Goal: Task Accomplishment & Management: Manage account settings

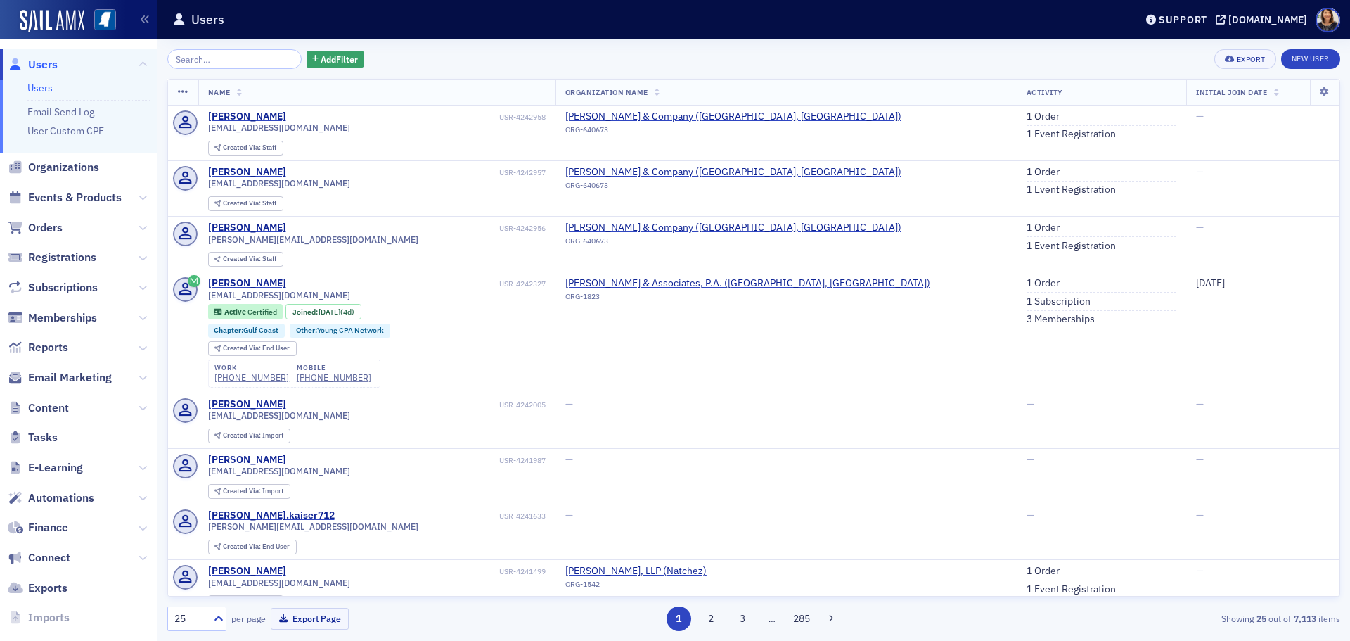
click at [40, 63] on span "Users" at bounding box center [43, 64] width 30 height 15
click at [222, 60] on input "search" at bounding box center [234, 59] width 134 height 20
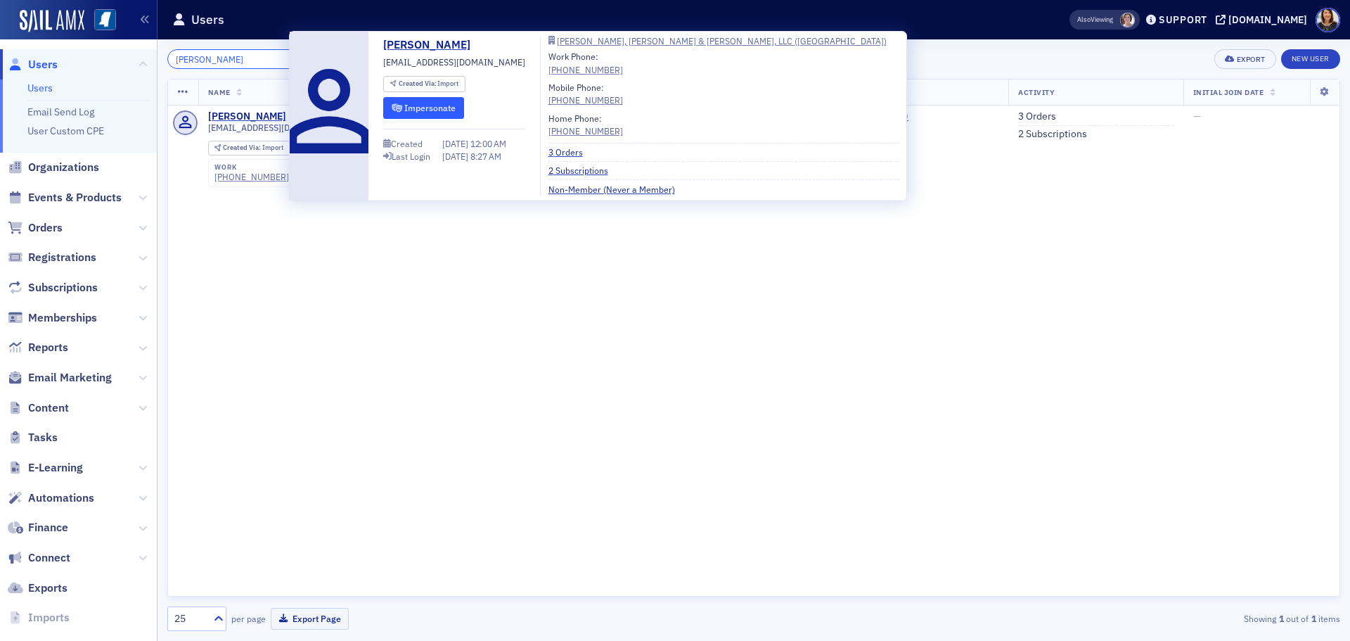
type input "nichole"
click at [438, 107] on button "Impersonate" at bounding box center [423, 108] width 81 height 22
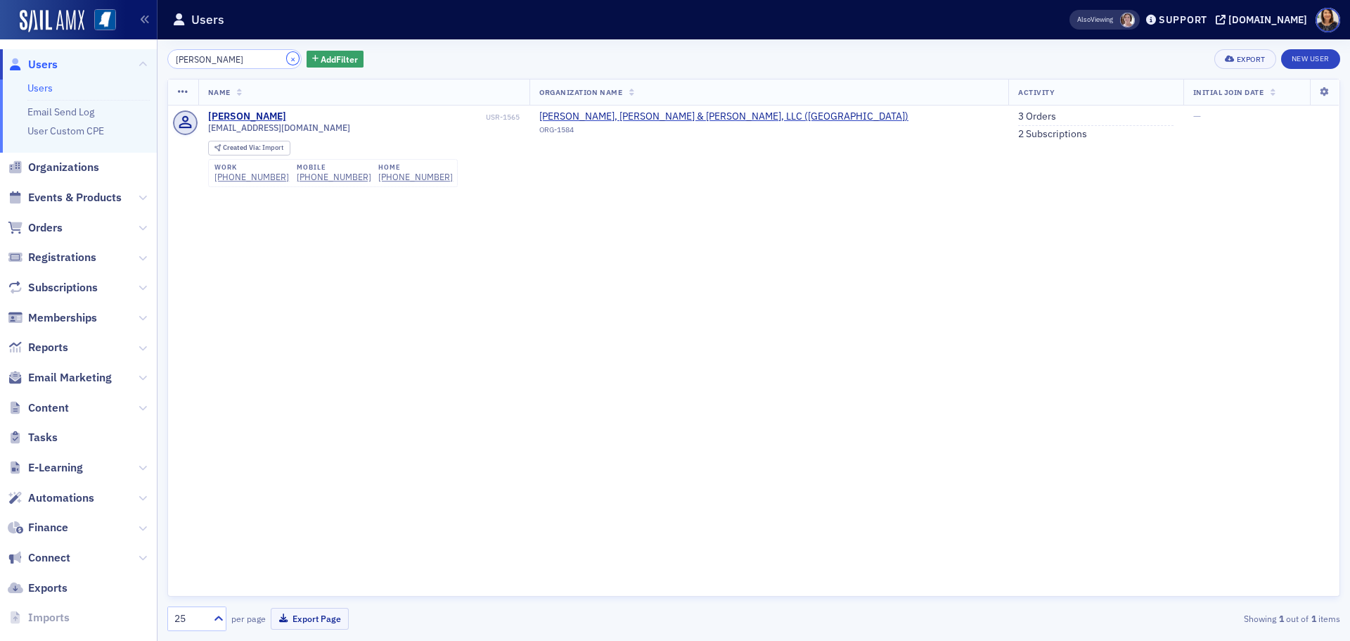
click at [287, 56] on button "×" at bounding box center [293, 58] width 13 height 13
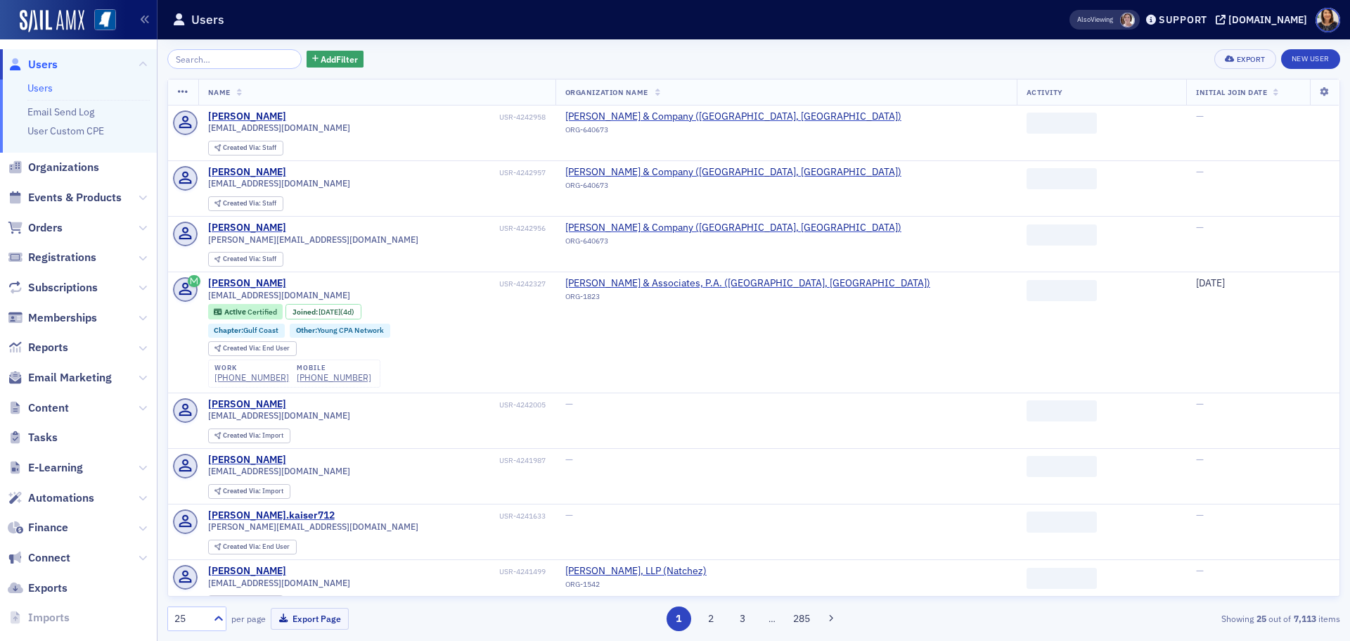
click at [44, 65] on span "Users" at bounding box center [43, 64] width 30 height 15
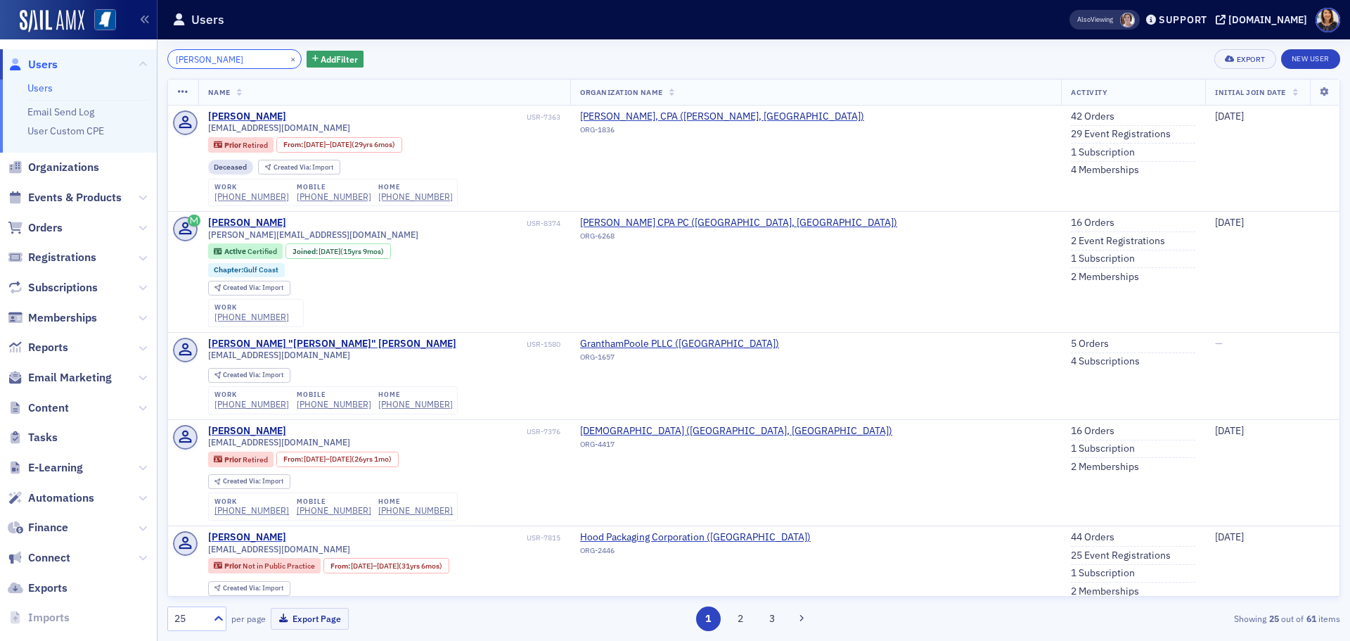
type input "shelly ray"
click at [287, 66] on div "×" at bounding box center [294, 59] width 15 height 18
click at [287, 57] on button "×" at bounding box center [293, 58] width 13 height 13
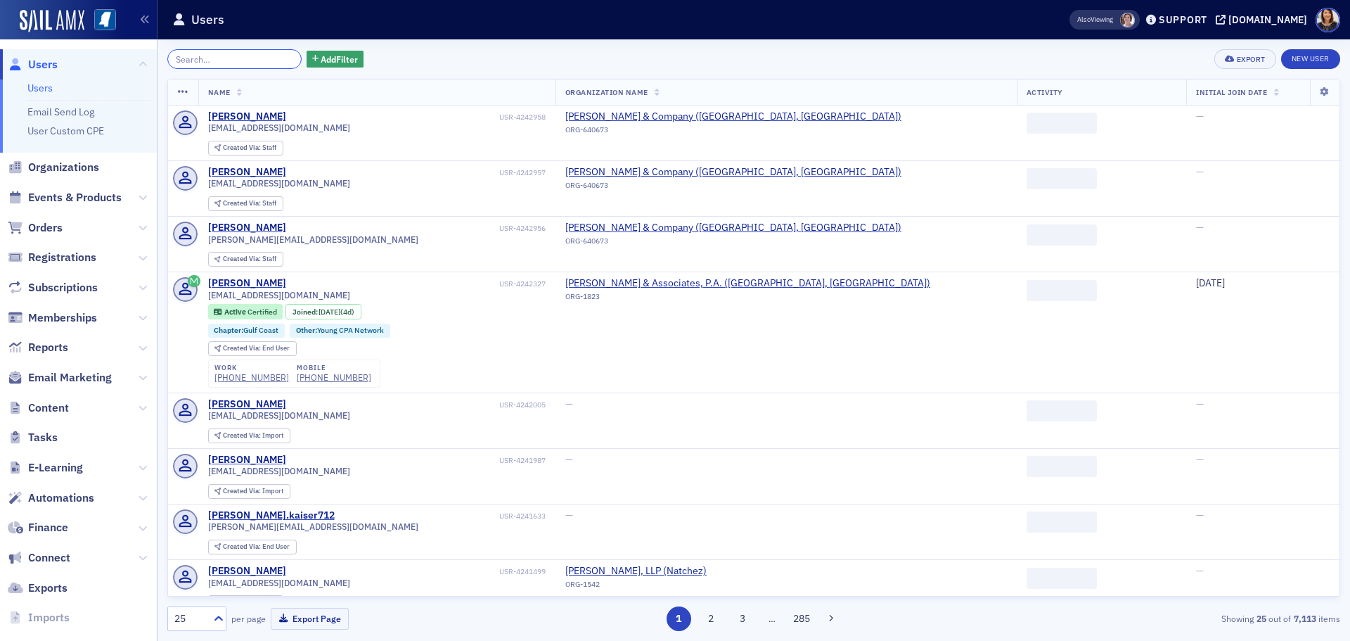
click at [230, 63] on input "search" at bounding box center [234, 59] width 134 height 20
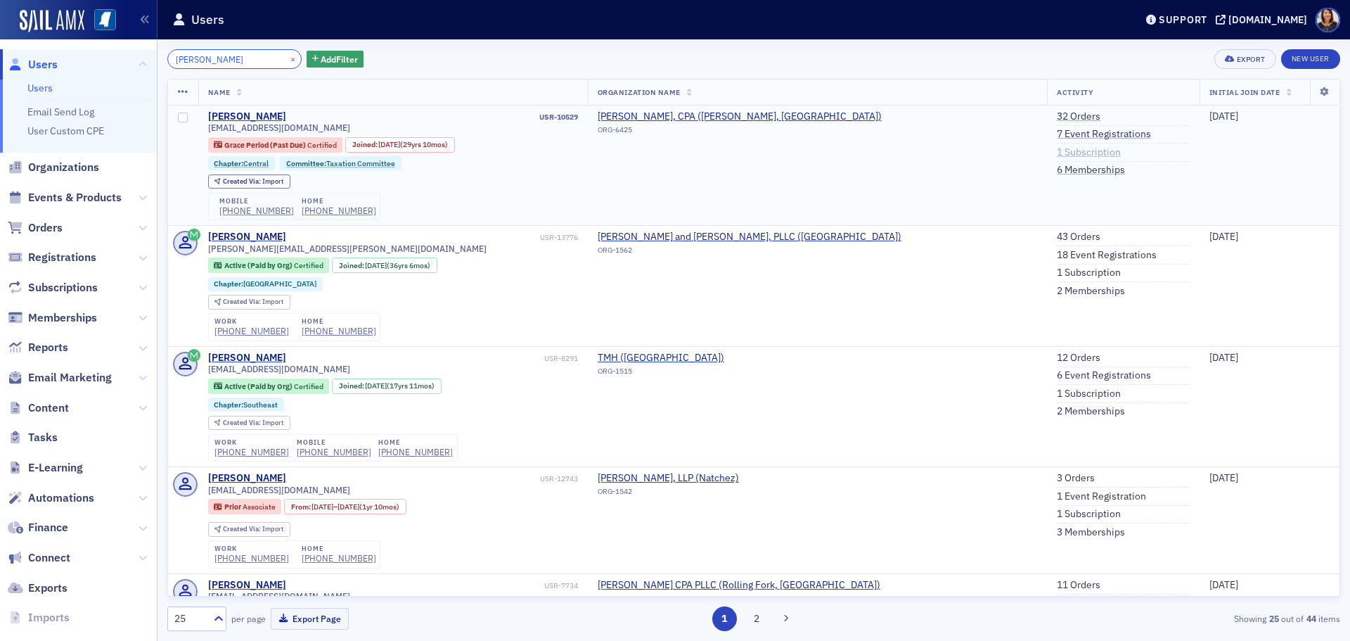
type input "brian stevens"
click at [1057, 150] on link "1 Subscription" at bounding box center [1089, 152] width 64 height 13
click at [44, 65] on span "Users" at bounding box center [43, 64] width 30 height 15
click at [248, 63] on input "brian stevens" at bounding box center [234, 59] width 134 height 20
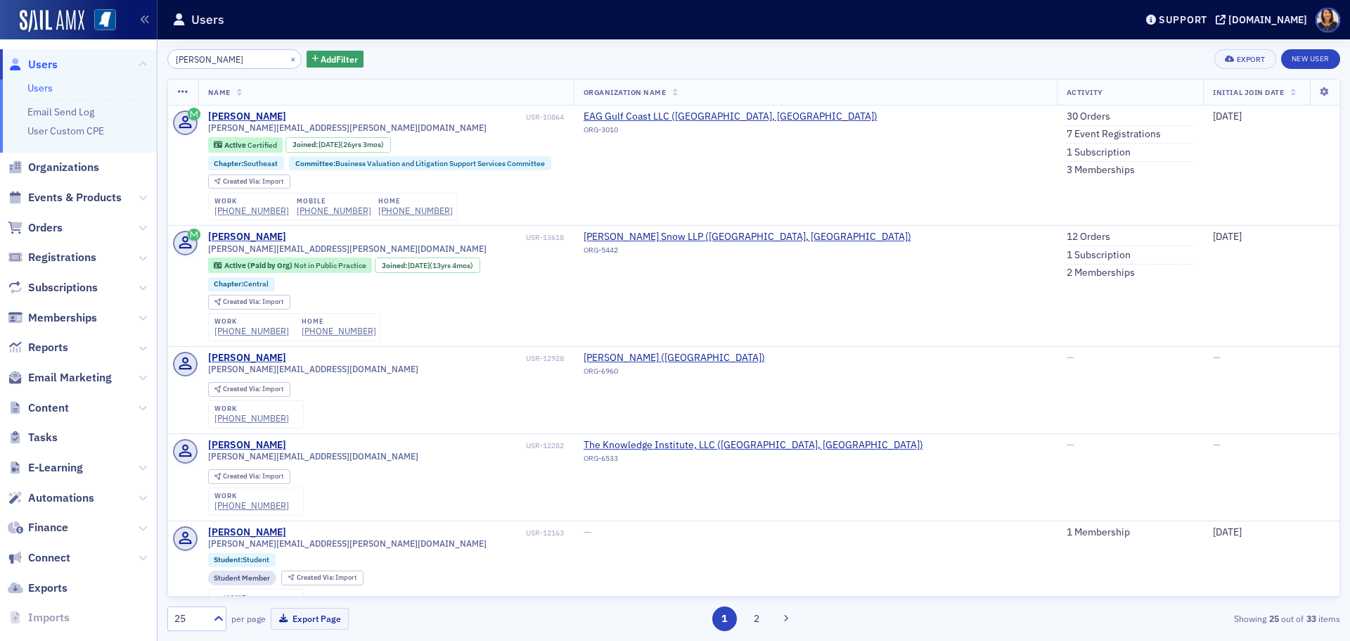
scroll to position [1921, 0]
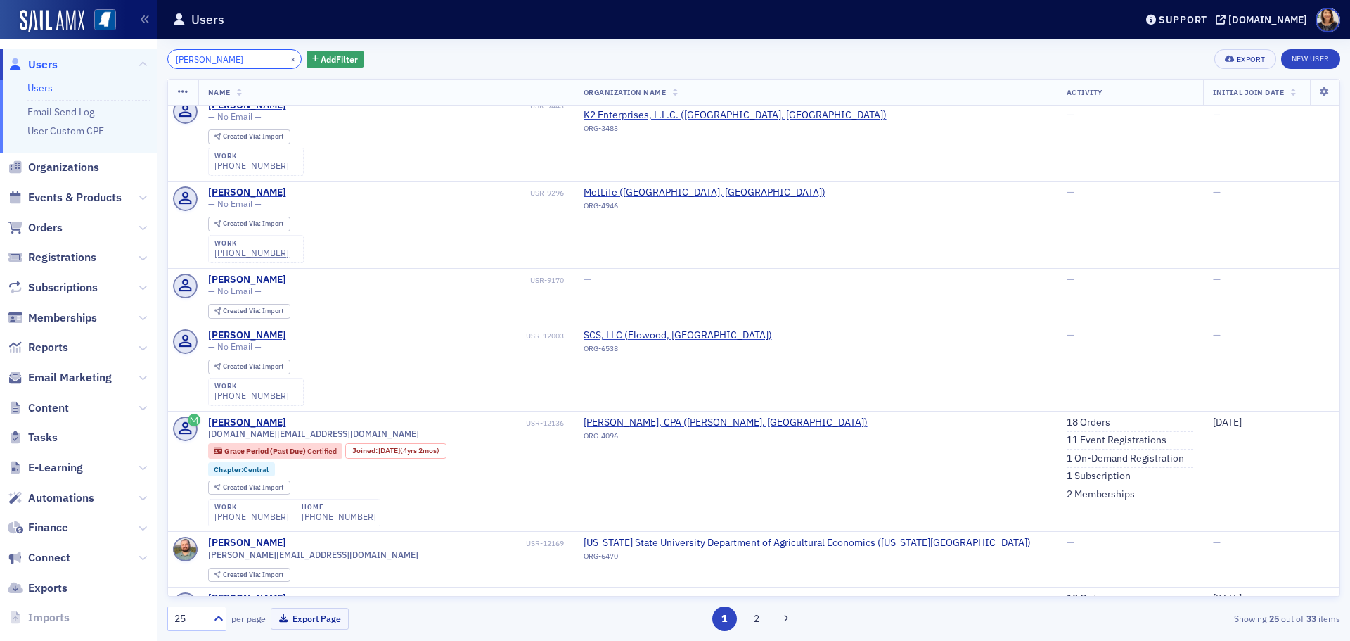
click at [222, 57] on input "brian" at bounding box center [234, 59] width 134 height 20
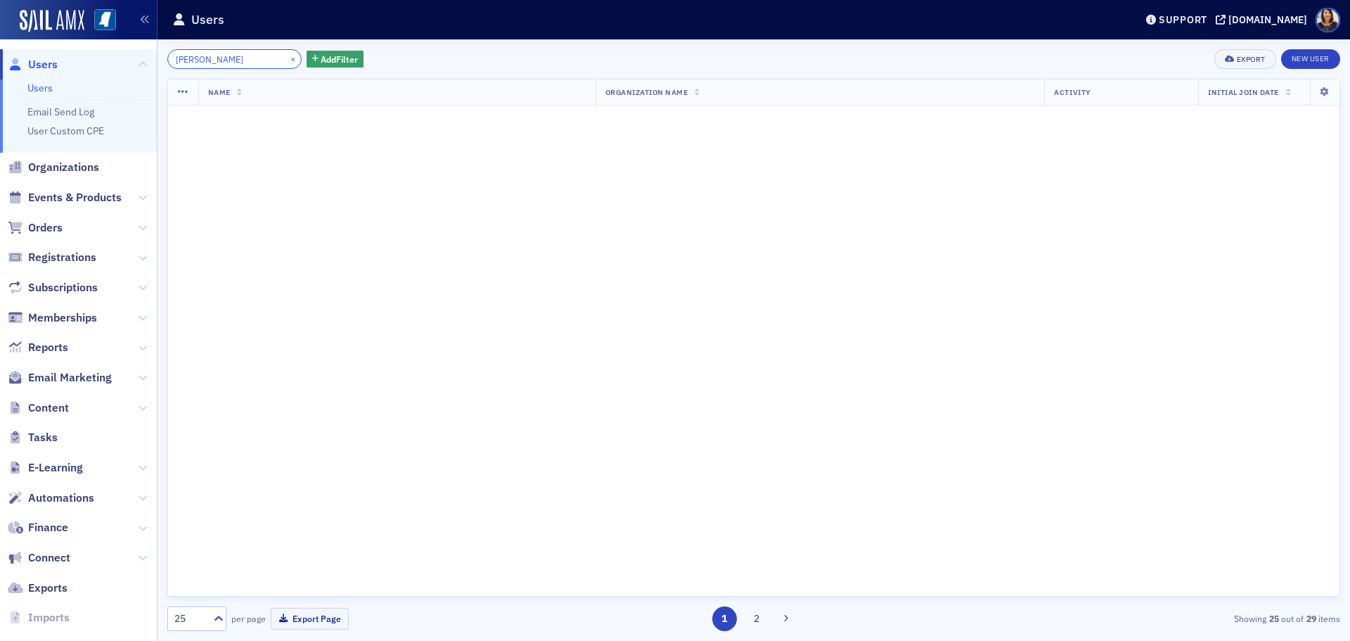
scroll to position [1921, 0]
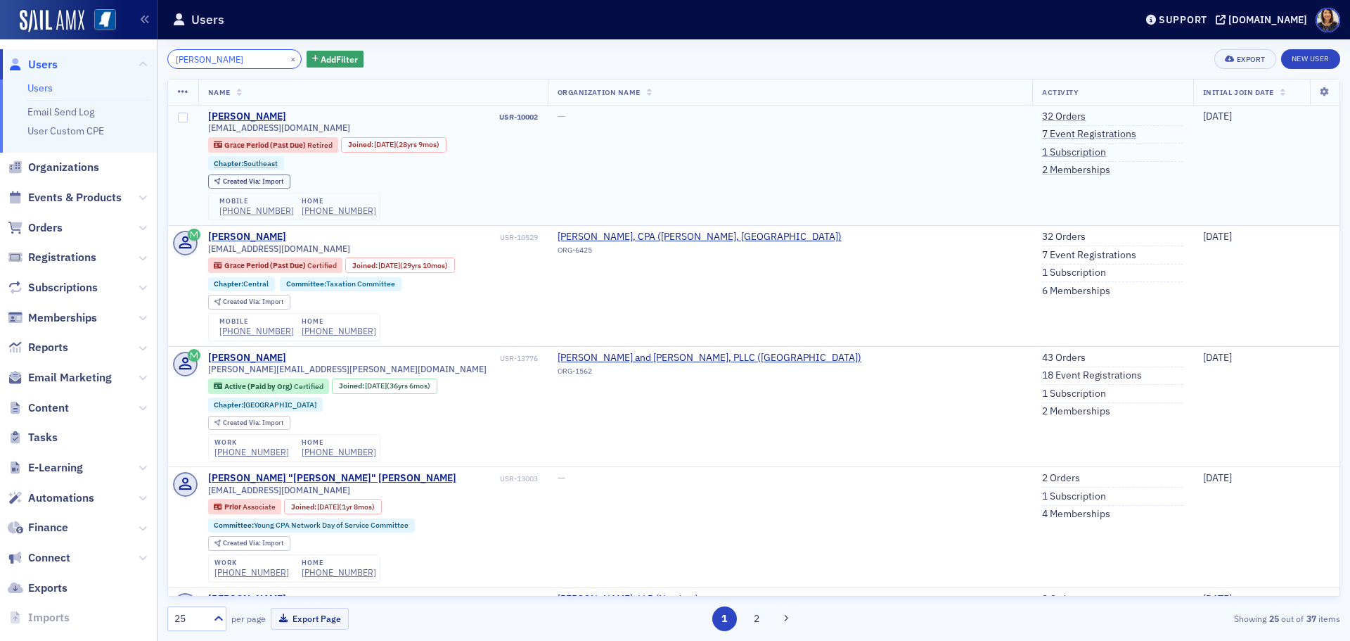
type input "bryan stevens"
click at [1032, 108] on td "32 Orders 7 Event Registrations 1 Subscription 2 Memberships" at bounding box center [1112, 165] width 161 height 120
click at [1042, 111] on link "32 Orders" at bounding box center [1064, 116] width 44 height 13
click at [1042, 150] on link "1 Subscription" at bounding box center [1074, 152] width 64 height 13
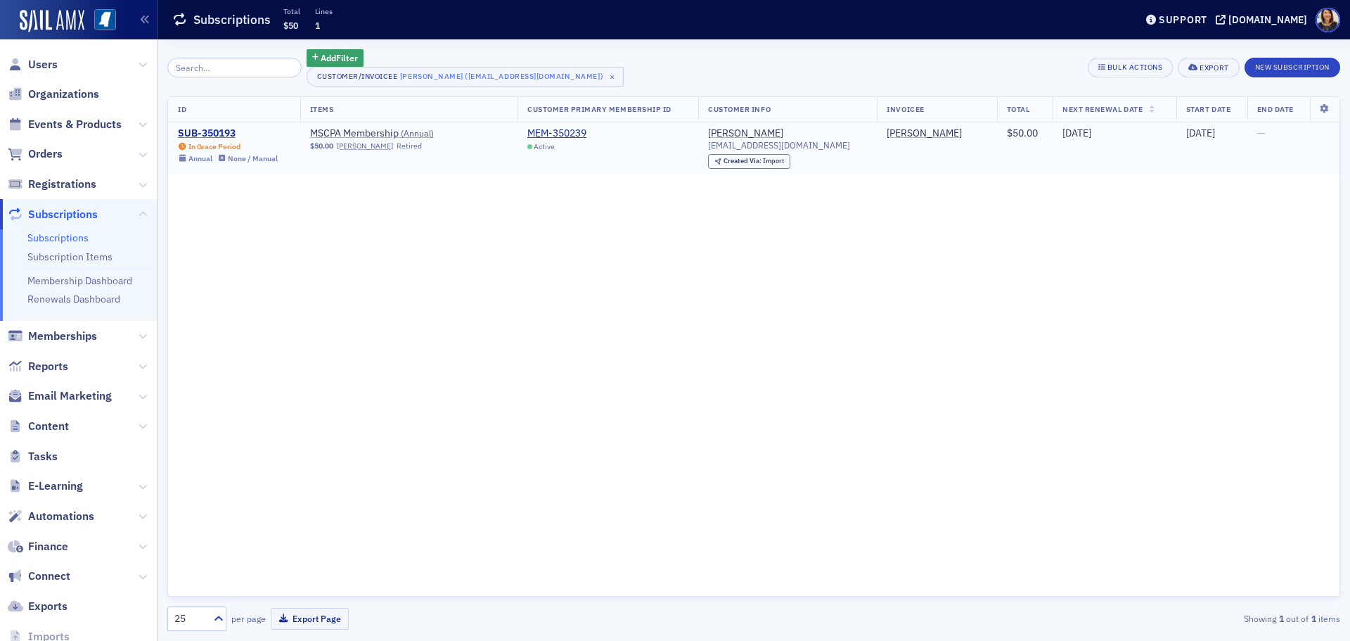
click at [217, 130] on div "SUB-350193" at bounding box center [228, 133] width 100 height 13
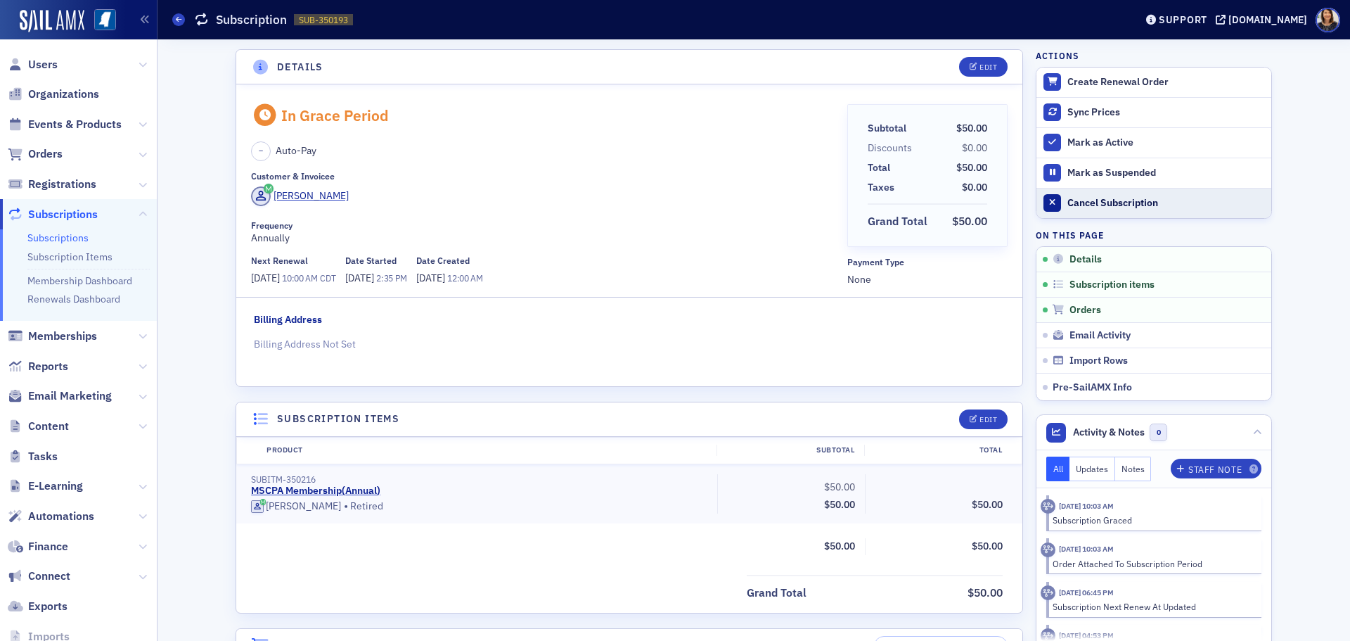
click at [1094, 203] on div "Cancel Subscription" at bounding box center [1166, 203] width 197 height 13
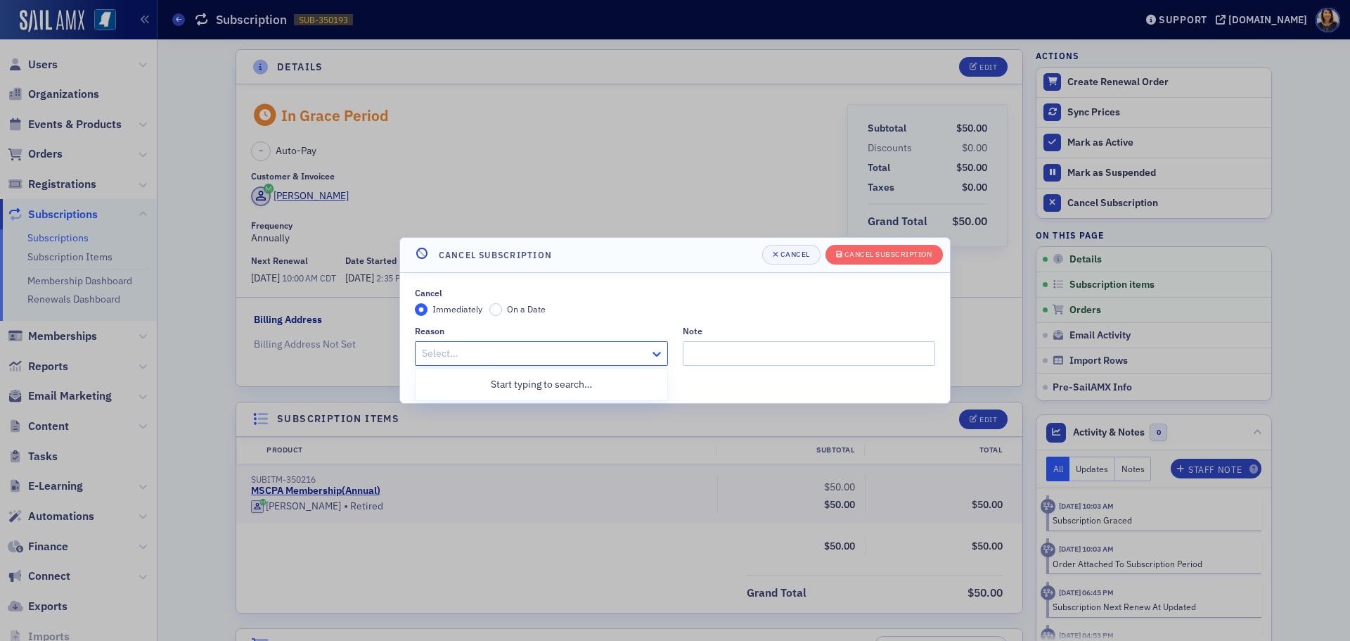
click at [655, 352] on icon at bounding box center [657, 354] width 14 height 14
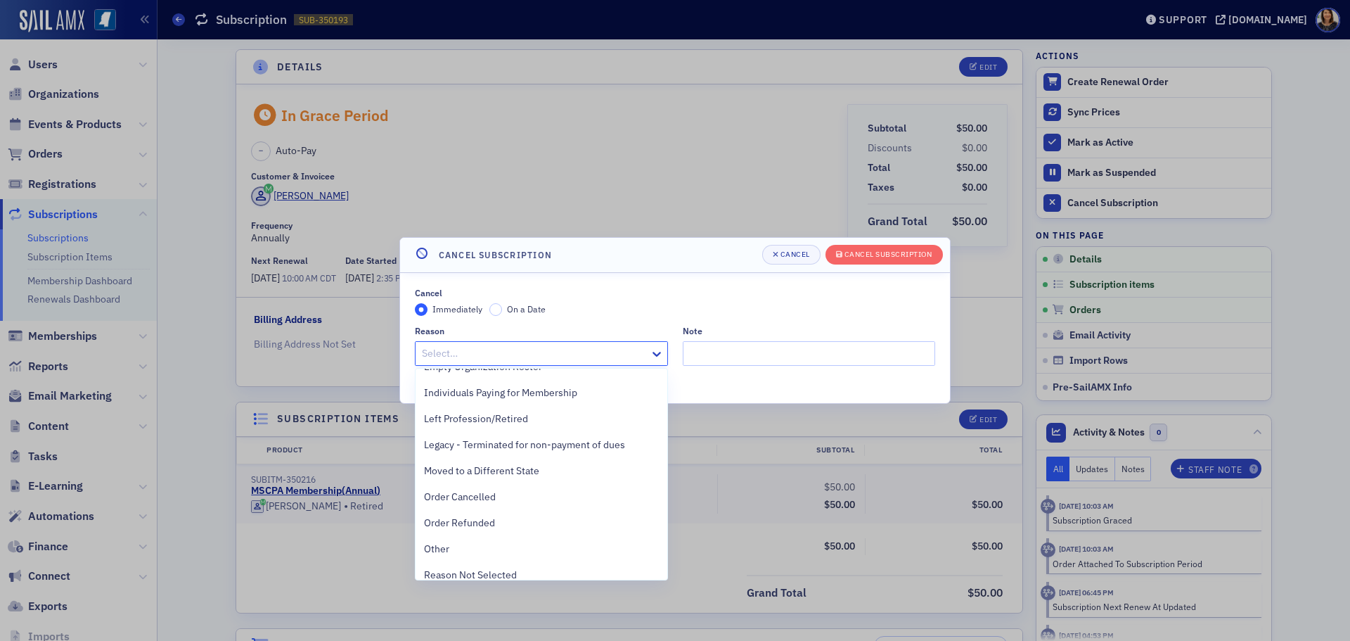
scroll to position [315, 0]
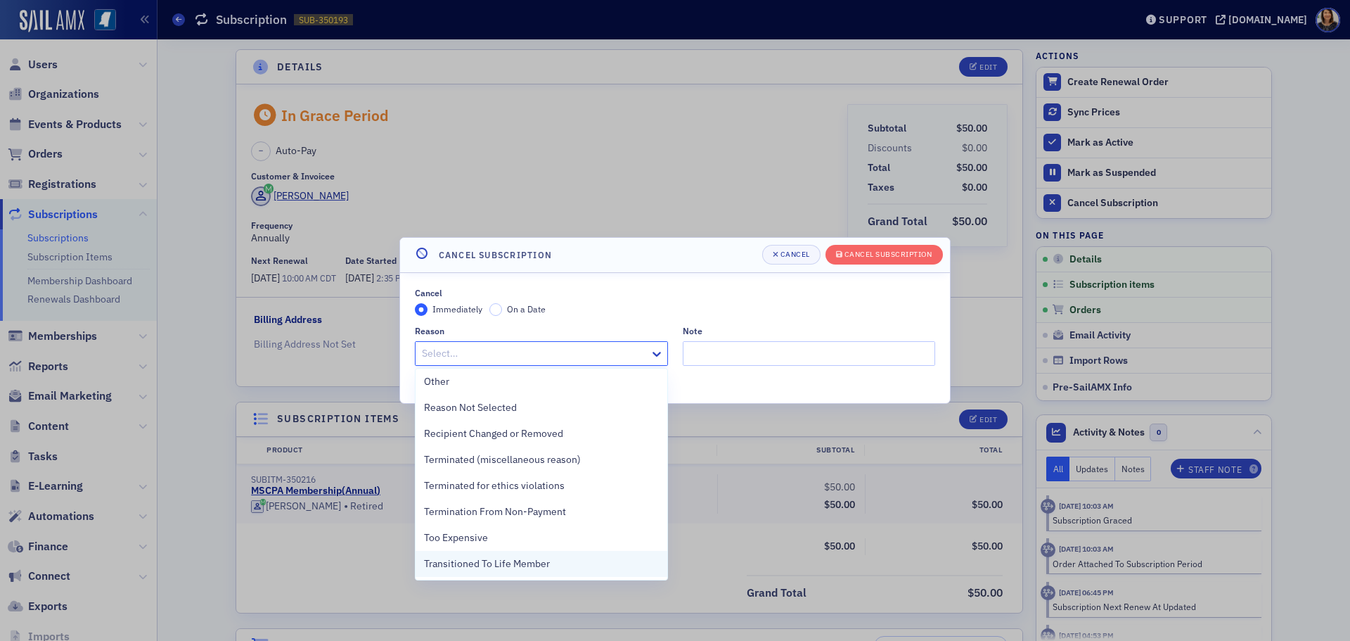
click at [597, 564] on div "Transitioned To Life Member" at bounding box center [541, 563] width 235 height 15
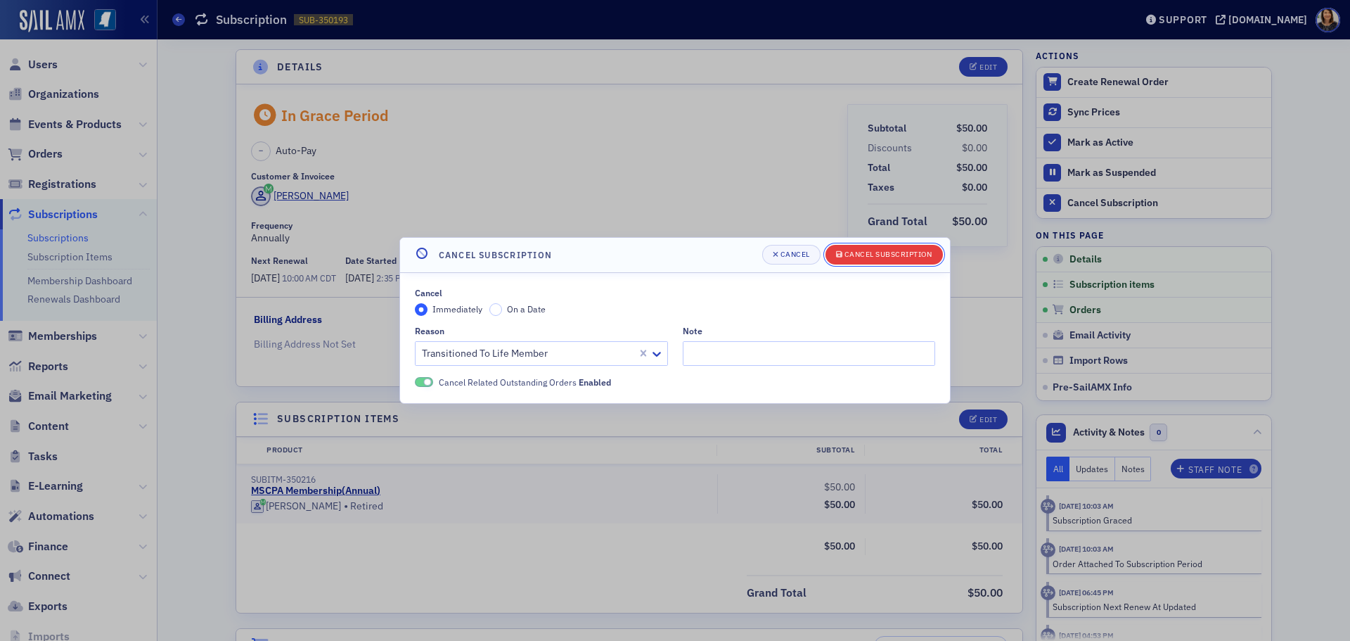
click at [877, 247] on button "Cancel Subscription" at bounding box center [884, 255] width 117 height 20
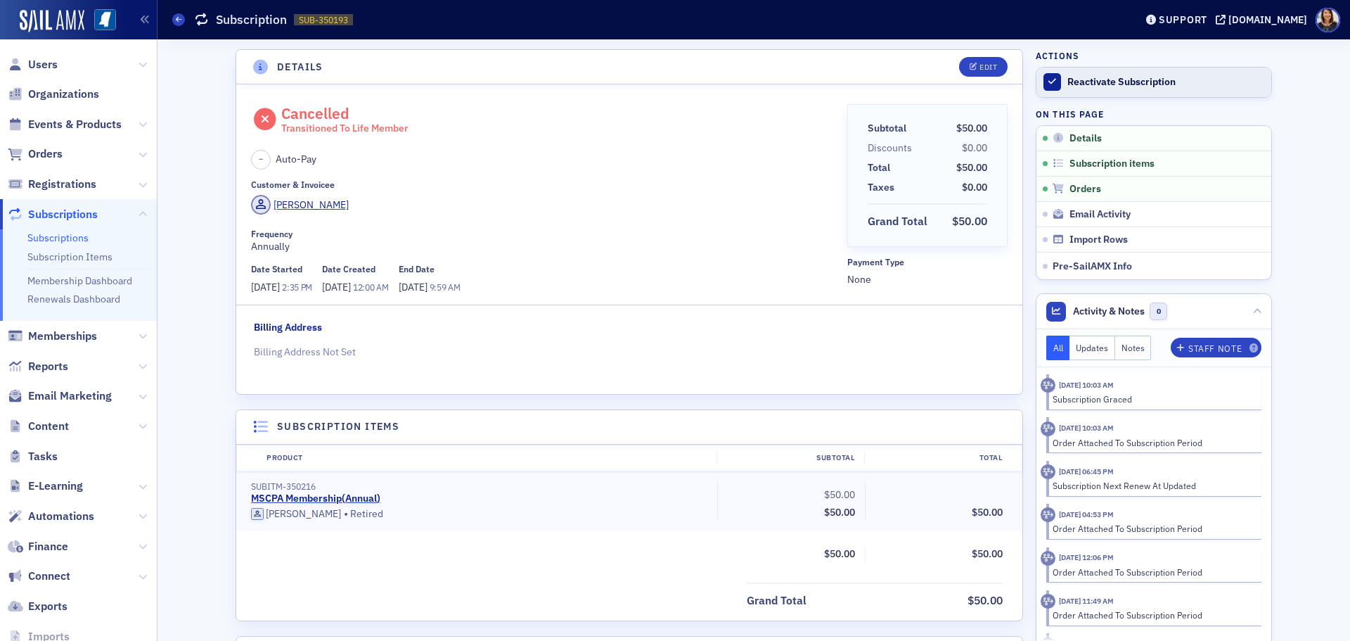
click at [1095, 86] on div "Reactivate Subscription" at bounding box center [1166, 82] width 197 height 13
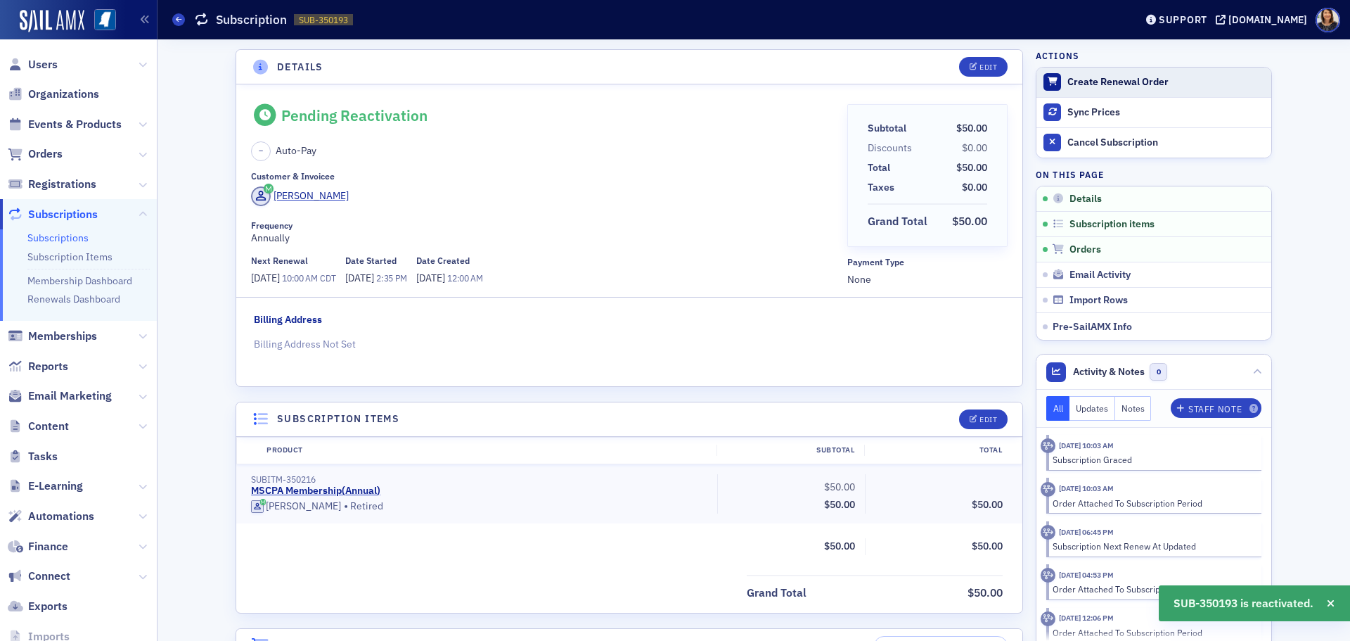
click at [1088, 77] on div "Create Renewal Order" at bounding box center [1166, 82] width 197 height 13
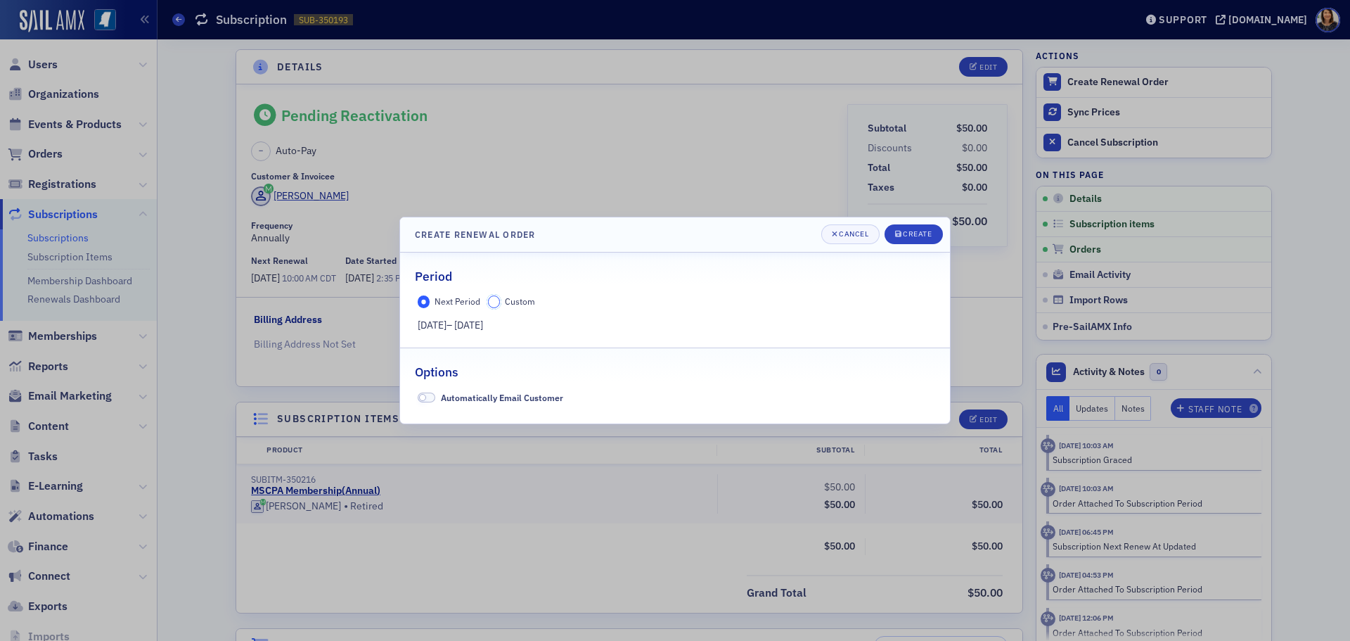
click at [497, 299] on input "Custom" at bounding box center [494, 301] width 13 height 13
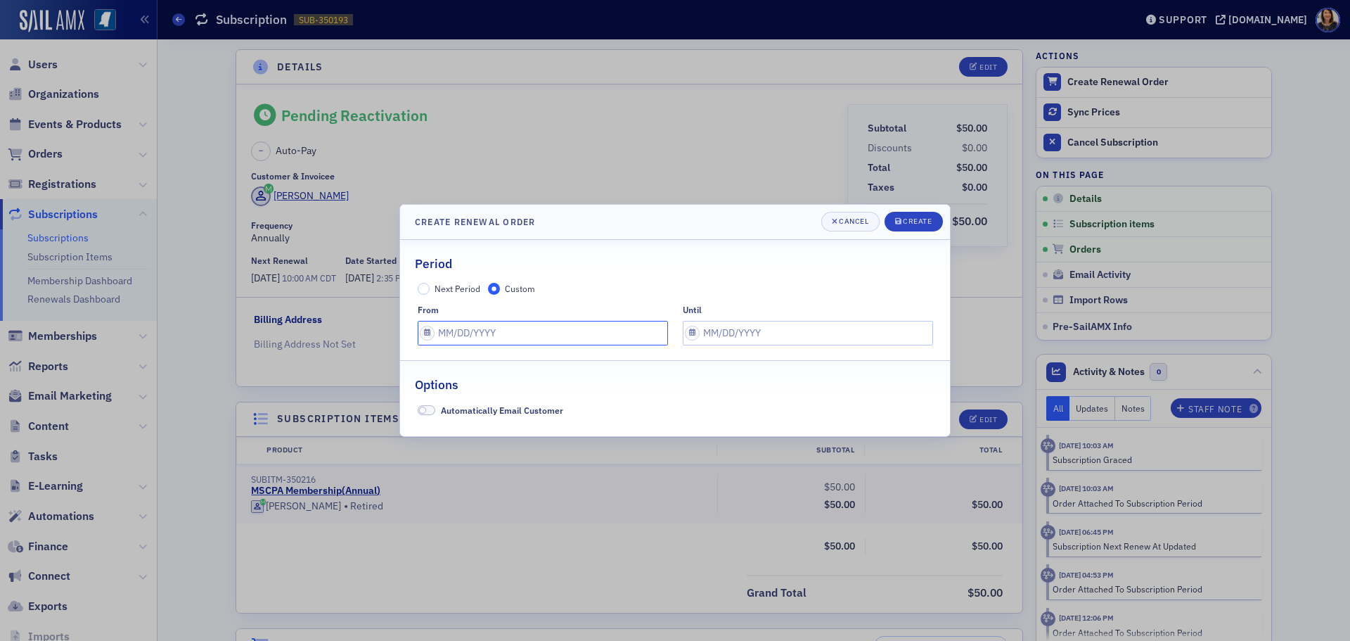
select select "7"
select select "2025"
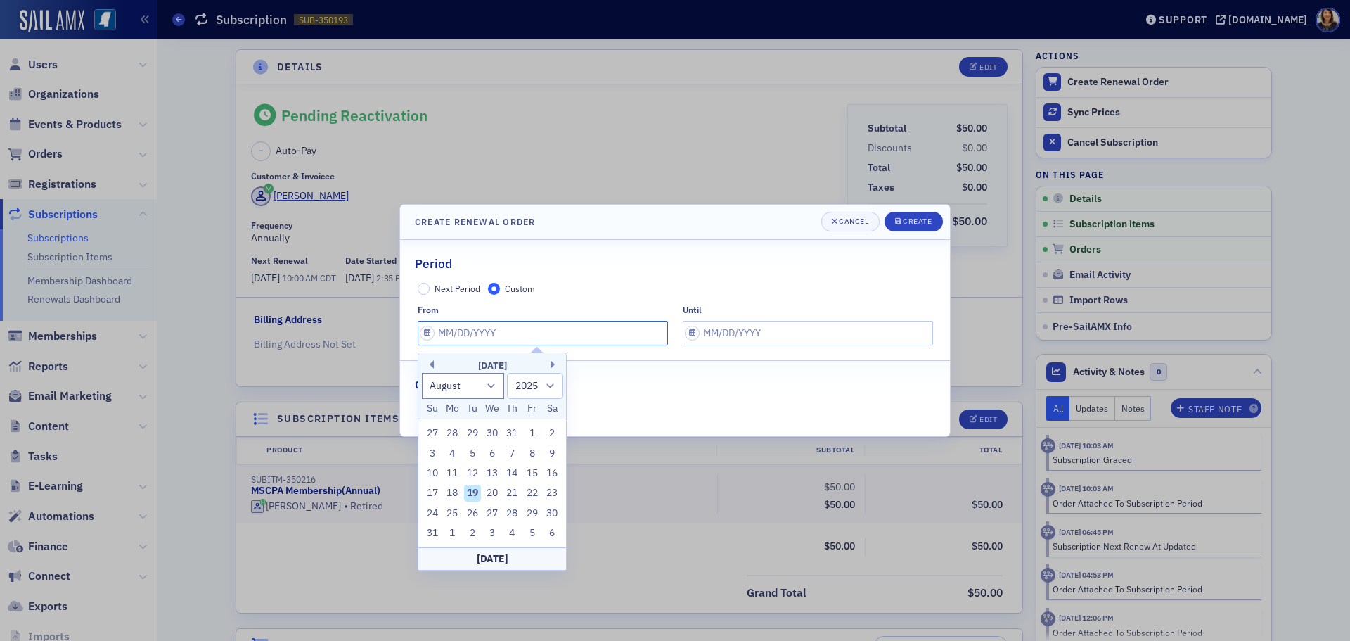
click at [537, 339] on input "text" at bounding box center [543, 333] width 250 height 25
type input "0"
select select "0"
select select "2000"
type input "07"
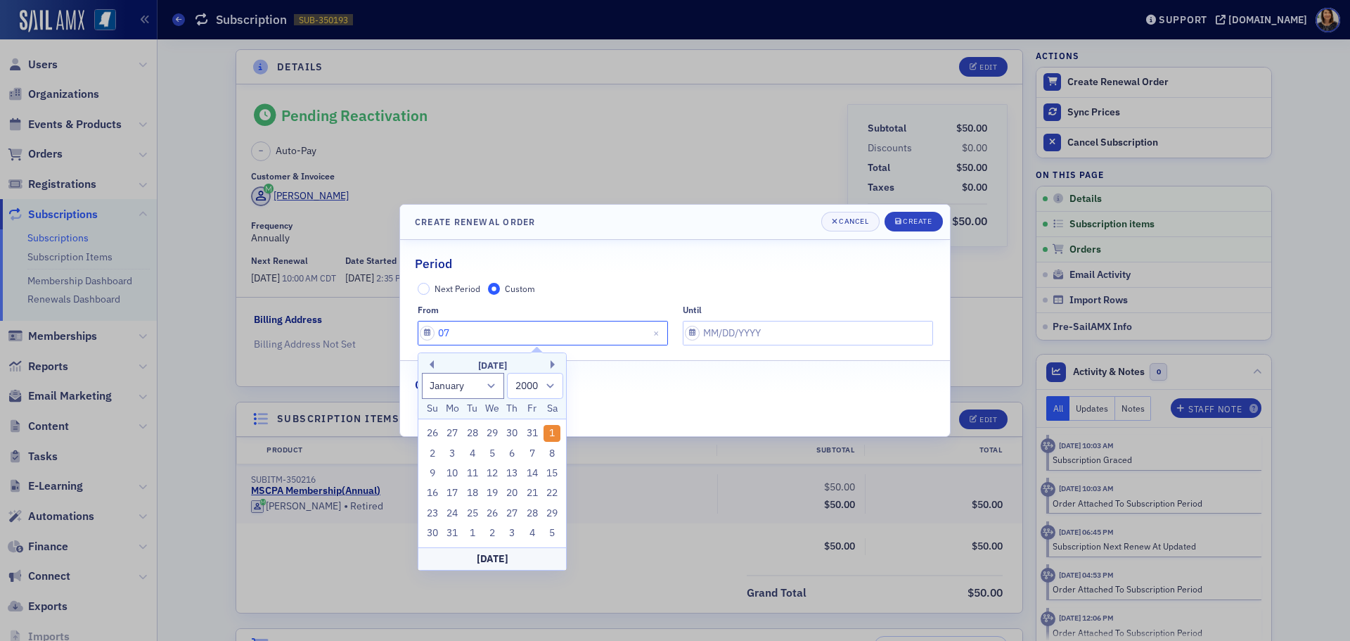
select select "6"
select select "2025"
type input "07/01/2"
select select "2002"
type input "07/01/20"
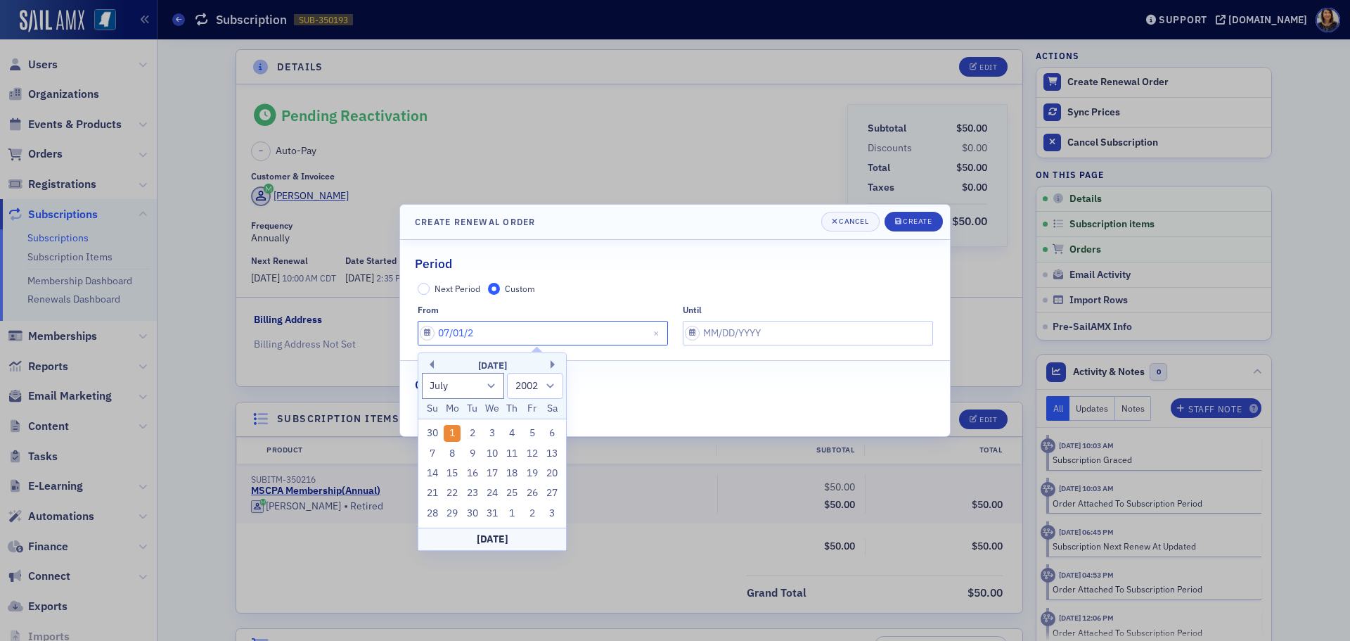
select select "2020"
type input "07/01/2025"
select select "2025"
type input "07/01/2025"
select select "7"
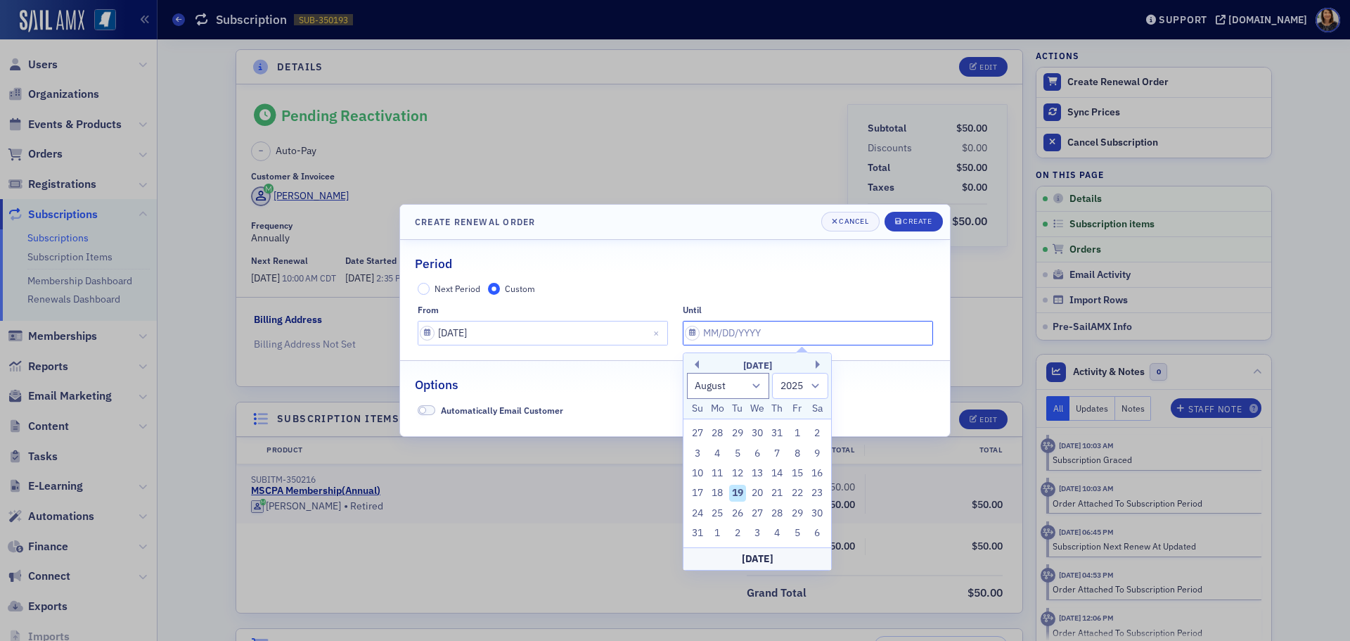
click at [755, 333] on input "text" at bounding box center [808, 333] width 250 height 25
type input "07"
select select "6"
type input "07/01/2026"
select select "2026"
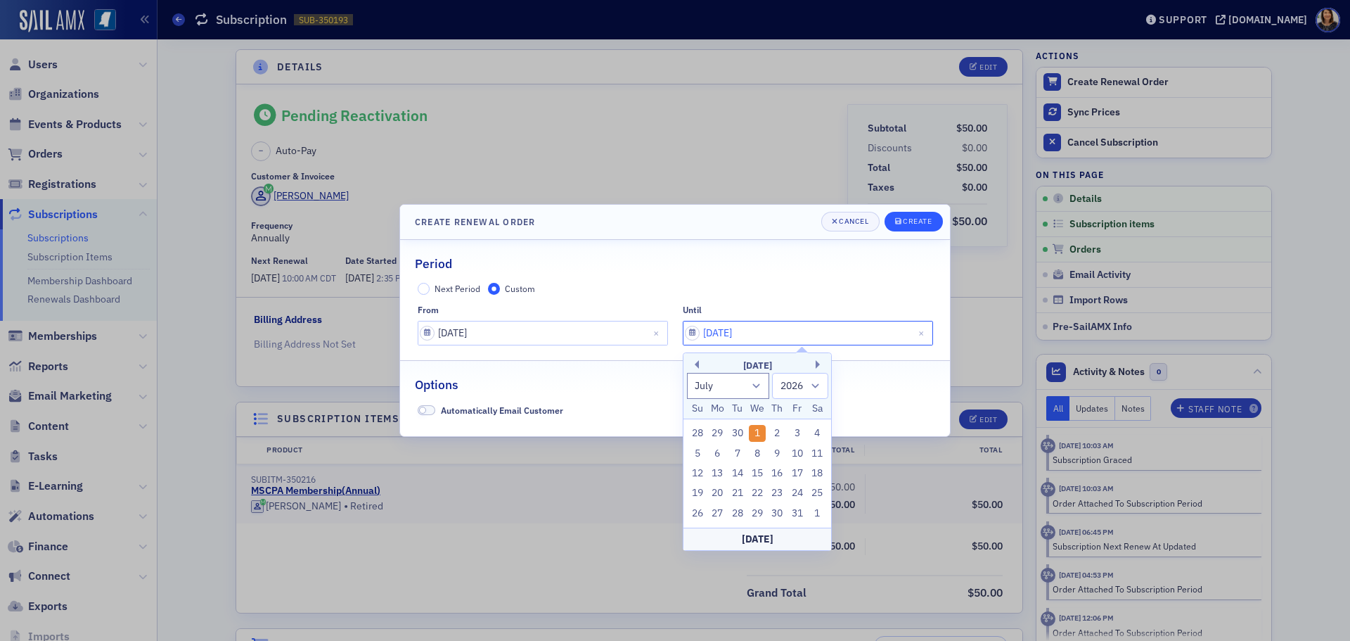
type input "07/01/2026"
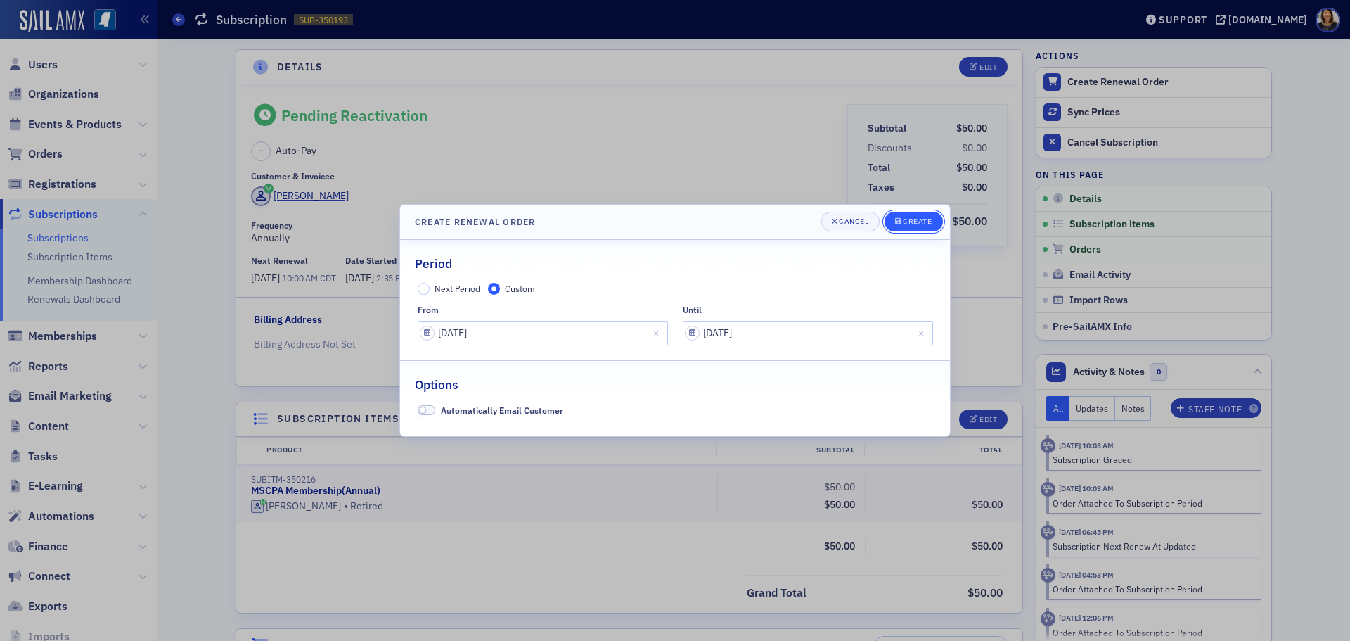
click at [903, 223] on div "Create" at bounding box center [917, 221] width 29 height 8
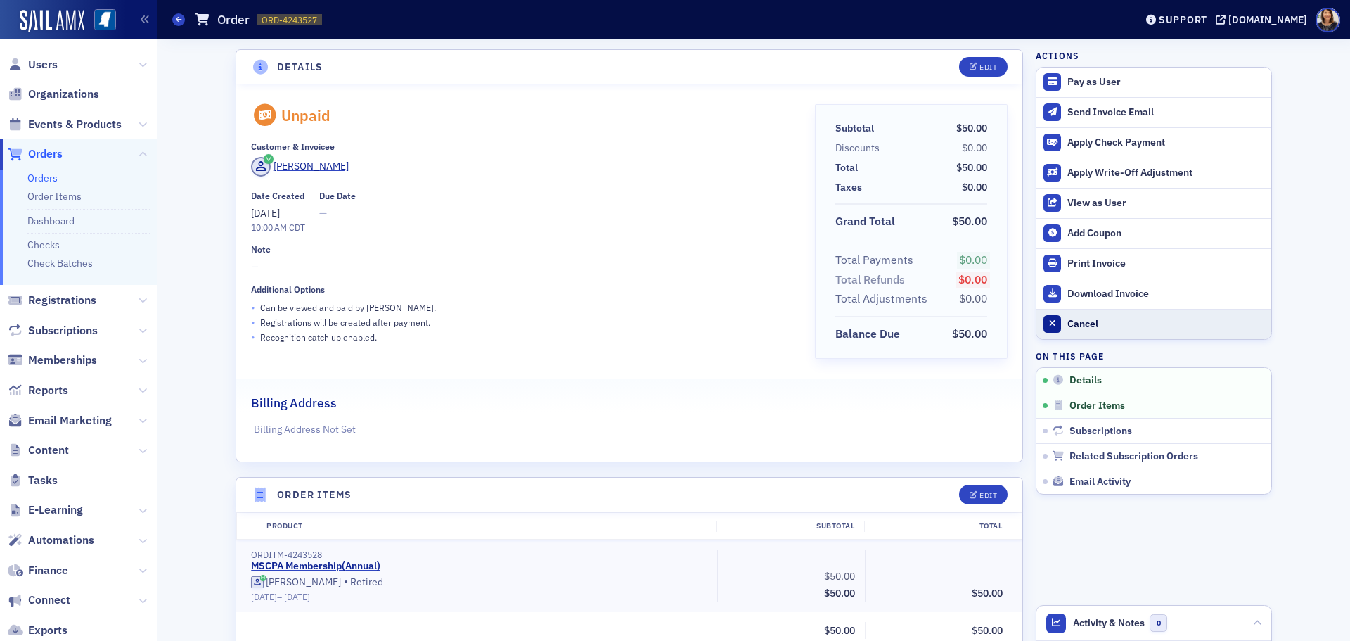
click at [1087, 316] on button "Cancel" at bounding box center [1154, 324] width 235 height 30
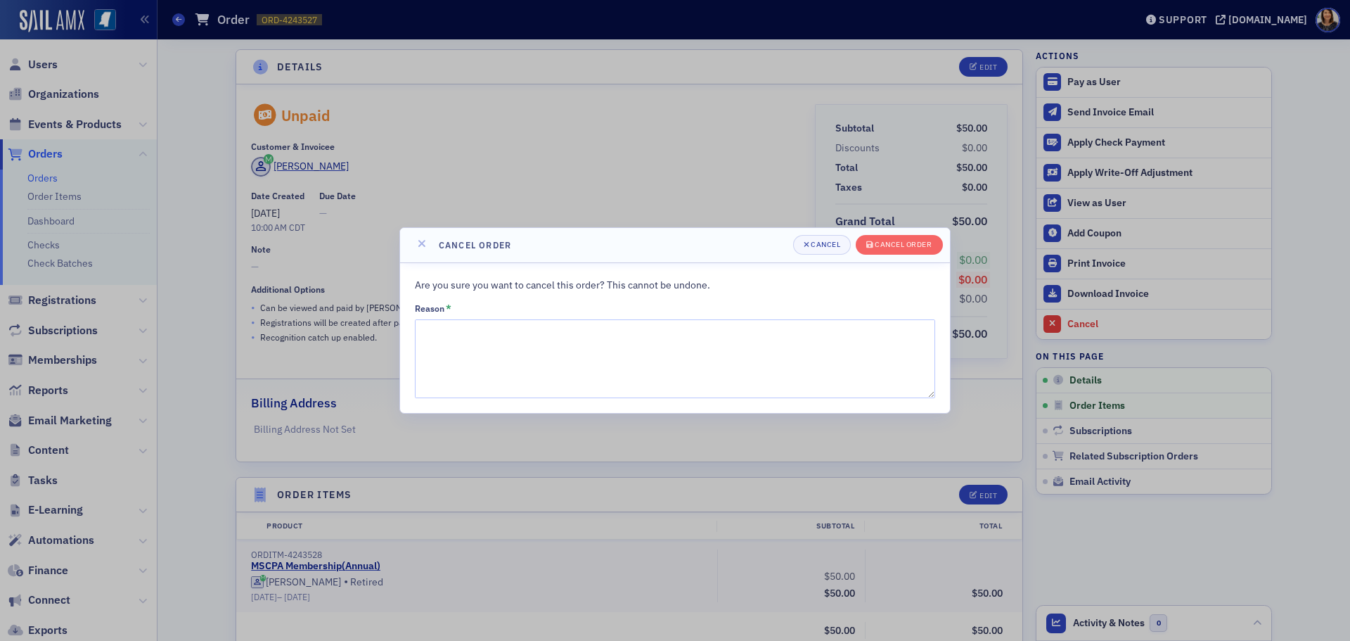
click at [1080, 326] on div at bounding box center [675, 320] width 1350 height 641
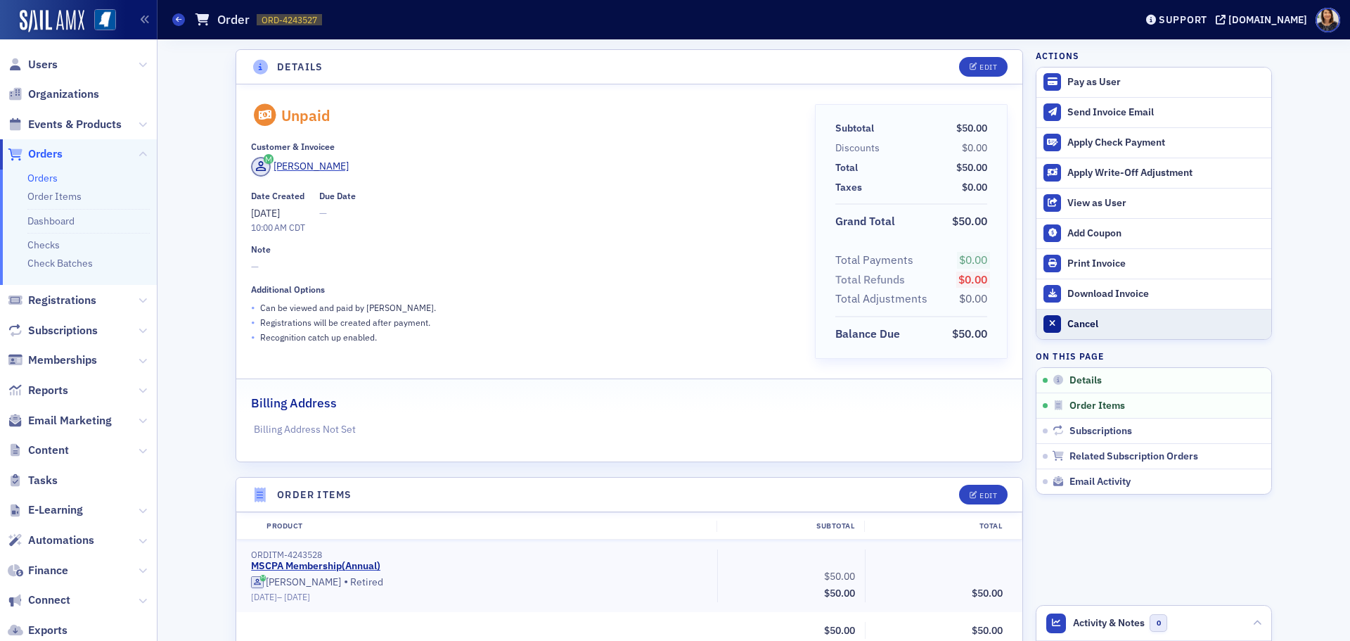
click at [1079, 326] on div "Cancel" at bounding box center [1166, 324] width 197 height 13
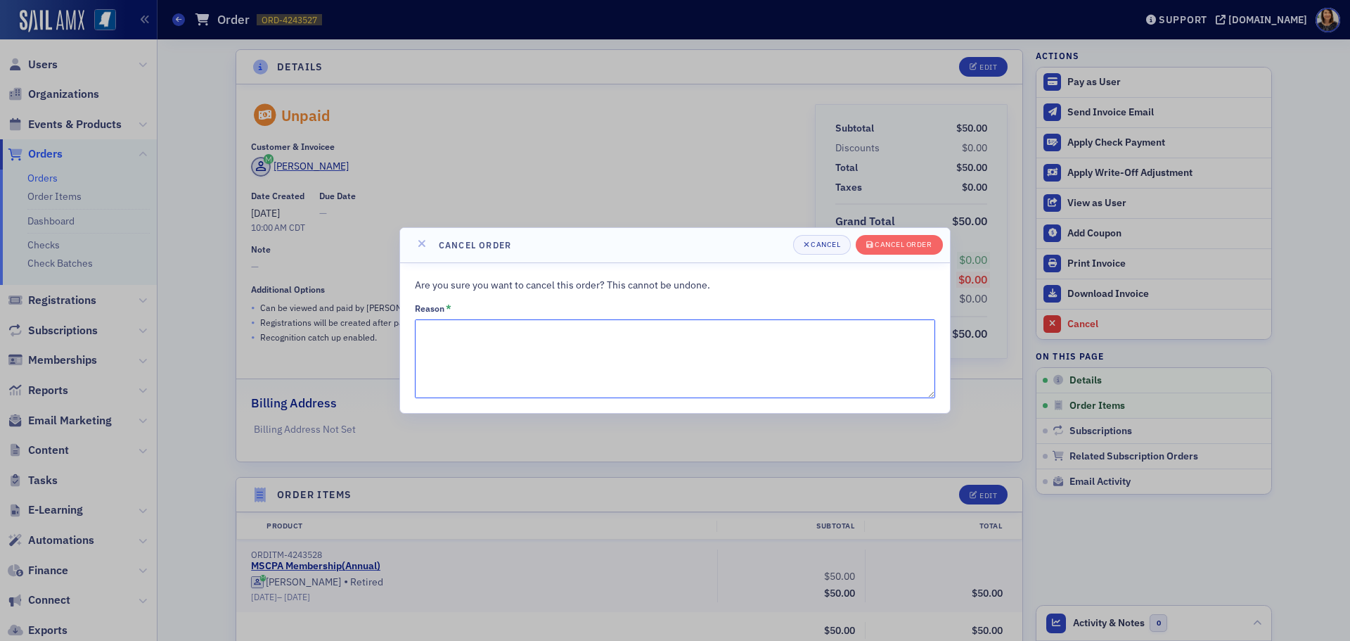
click at [523, 346] on textarea "Reason *" at bounding box center [675, 358] width 520 height 79
type textarea "put in accidently"
click at [884, 245] on div "Cancel order" at bounding box center [903, 245] width 57 height 8
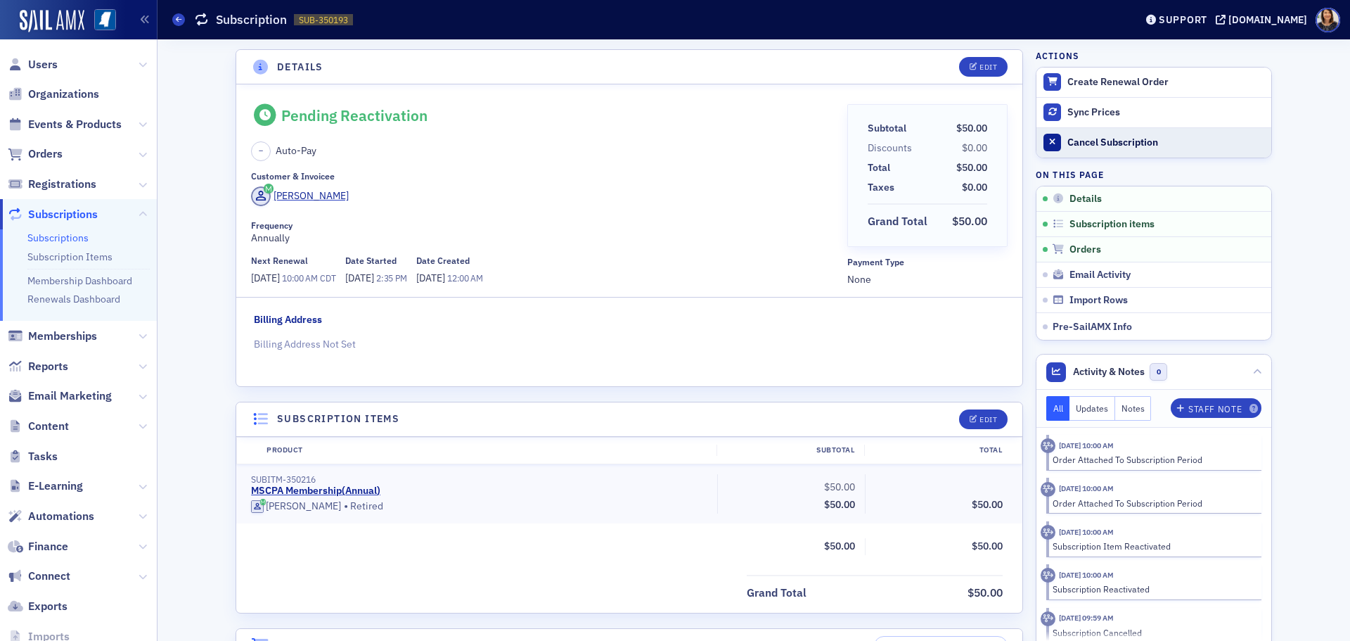
click at [1099, 144] on div "Cancel Subscription" at bounding box center [1166, 142] width 197 height 13
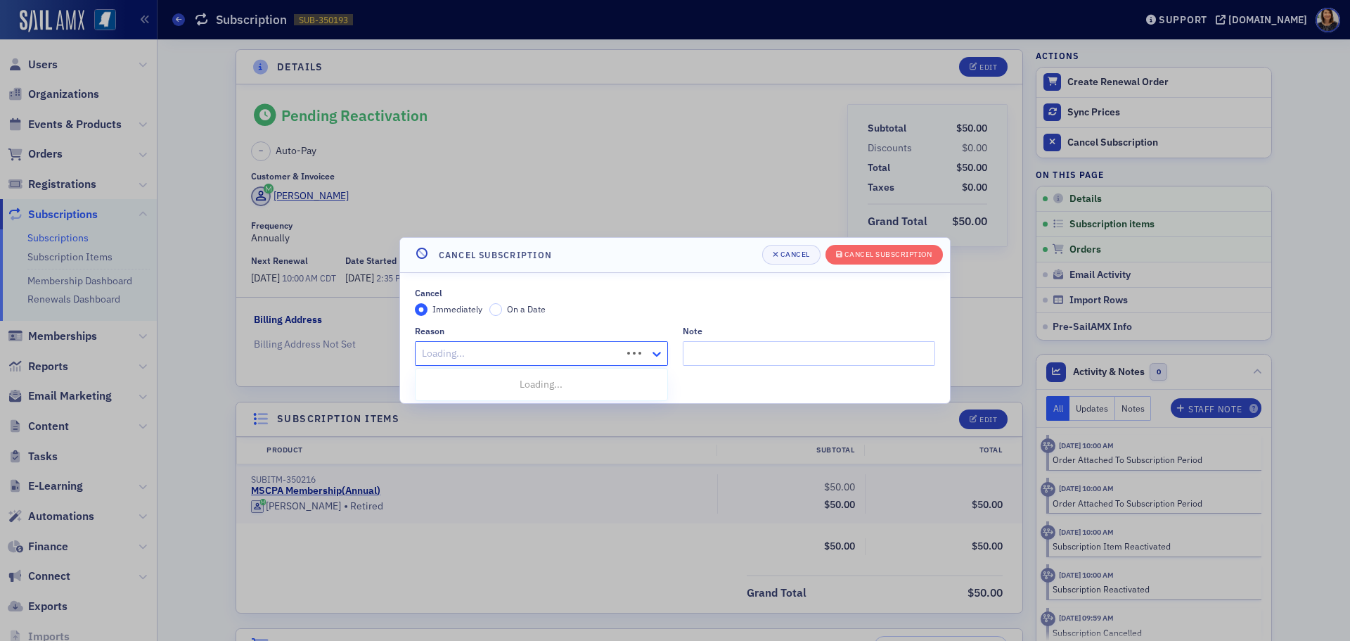
click at [657, 355] on icon at bounding box center [657, 354] width 8 height 5
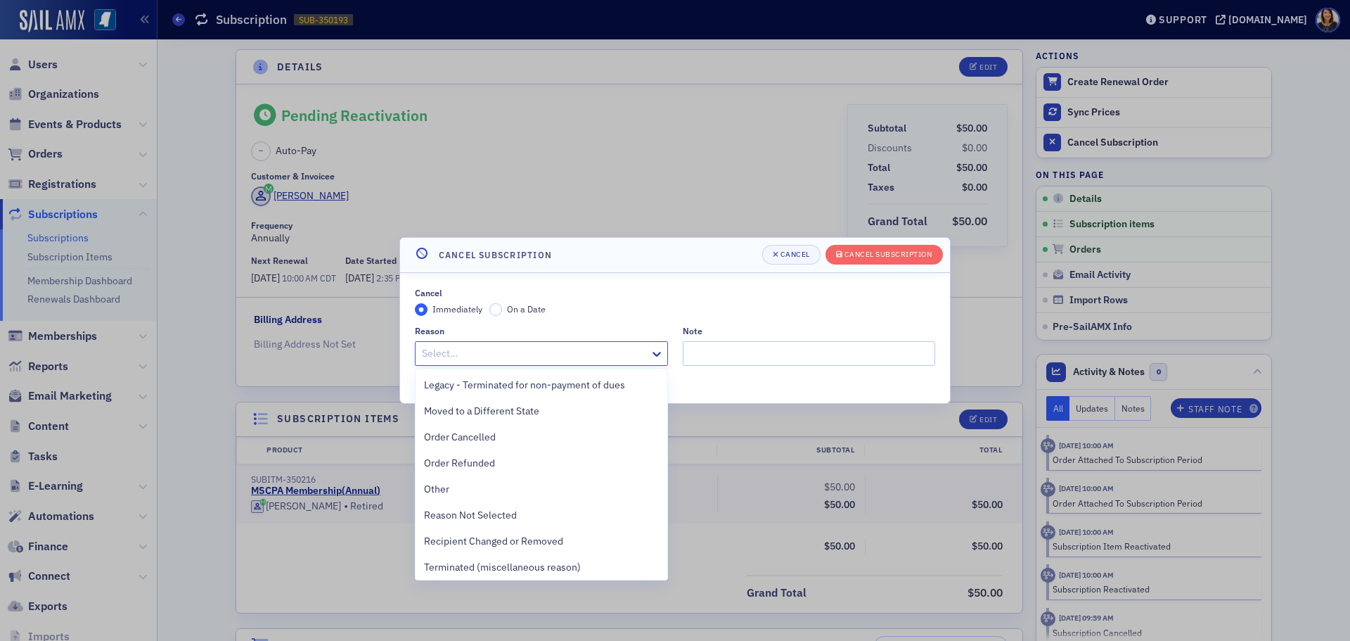
scroll to position [315, 0]
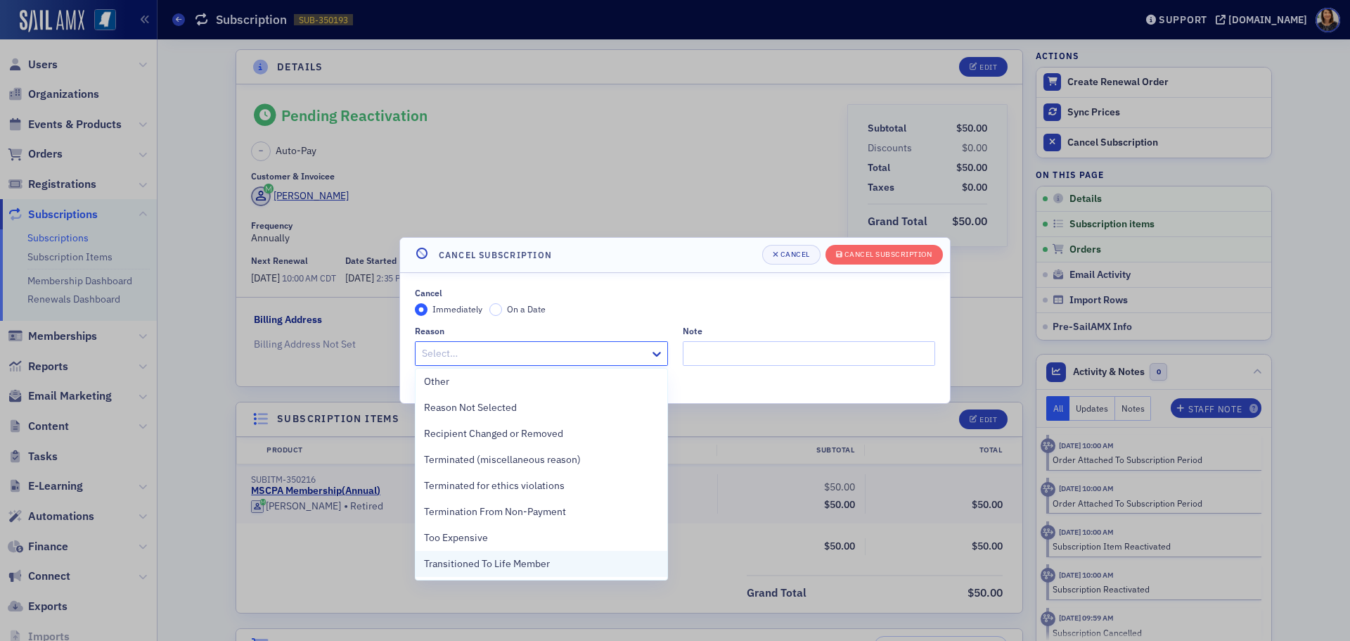
click at [558, 567] on div "Transitioned To Life Member" at bounding box center [541, 563] width 235 height 15
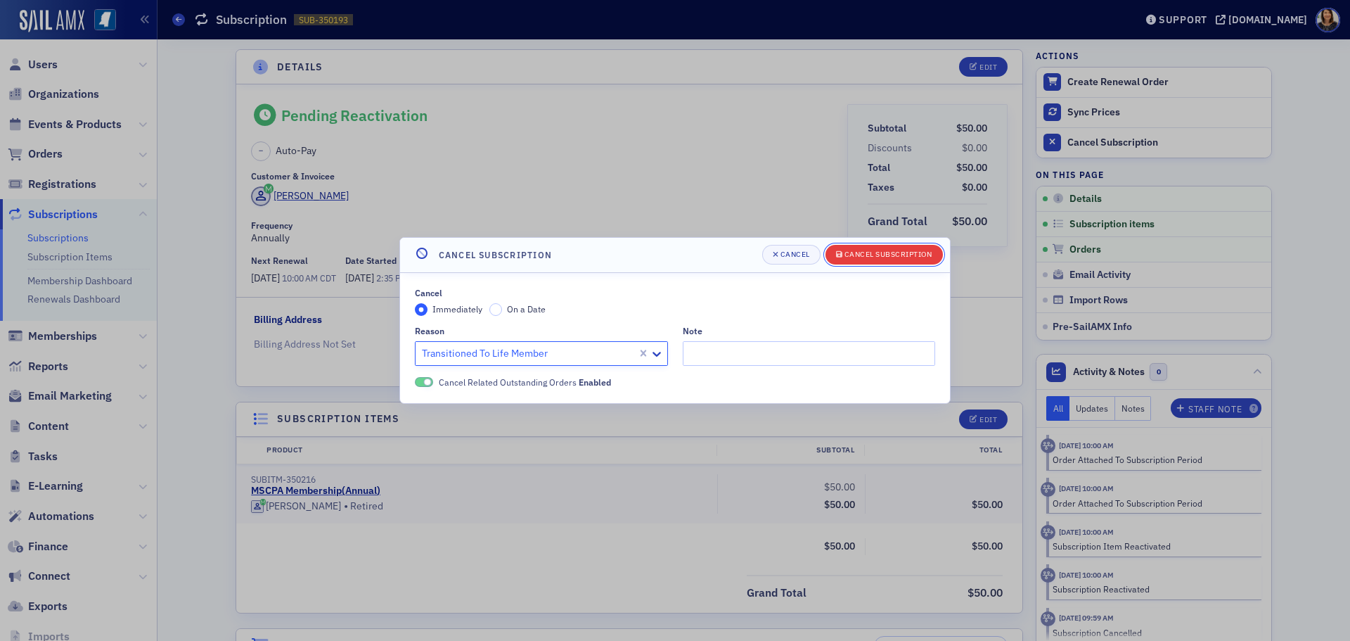
click at [881, 258] on div "Cancel Subscription" at bounding box center [889, 254] width 88 height 8
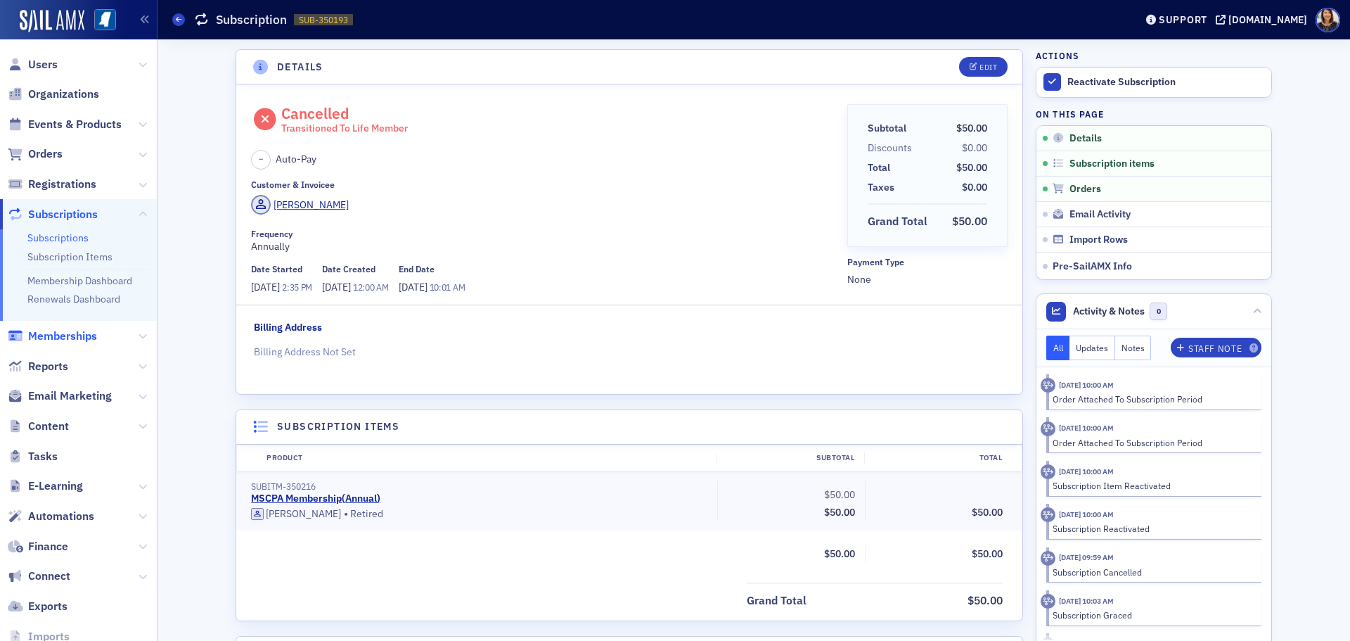
click at [63, 328] on span "Memberships" at bounding box center [62, 335] width 69 height 15
click at [66, 335] on span "Memberships" at bounding box center [62, 335] width 69 height 15
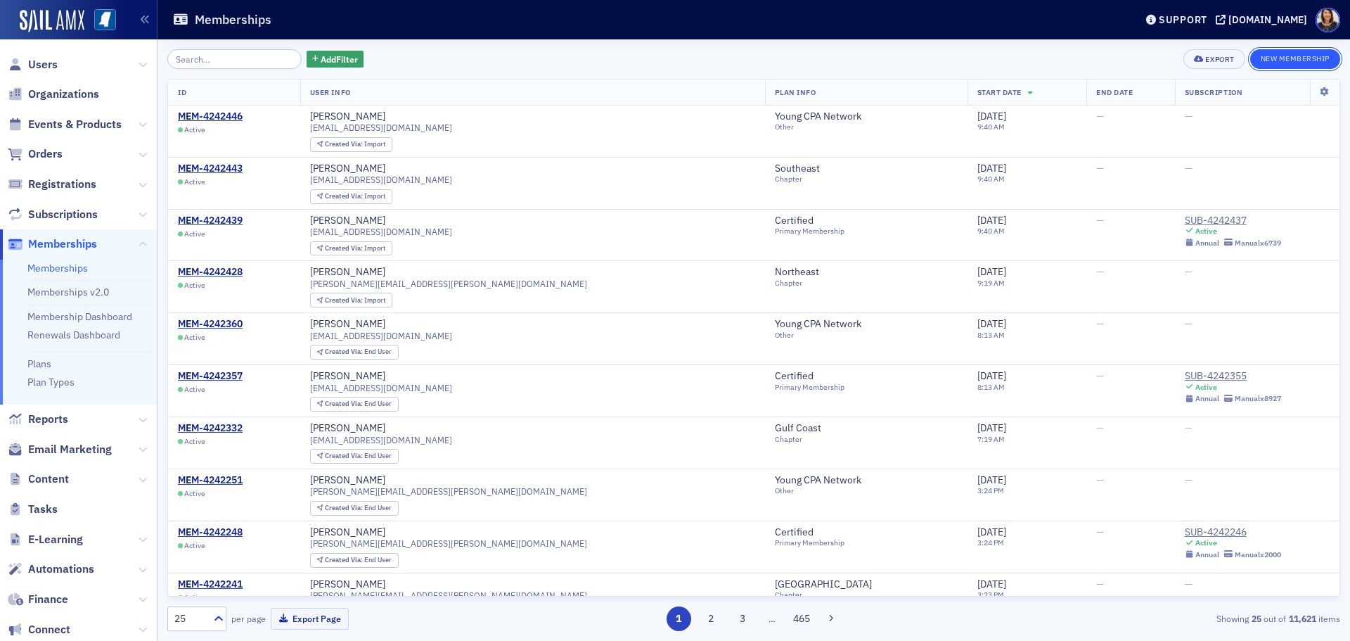
click at [1300, 59] on button "New Membership" at bounding box center [1295, 59] width 90 height 20
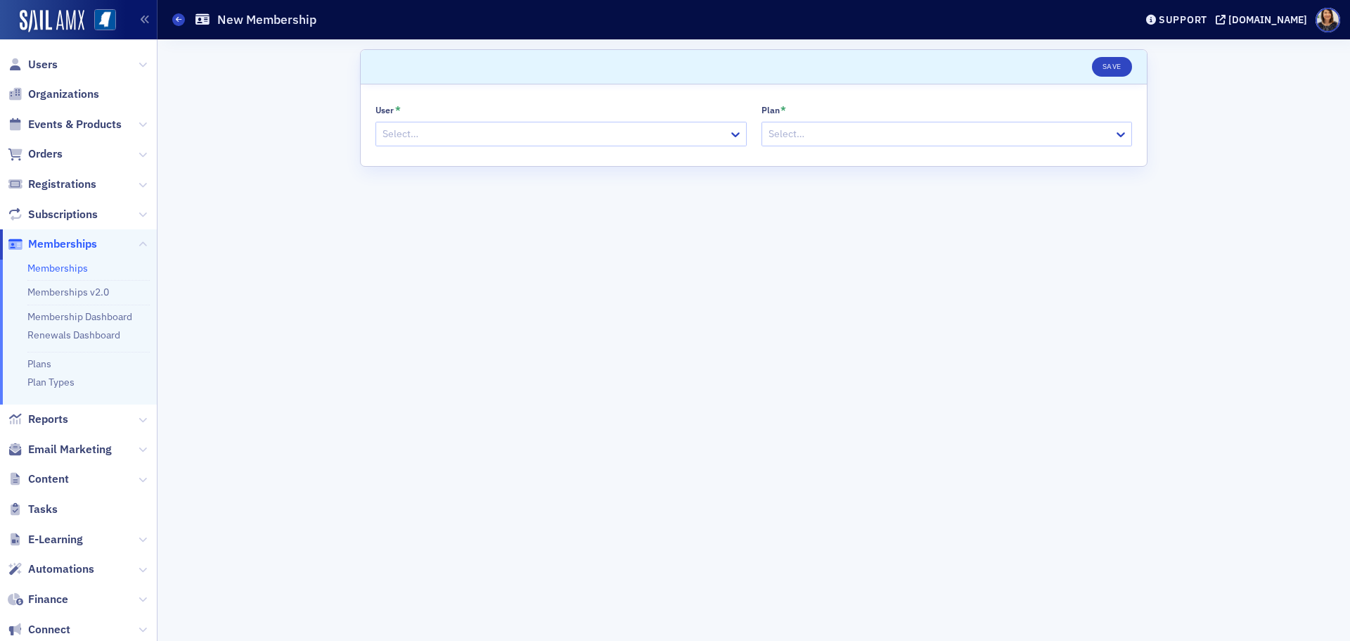
click at [465, 145] on div "Select…" at bounding box center [561, 134] width 371 height 25
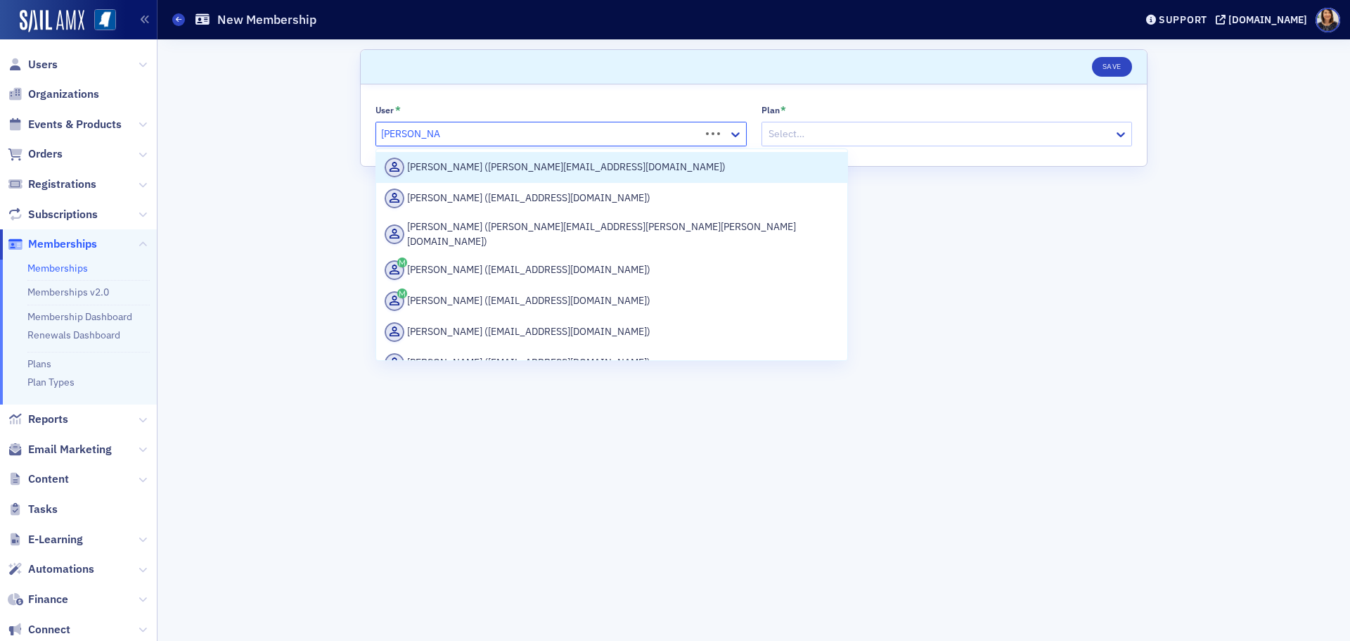
type input "bryan stevens"
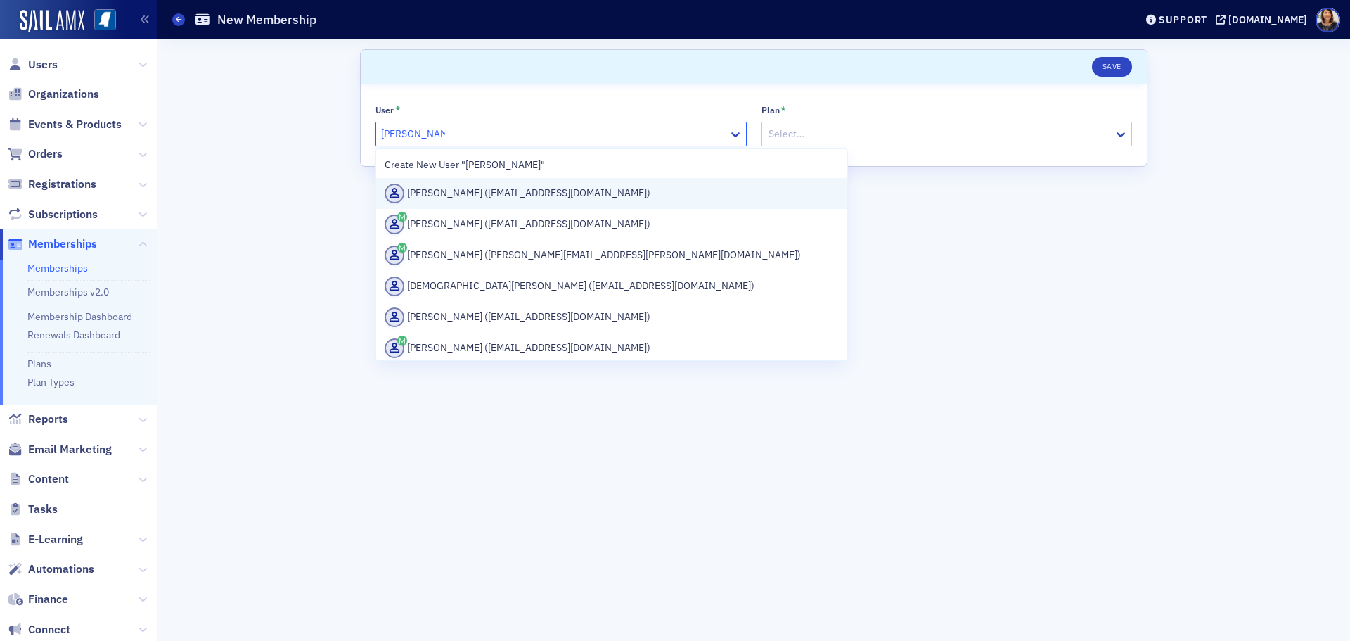
click at [531, 200] on div "Bryan Stevens (brycfo@att.net)" at bounding box center [612, 194] width 454 height 20
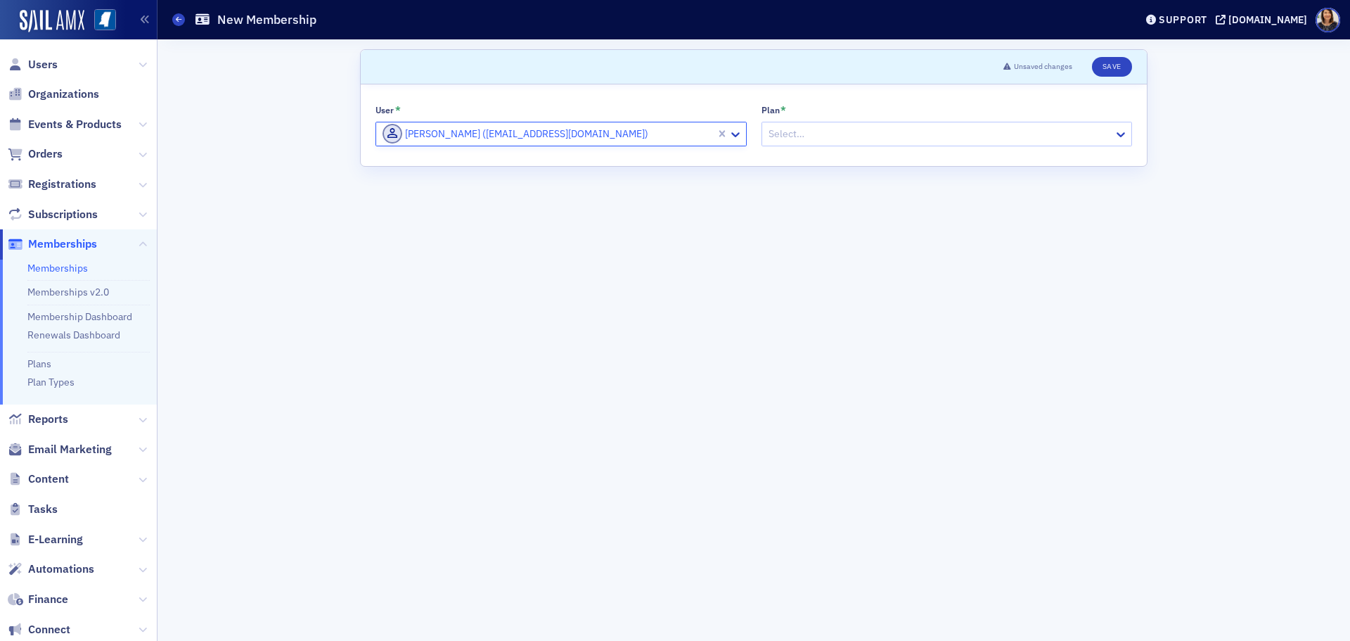
click at [866, 145] on div "Select…" at bounding box center [947, 134] width 371 height 25
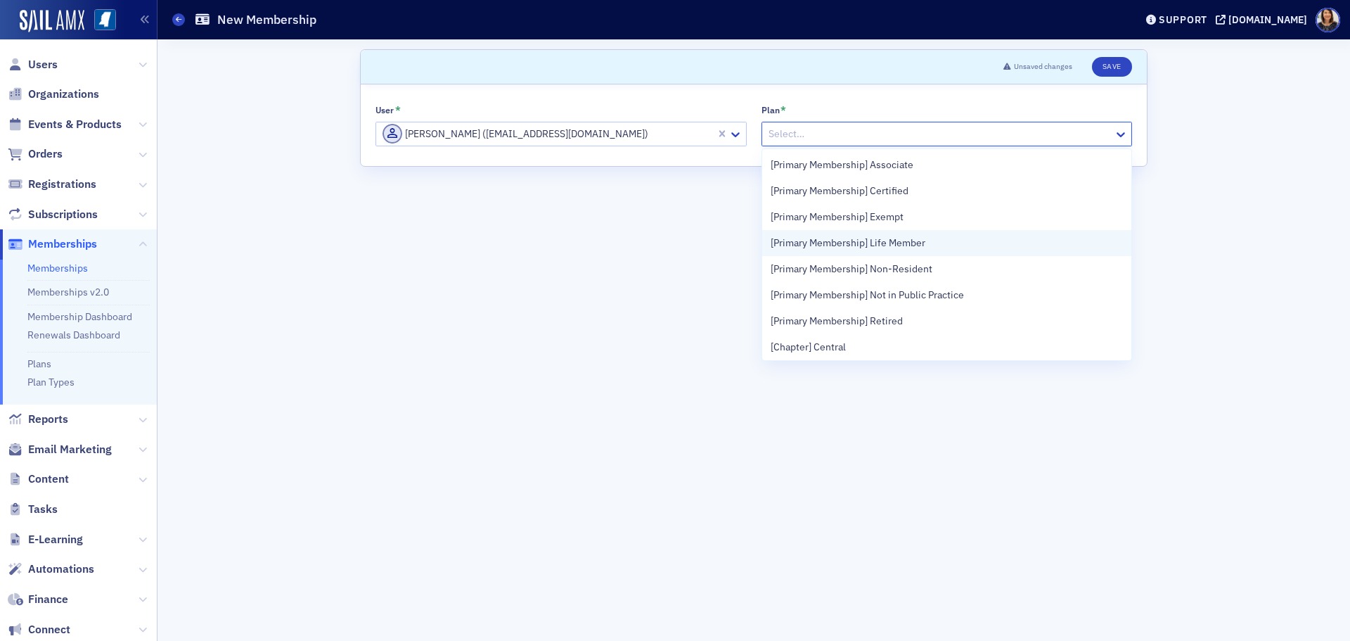
click at [855, 245] on span "[Primary Membership] Life Member" at bounding box center [848, 243] width 155 height 15
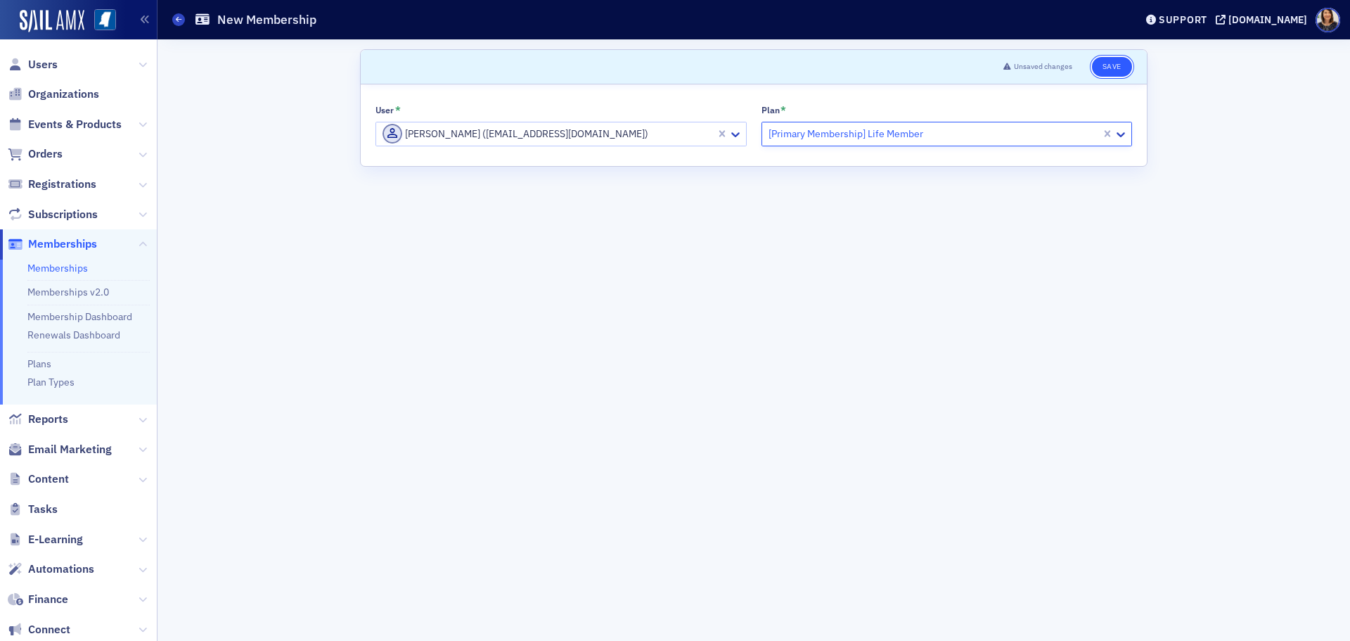
click at [1107, 64] on button "Save" at bounding box center [1112, 67] width 40 height 20
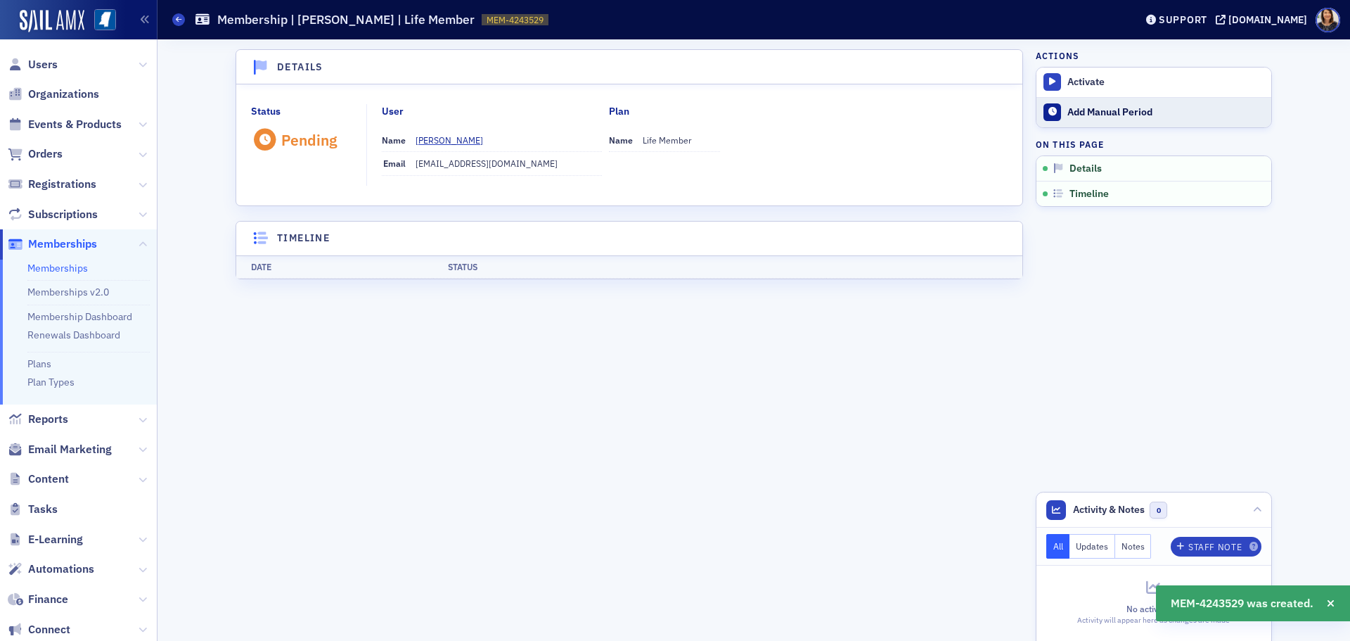
click at [1105, 113] on div "Add Manual Period" at bounding box center [1166, 112] width 197 height 13
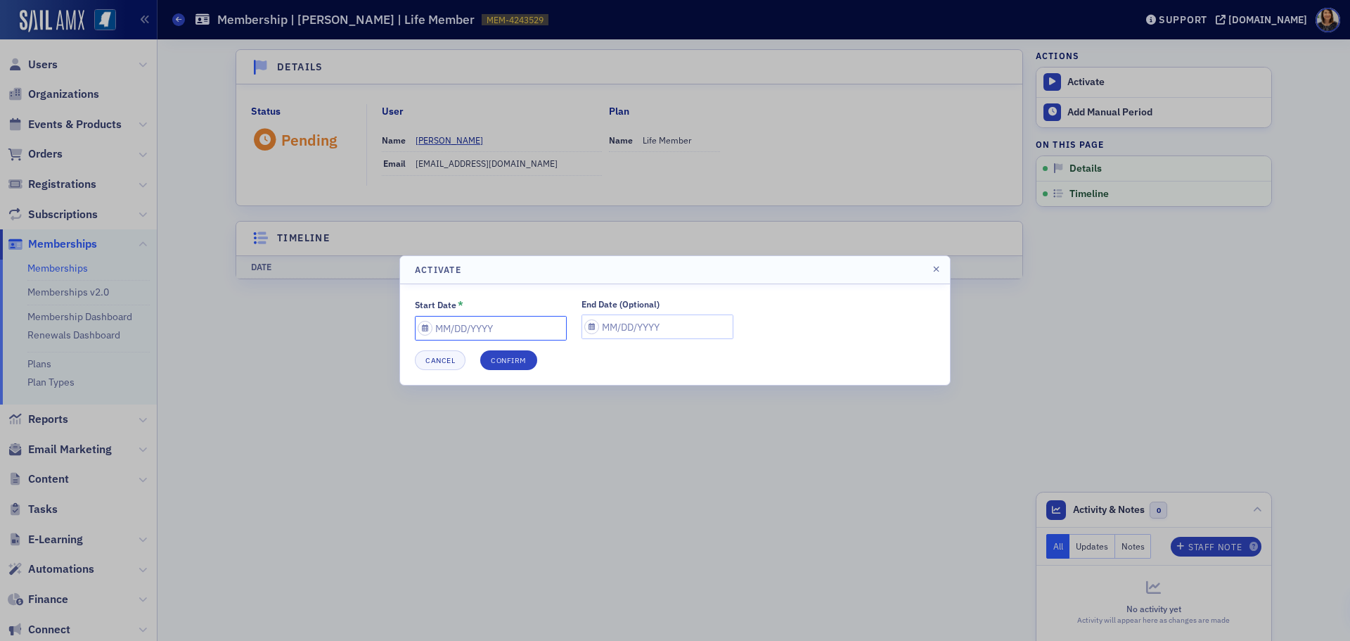
click at [501, 334] on input "Start Date *" at bounding box center [491, 328] width 152 height 25
select select "7"
select select "2025"
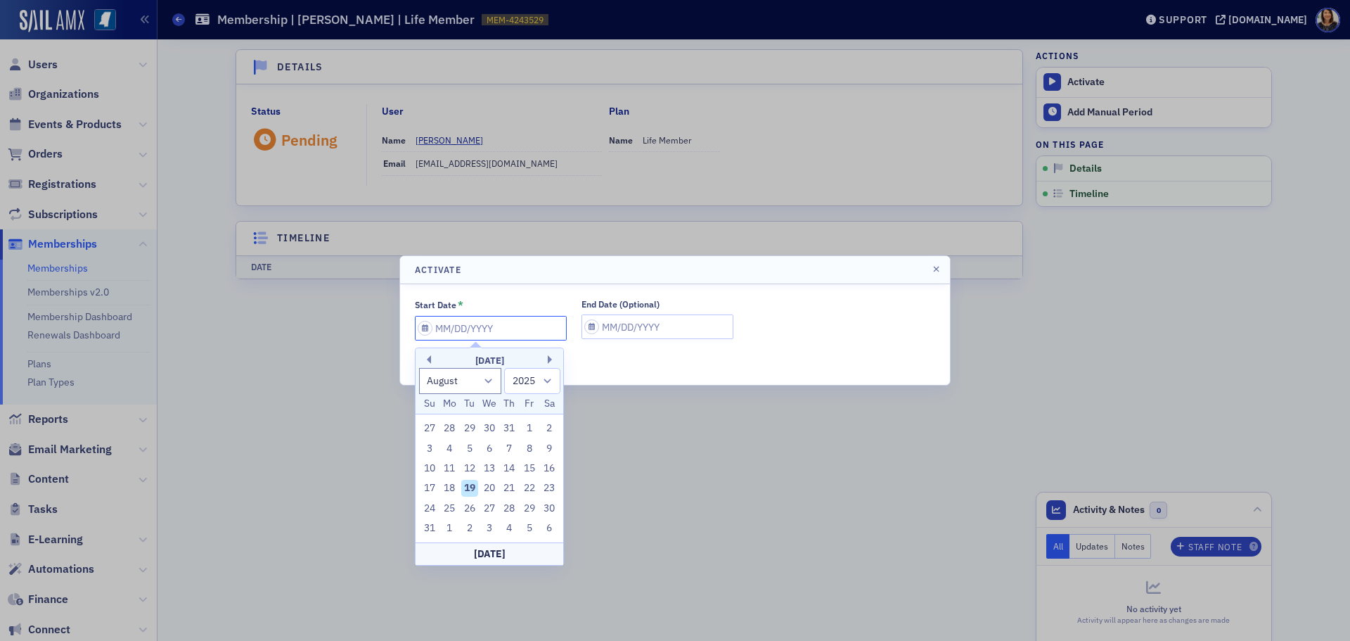
type input "0"
select select "0"
select select "2000"
type input "07"
select select "6"
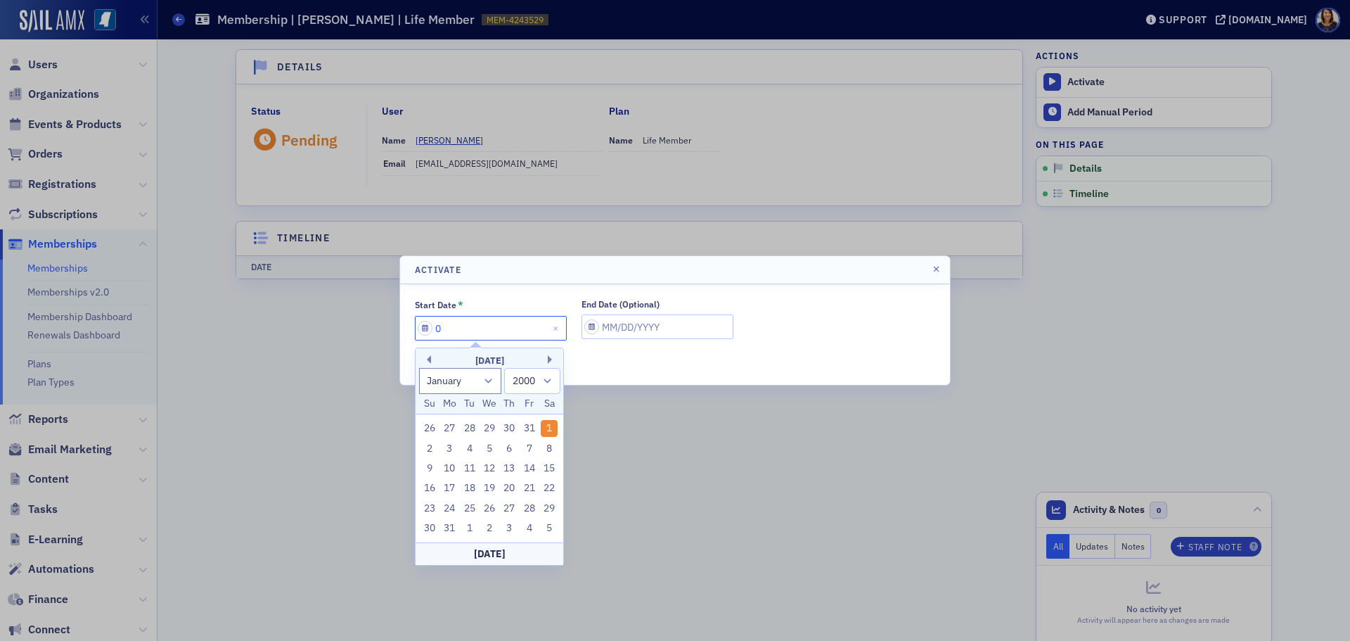
select select "2025"
type input "07/01/2"
select select "2002"
type input "07/01/20"
select select "2020"
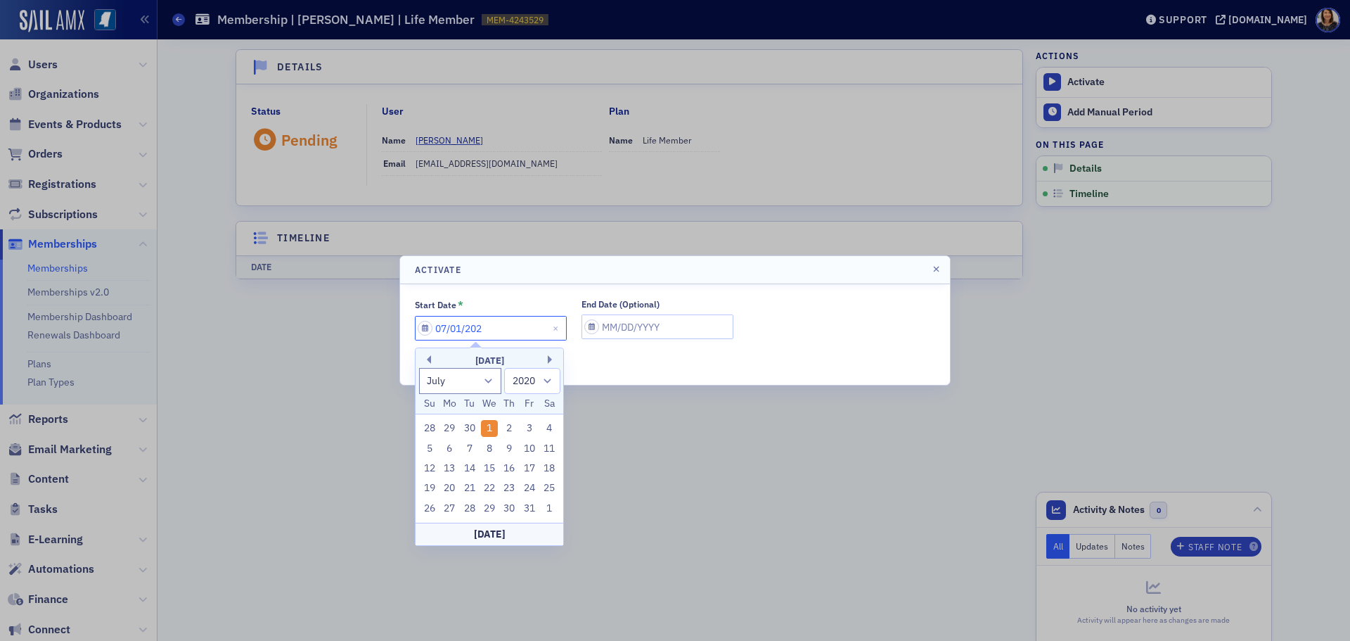
type input "07/01/2025"
select select "2025"
type input "07/01/2025"
click at [620, 337] on input "End Date (Optional)" at bounding box center [658, 326] width 152 height 25
select select "7"
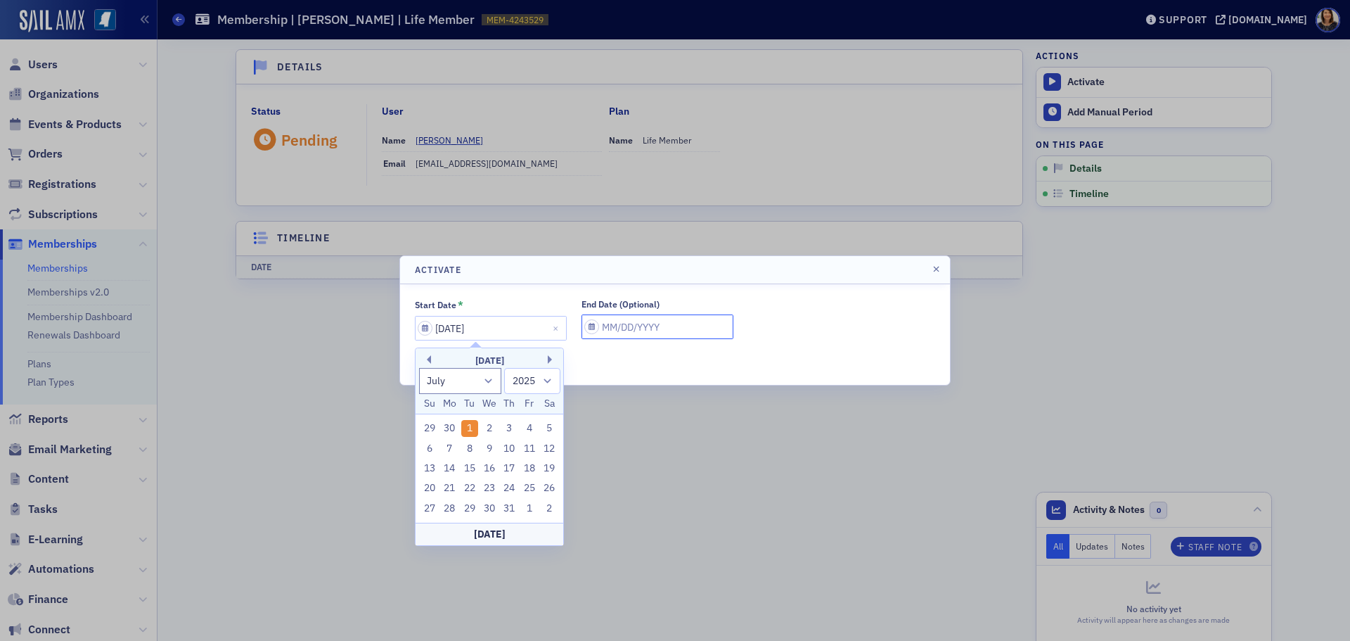
select select "2025"
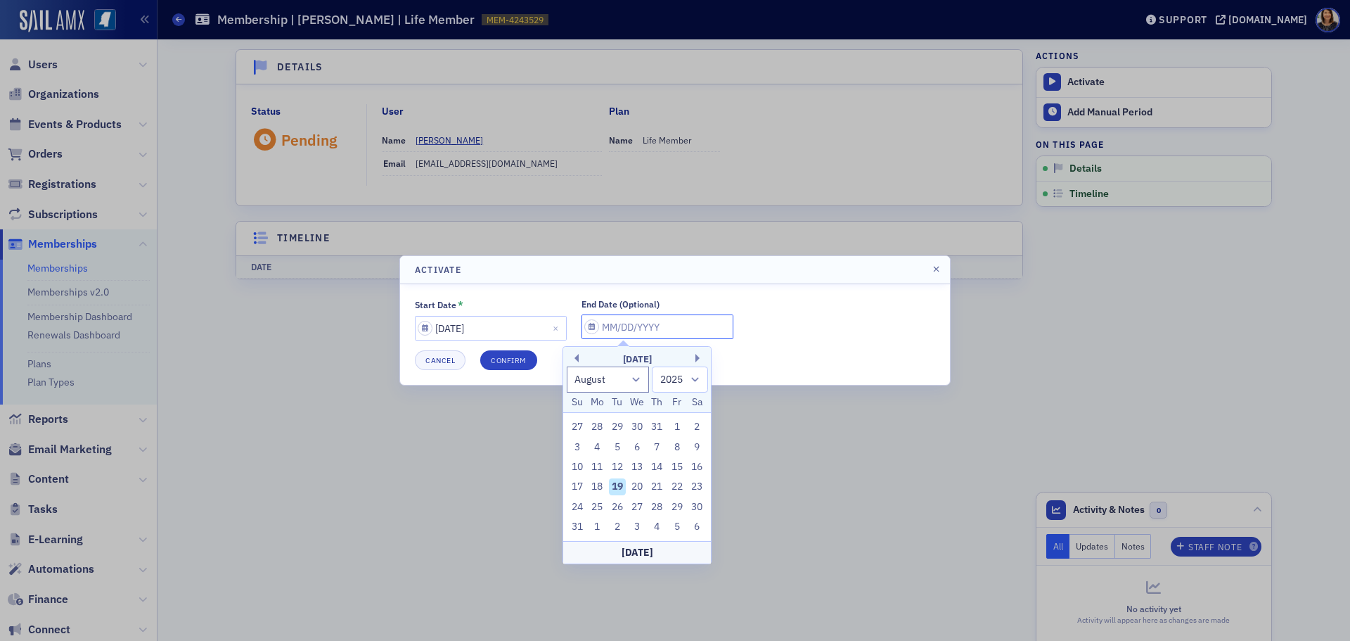
type input "0"
select select "0"
select select "2000"
type input "07"
select select "6"
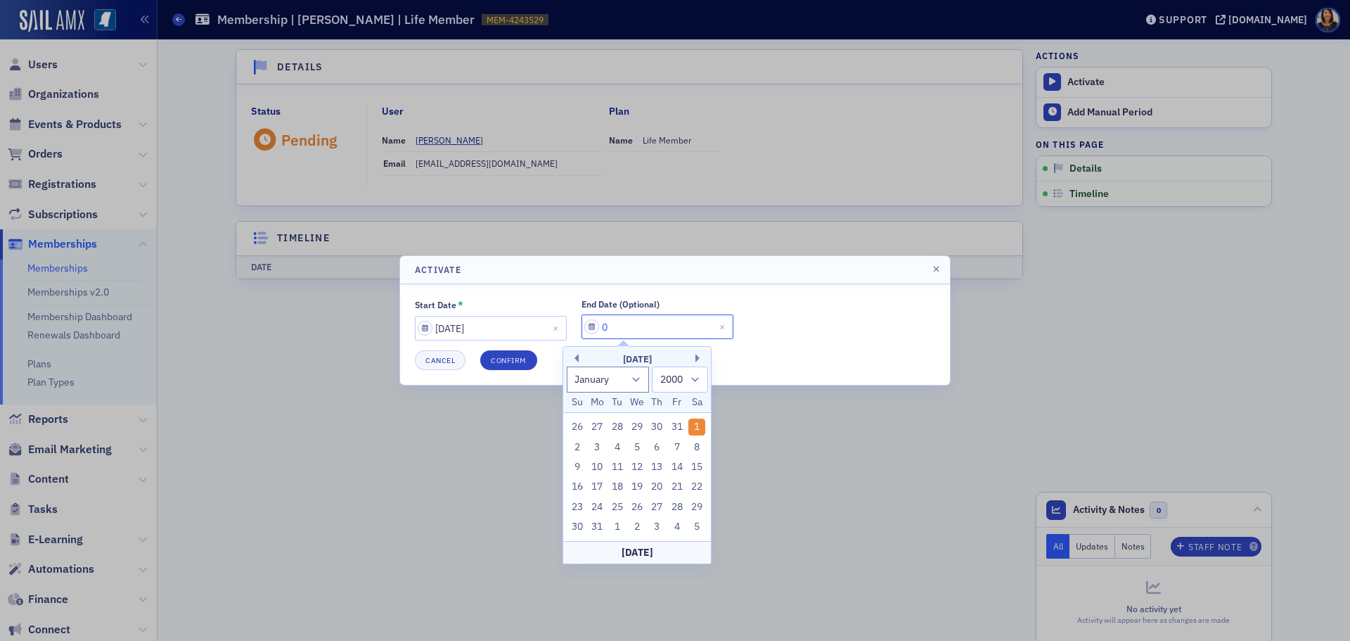
select select "2025"
type input "07/01/2"
select select "2002"
type input "07/01/20"
select select "2020"
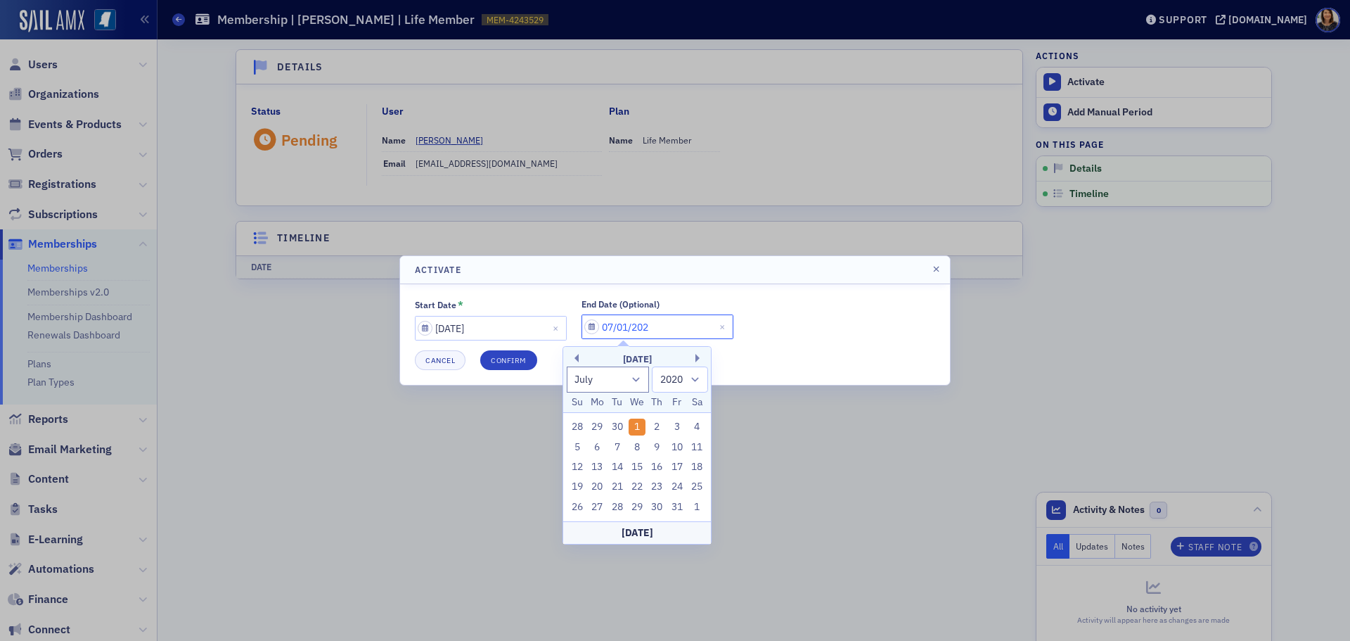
type input "07/01/2026"
select select "2026"
type input "07/01/2026"
click at [916, 432] on div at bounding box center [675, 320] width 1350 height 641
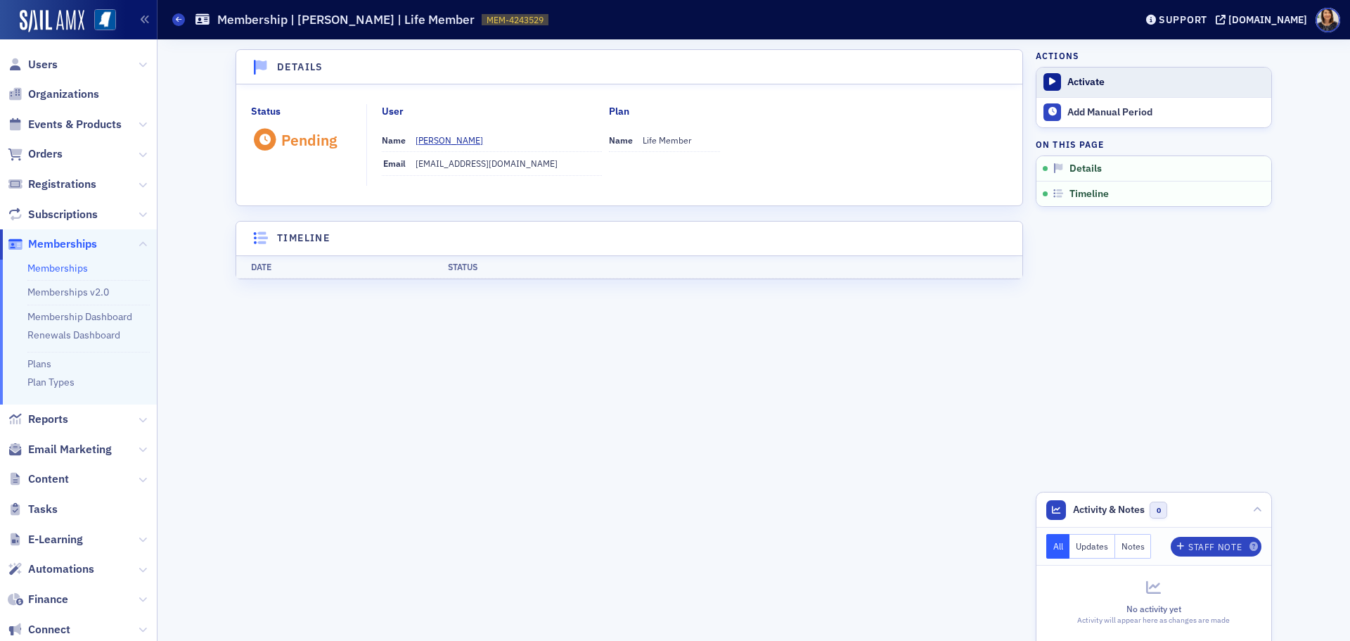
click at [1085, 82] on div "Activate" at bounding box center [1166, 82] width 197 height 13
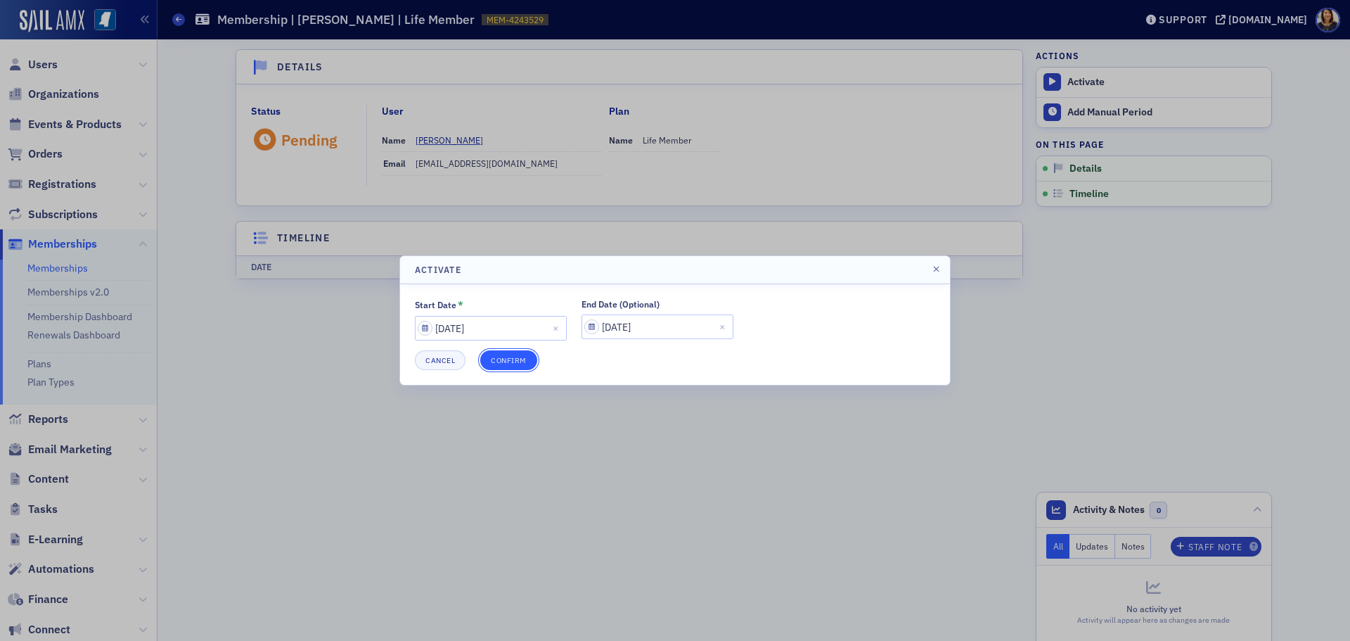
click at [511, 359] on button "Confirm" at bounding box center [508, 360] width 57 height 20
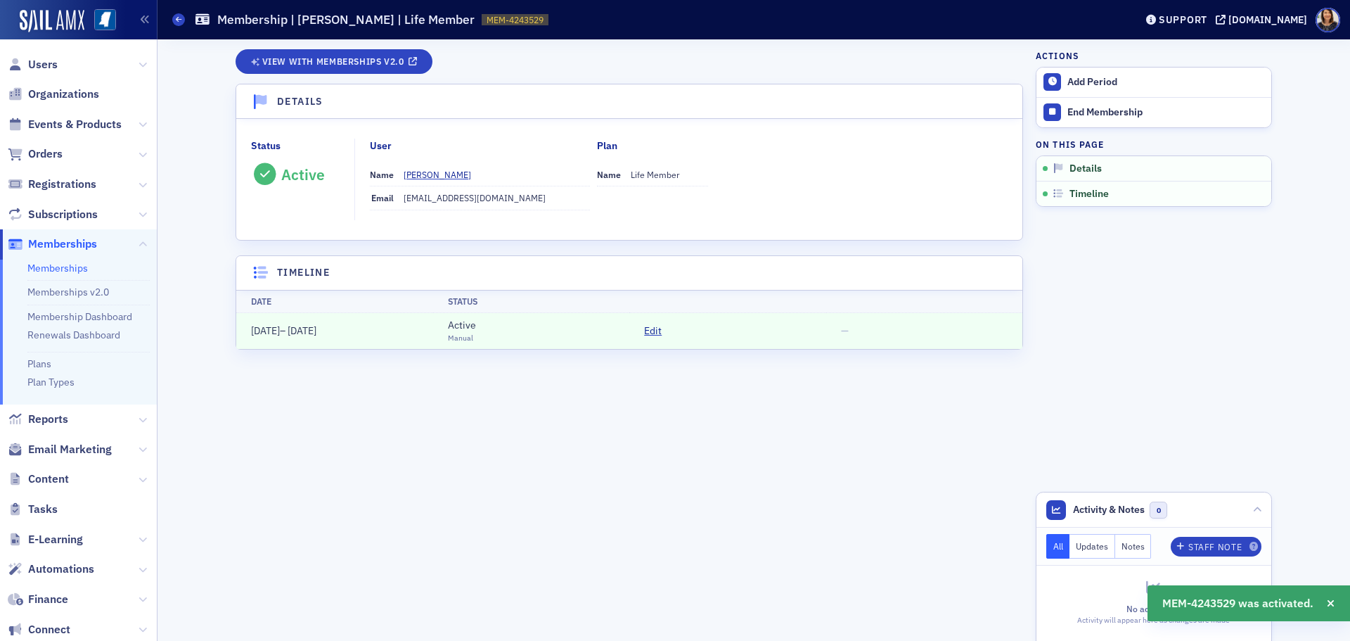
click at [42, 54] on span "Users" at bounding box center [78, 64] width 157 height 30
click at [37, 63] on span "Users" at bounding box center [43, 64] width 30 height 15
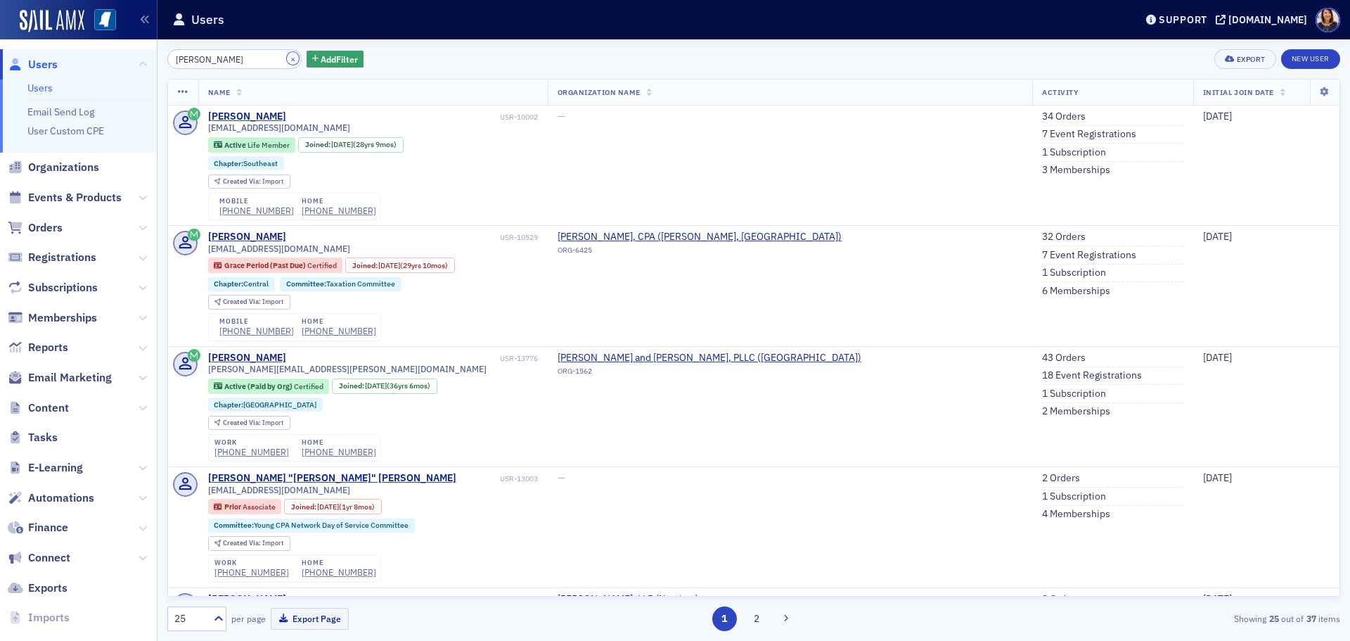
click at [287, 58] on button "×" at bounding box center [293, 58] width 13 height 13
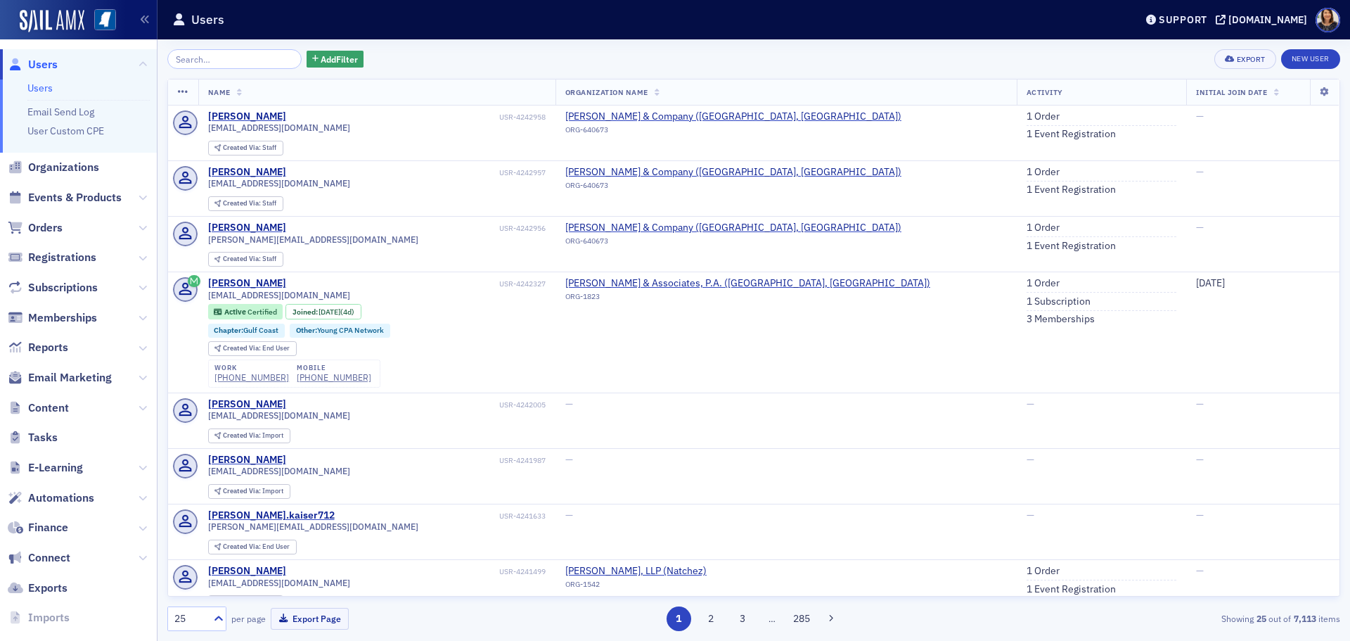
click at [39, 64] on span "Users" at bounding box center [43, 64] width 30 height 15
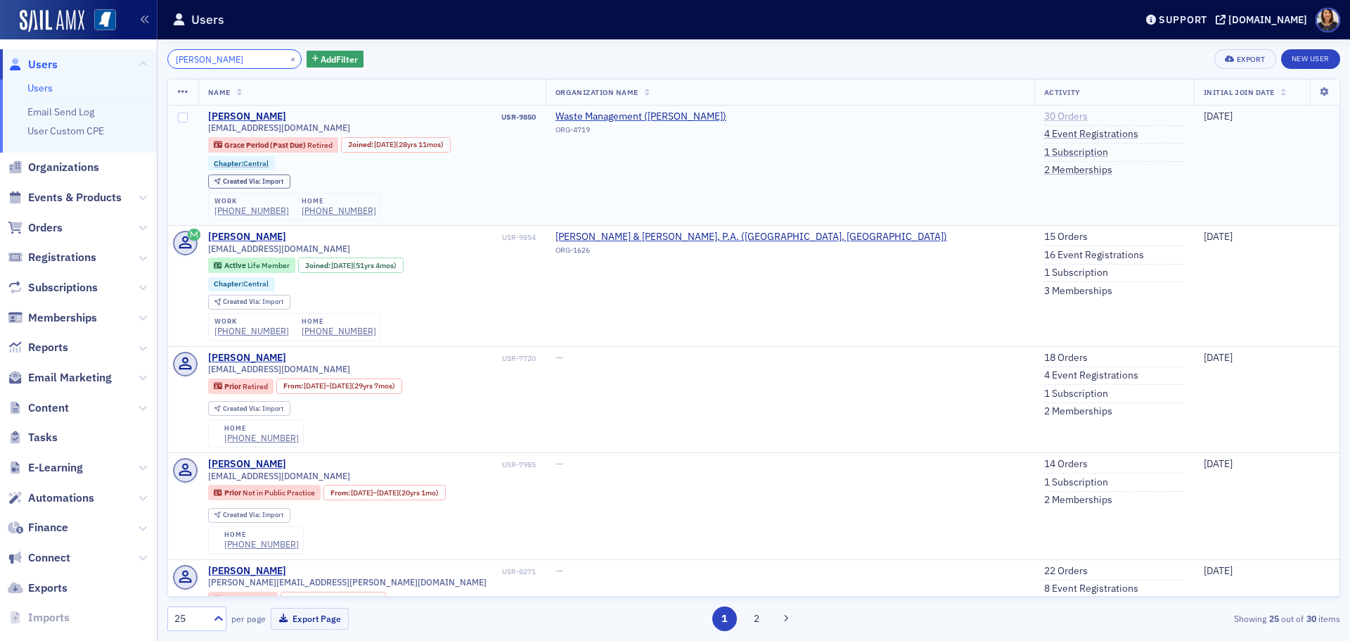
type input "jimmy cox"
click at [1044, 110] on link "30 Orders" at bounding box center [1066, 116] width 44 height 13
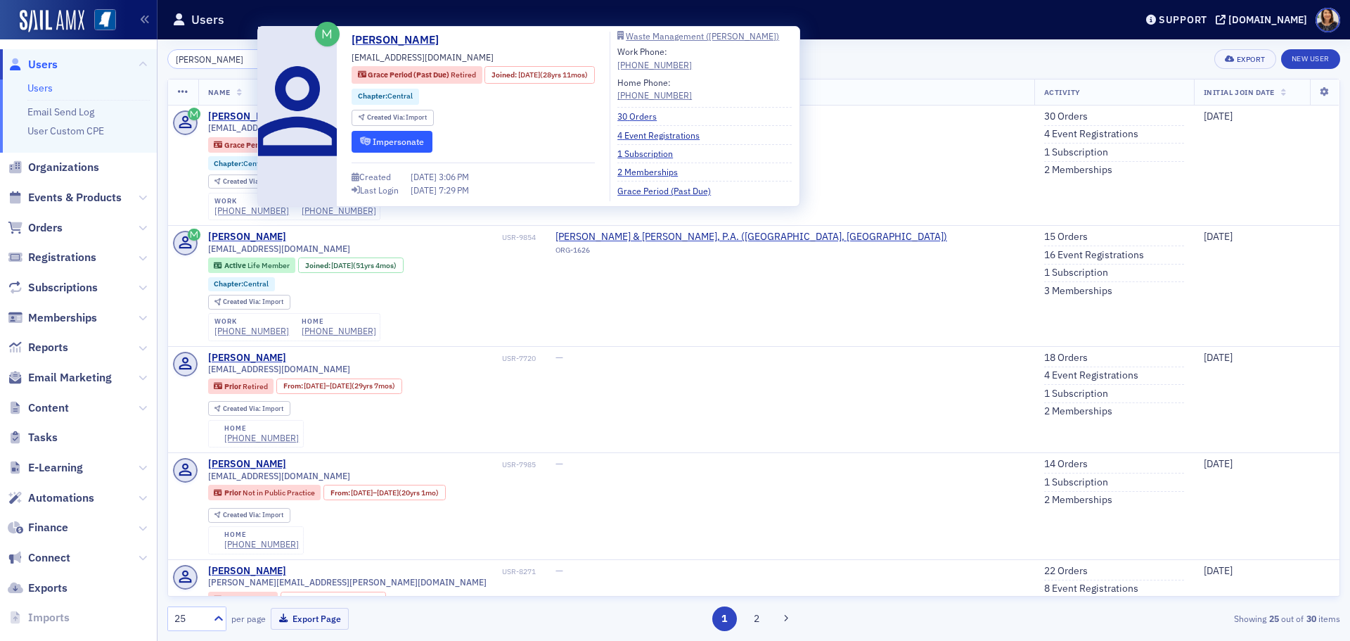
click at [403, 143] on button "Impersonate" at bounding box center [392, 142] width 81 height 22
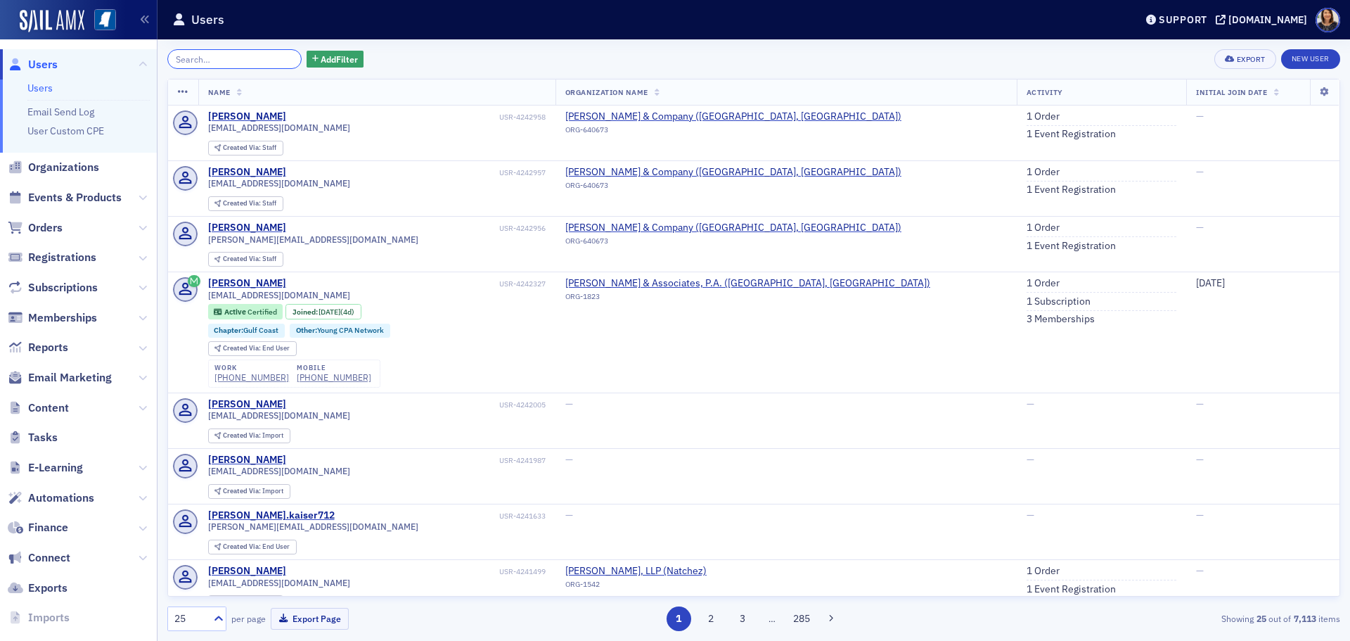
click at [248, 66] on input "search" at bounding box center [234, 59] width 134 height 20
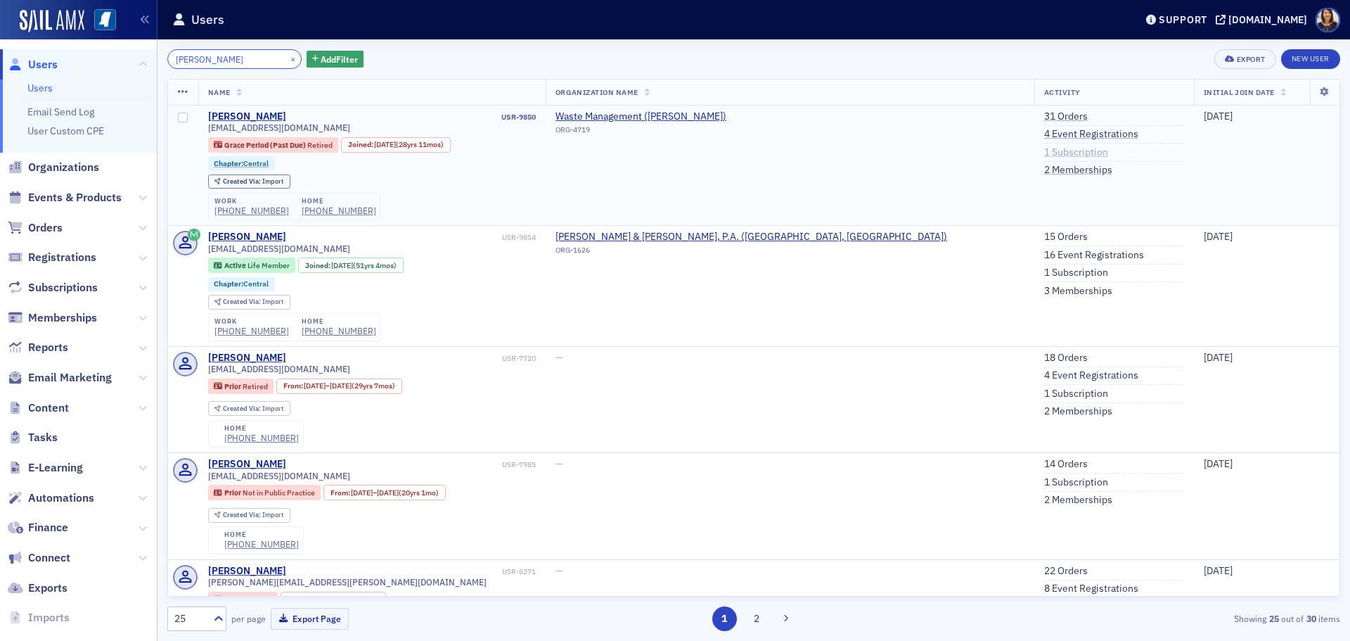
type input "jimmy cox"
click at [1044, 153] on link "1 Subscription" at bounding box center [1076, 152] width 64 height 13
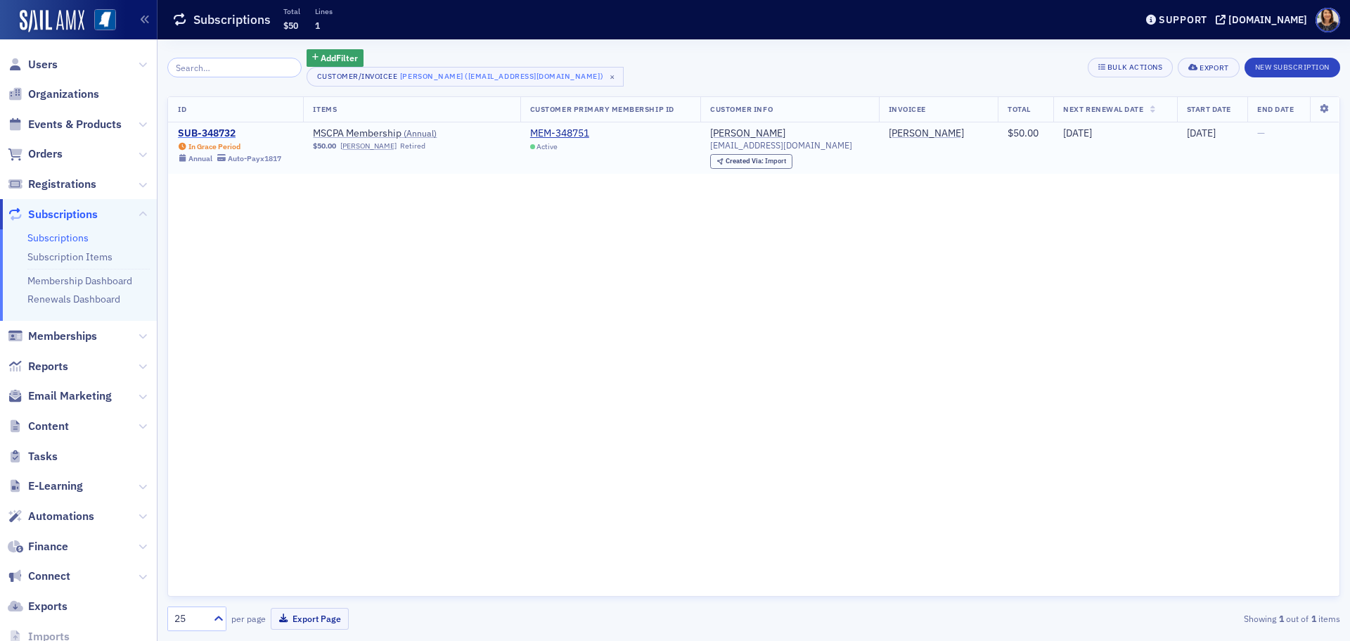
click at [219, 134] on div "SUB-348732" at bounding box center [229, 133] width 103 height 13
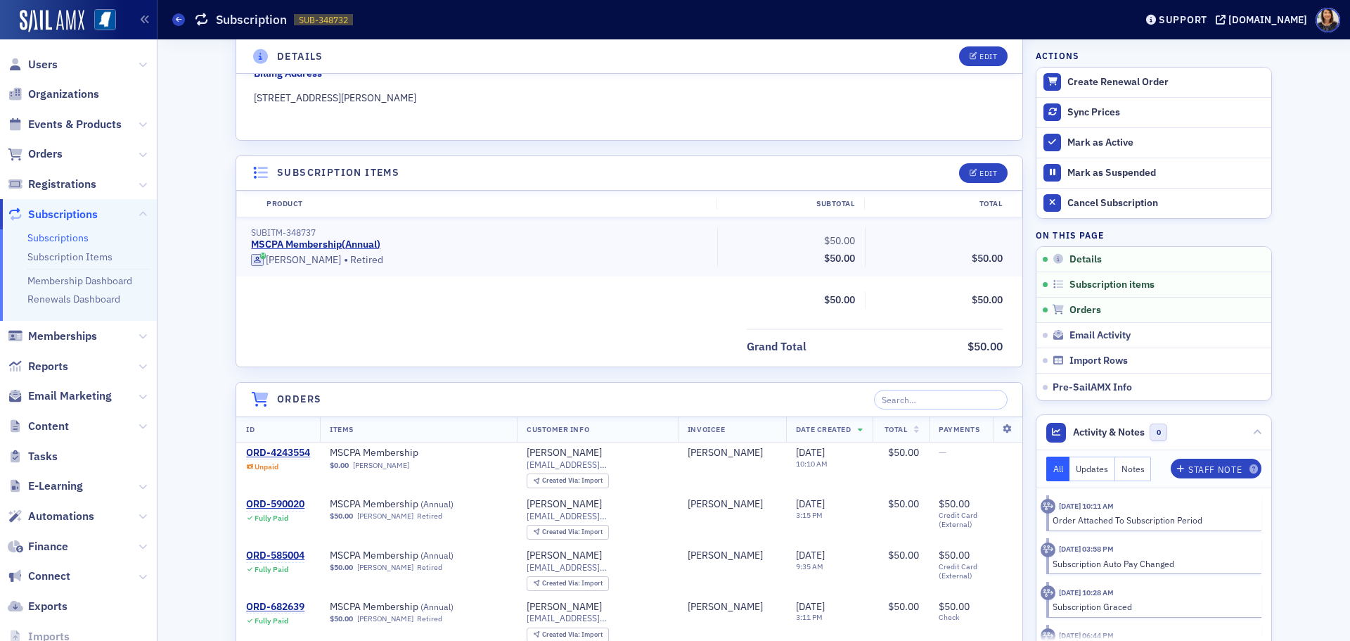
scroll to position [262, 0]
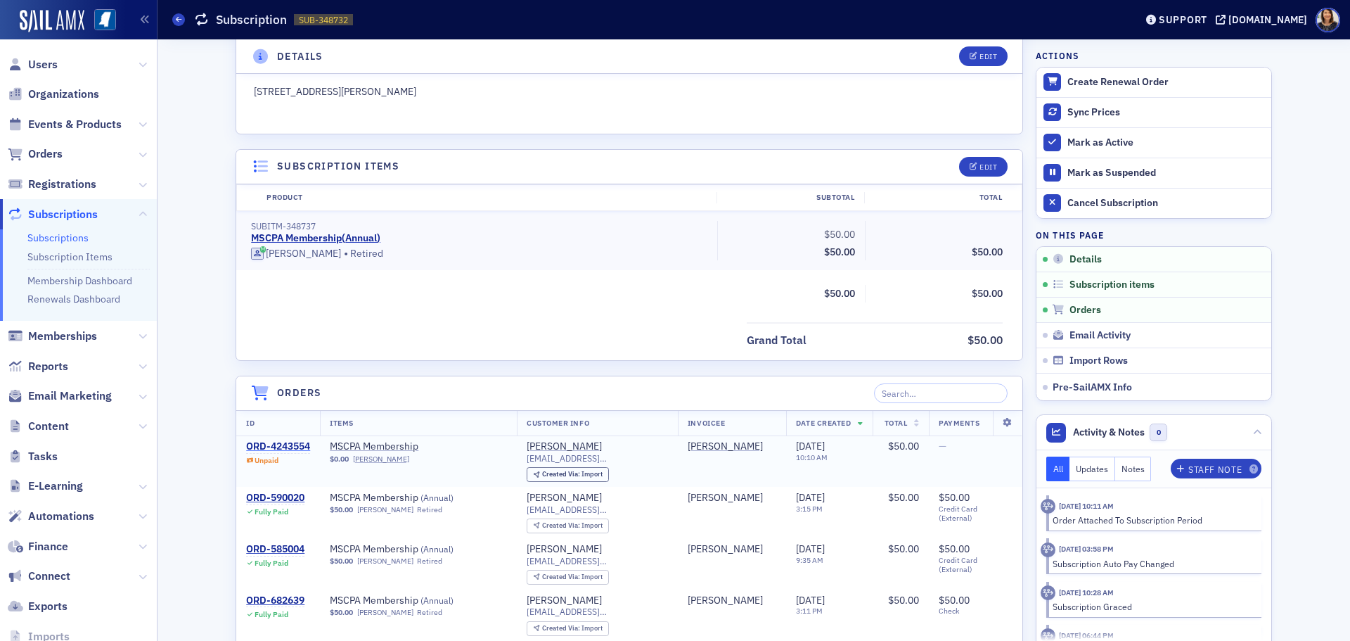
click at [277, 444] on div "ORD-4243554" at bounding box center [278, 446] width 64 height 13
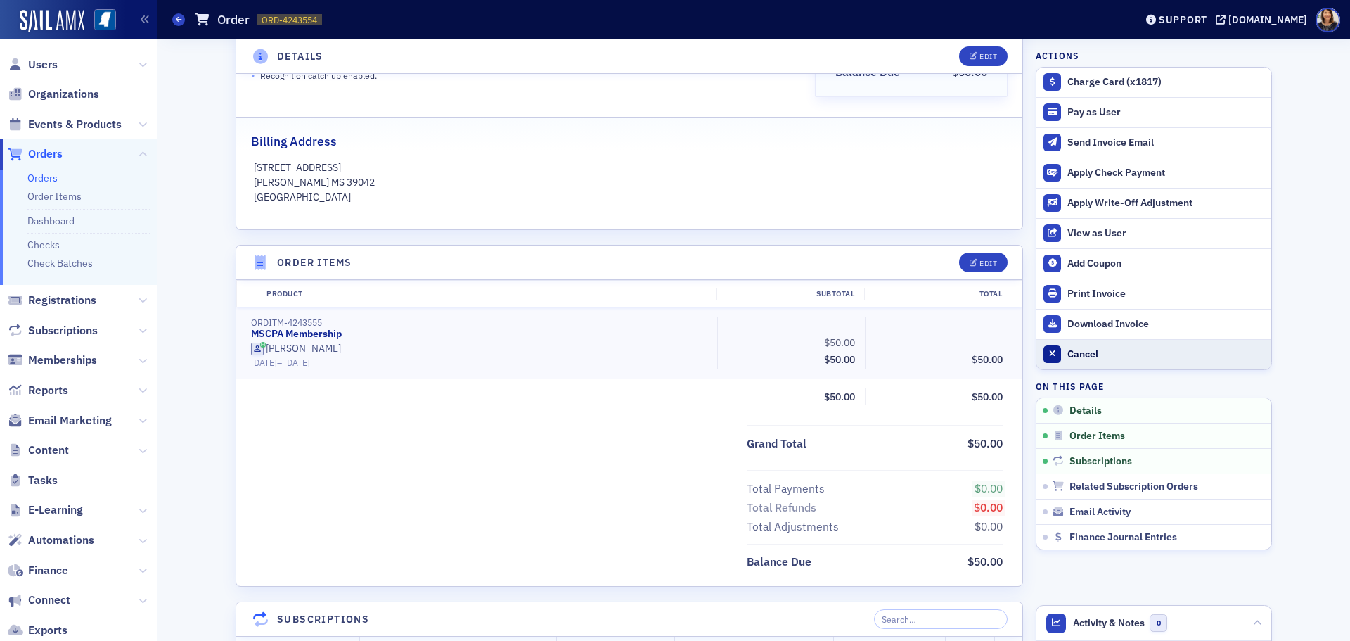
click at [1060, 348] on button "Cancel" at bounding box center [1154, 354] width 235 height 30
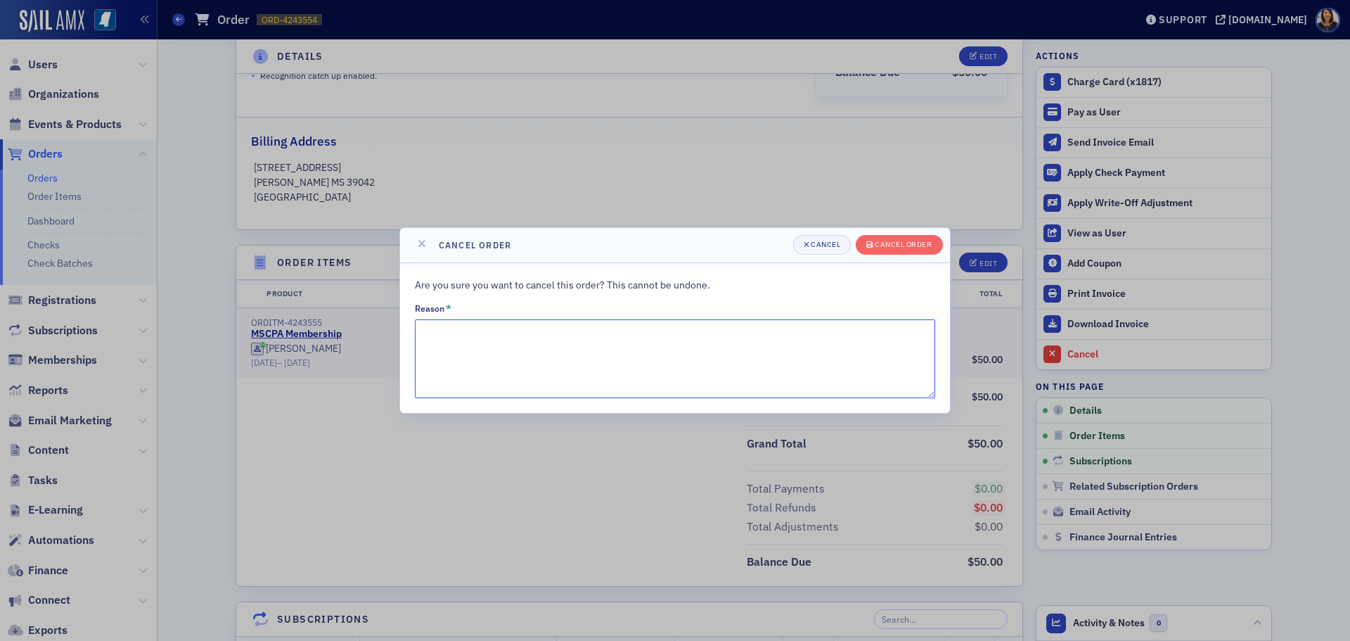
click at [600, 356] on textarea "Reason *" at bounding box center [675, 358] width 520 height 79
type textarea "duplicate"
click at [894, 223] on div at bounding box center [675, 320] width 1350 height 641
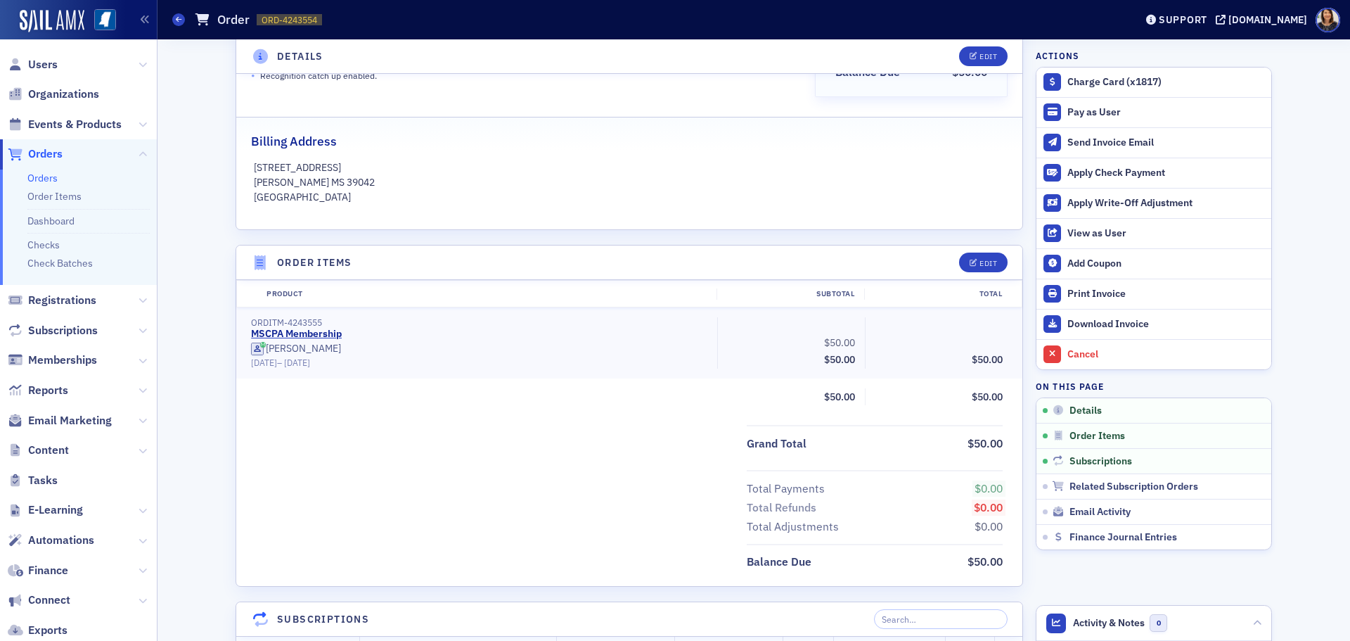
click at [913, 255] on div at bounding box center [675, 320] width 1350 height 641
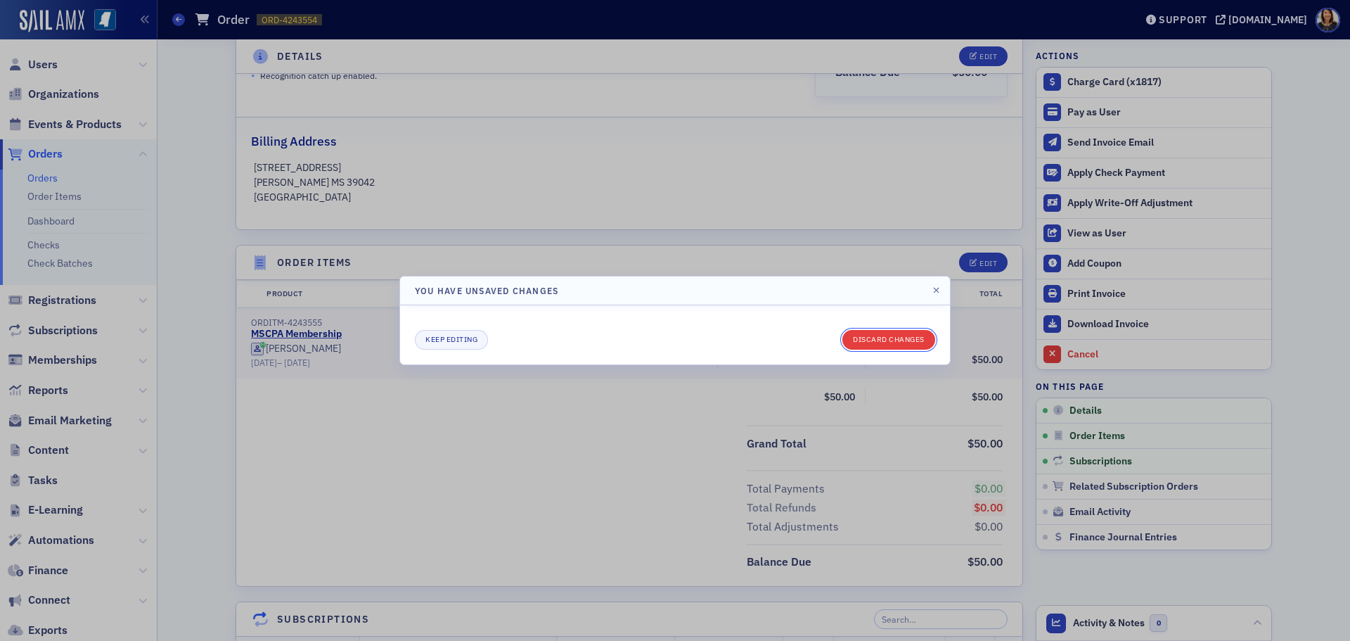
click at [887, 330] on button "Discard changes" at bounding box center [888, 340] width 93 height 20
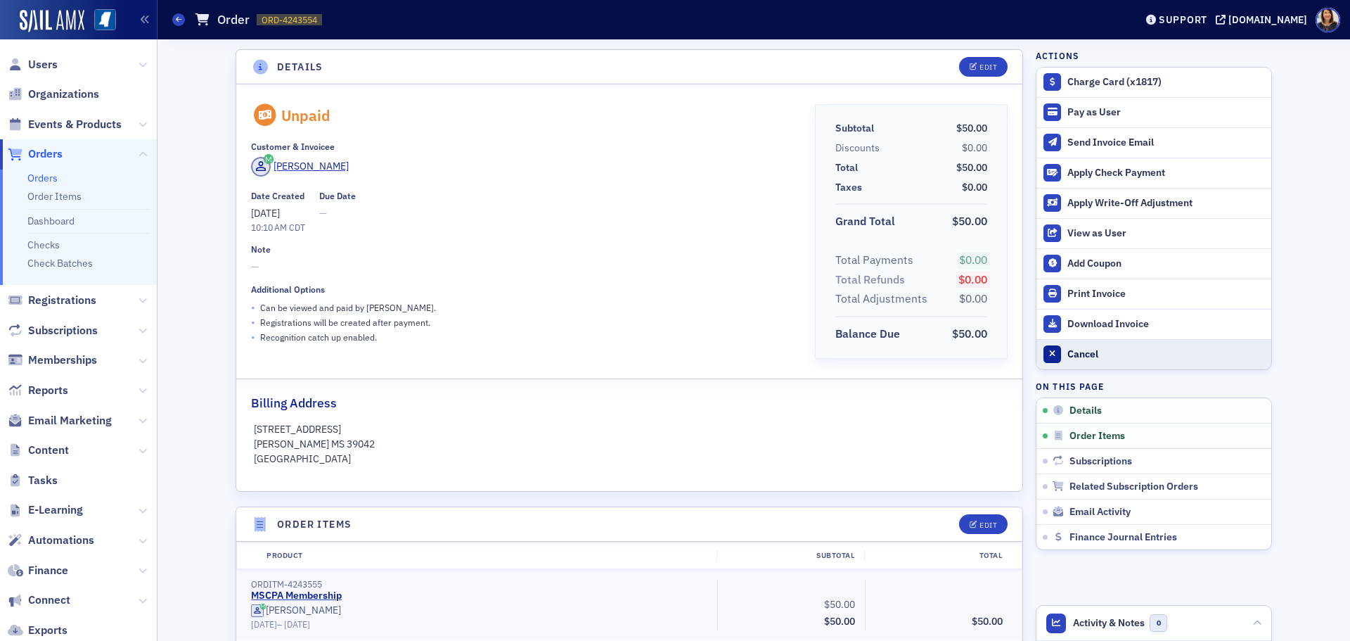
click at [1055, 360] on div at bounding box center [1053, 354] width 18 height 18
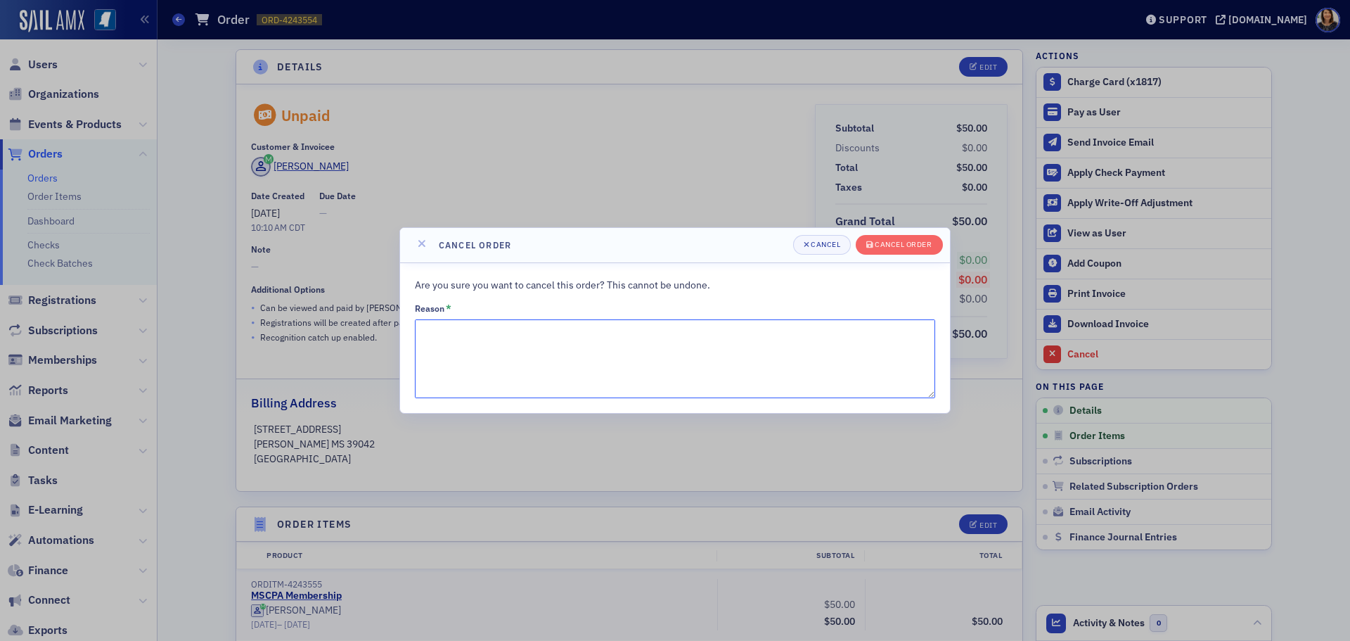
click at [557, 338] on textarea "Reason *" at bounding box center [675, 358] width 520 height 79
type textarea "duplicate"
click at [902, 233] on header "Cancel order Cancel Cancel order" at bounding box center [675, 245] width 550 height 35
click at [905, 243] on div "Cancel order" at bounding box center [903, 245] width 57 height 8
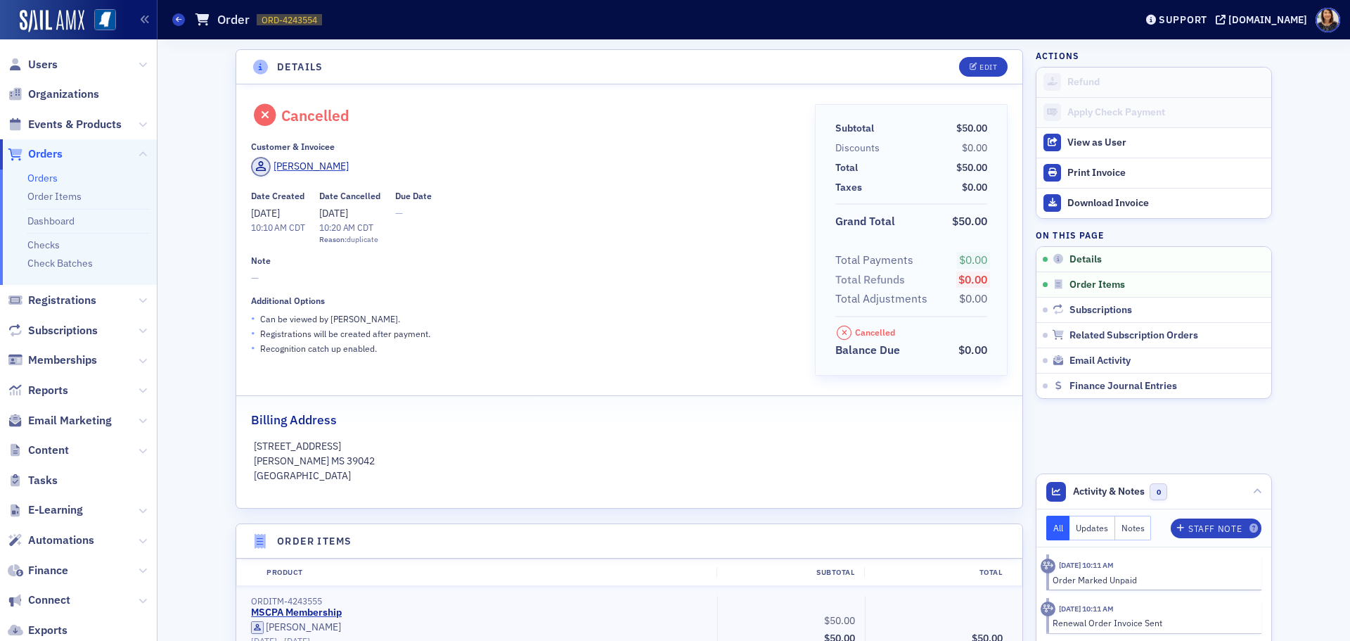
click at [49, 55] on span "Users" at bounding box center [78, 64] width 157 height 30
click at [44, 61] on span "Users" at bounding box center [43, 64] width 30 height 15
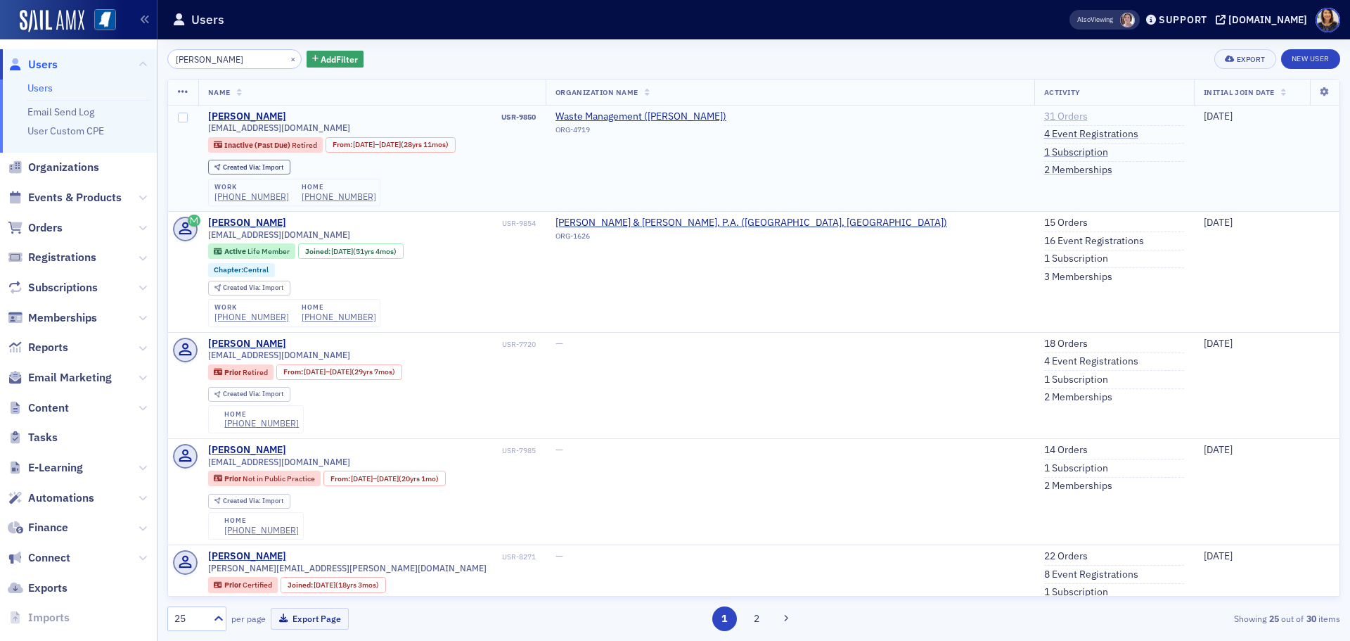
click at [1044, 115] on link "31 Orders" at bounding box center [1066, 116] width 44 height 13
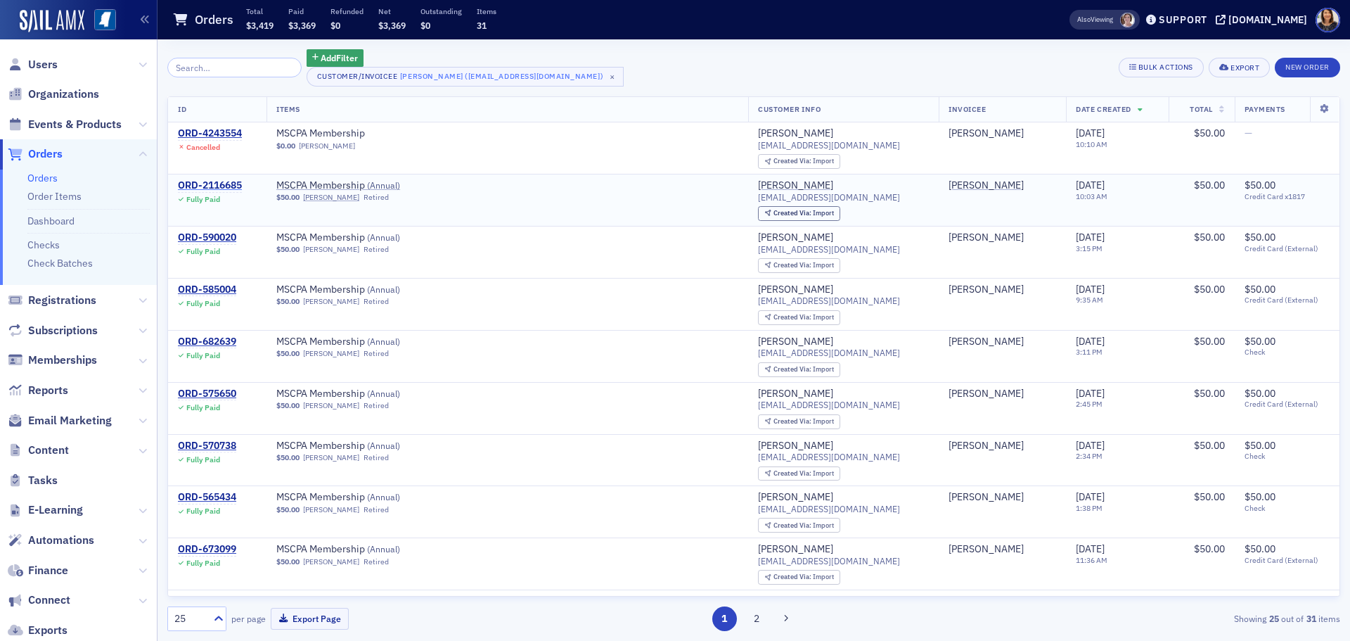
click at [219, 182] on div "ORD-2116685" at bounding box center [210, 185] width 64 height 13
click at [35, 69] on span "Users" at bounding box center [43, 64] width 30 height 15
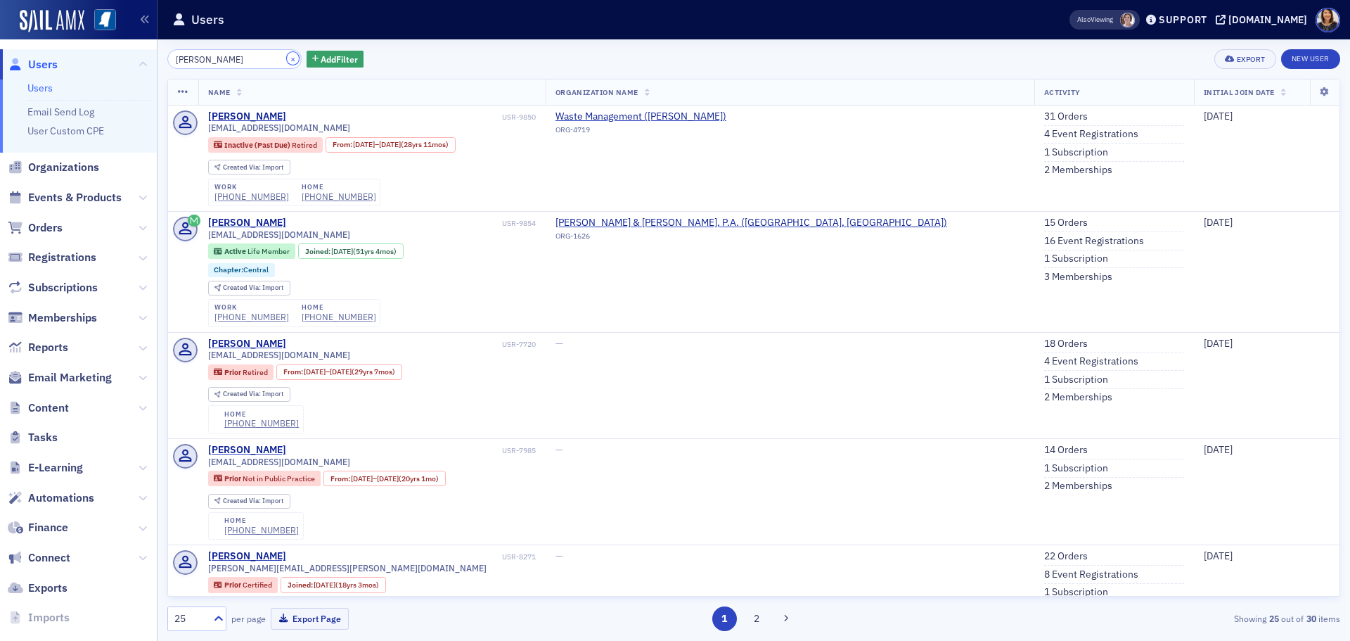
click at [287, 61] on button "×" at bounding box center [293, 58] width 13 height 13
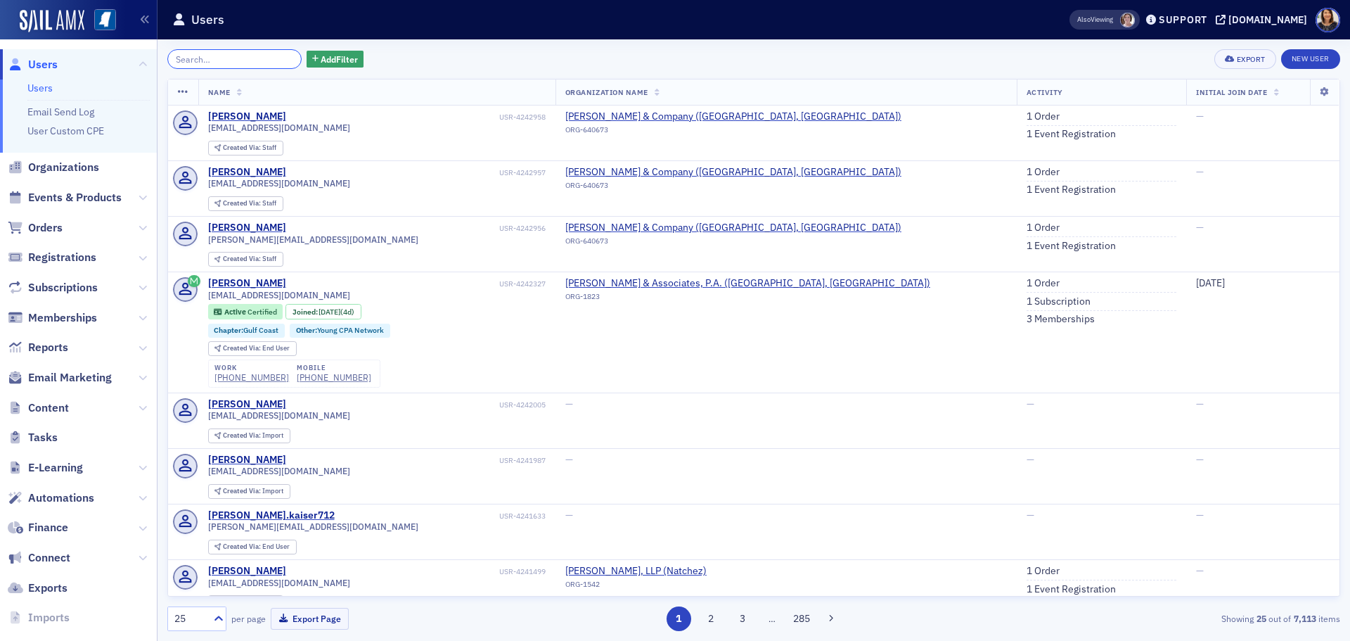
drag, startPoint x: 203, startPoint y: 58, endPoint x: 201, endPoint y: 65, distance: 7.3
click at [202, 63] on input "search" at bounding box center [234, 59] width 134 height 20
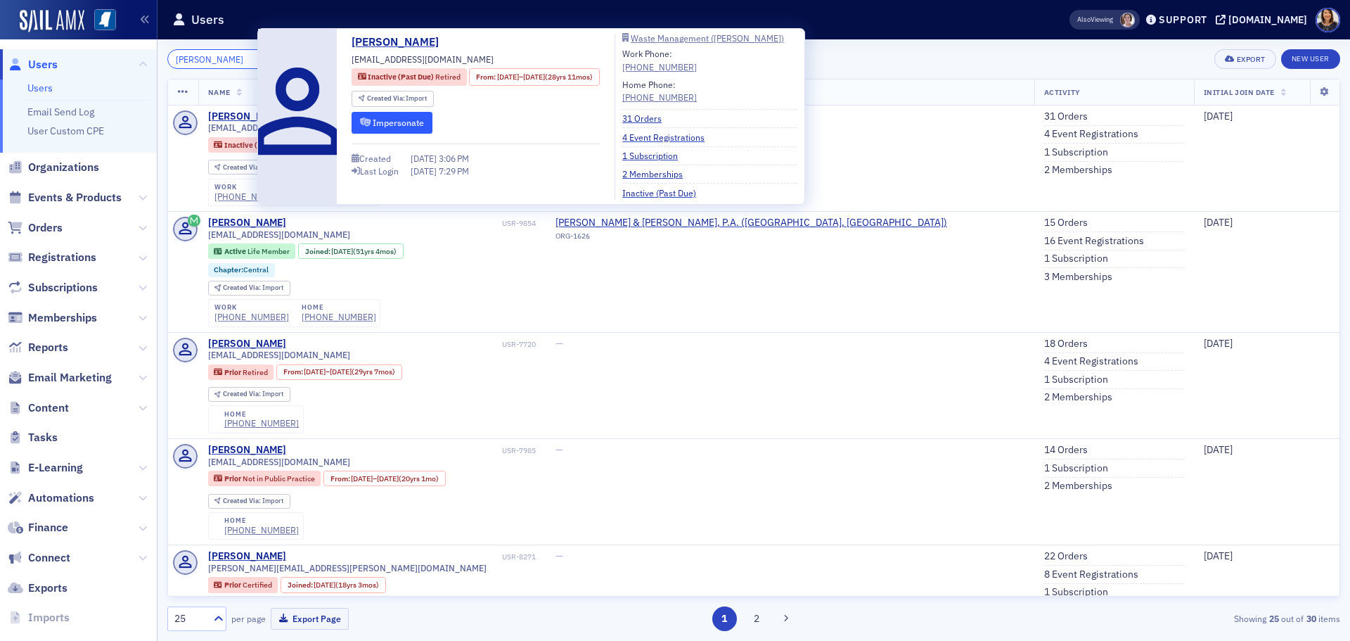
type input "jimmy cox"
click at [405, 118] on button "Impersonate" at bounding box center [392, 123] width 81 height 22
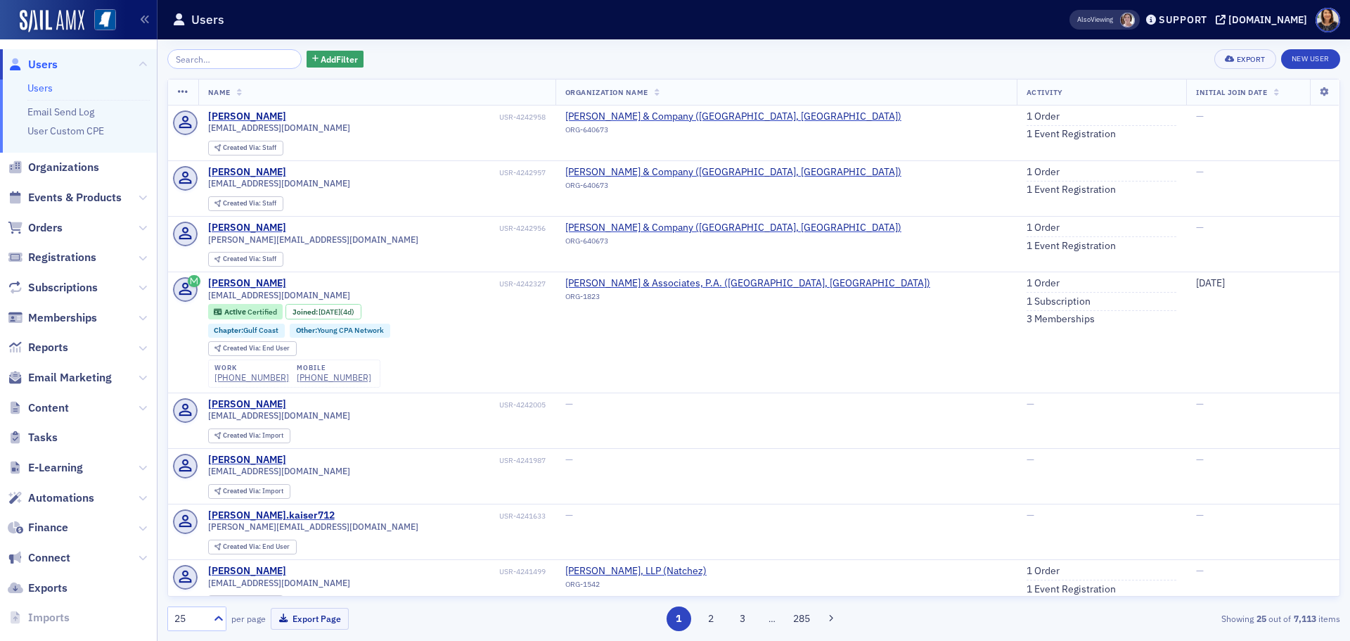
click at [237, 62] on input "search" at bounding box center [234, 59] width 134 height 20
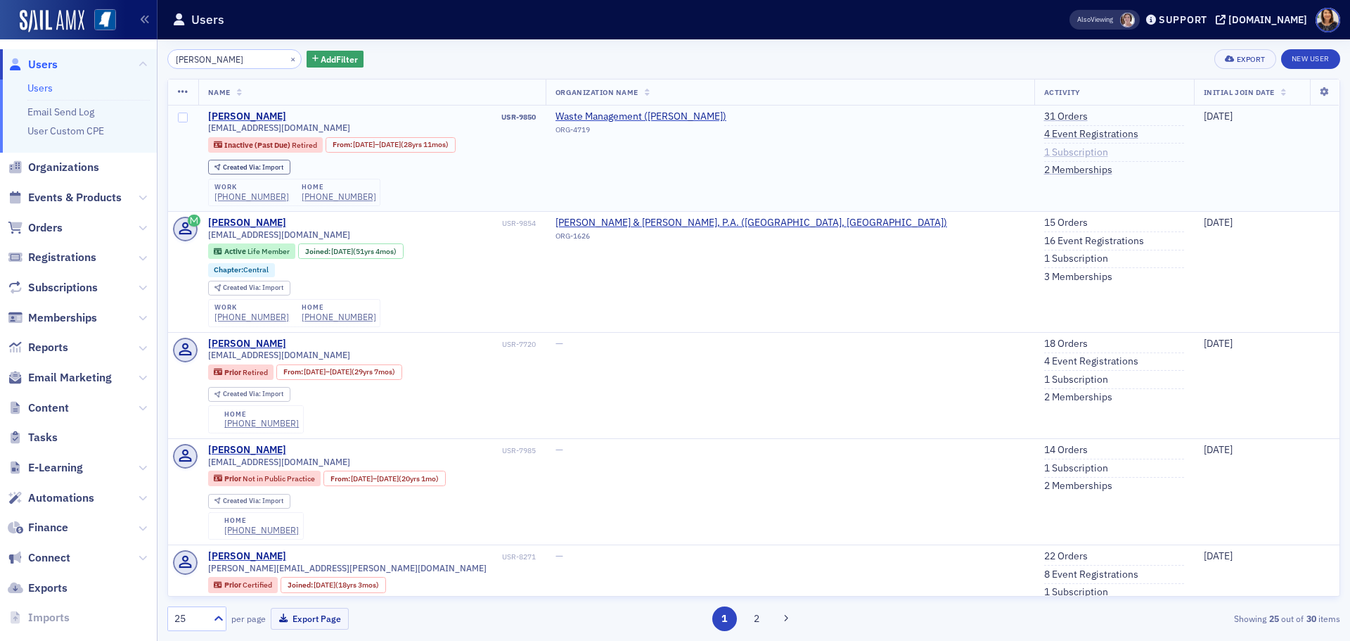
type input "jimmy cox"
click at [1044, 150] on link "1 Subscription" at bounding box center [1076, 152] width 64 height 13
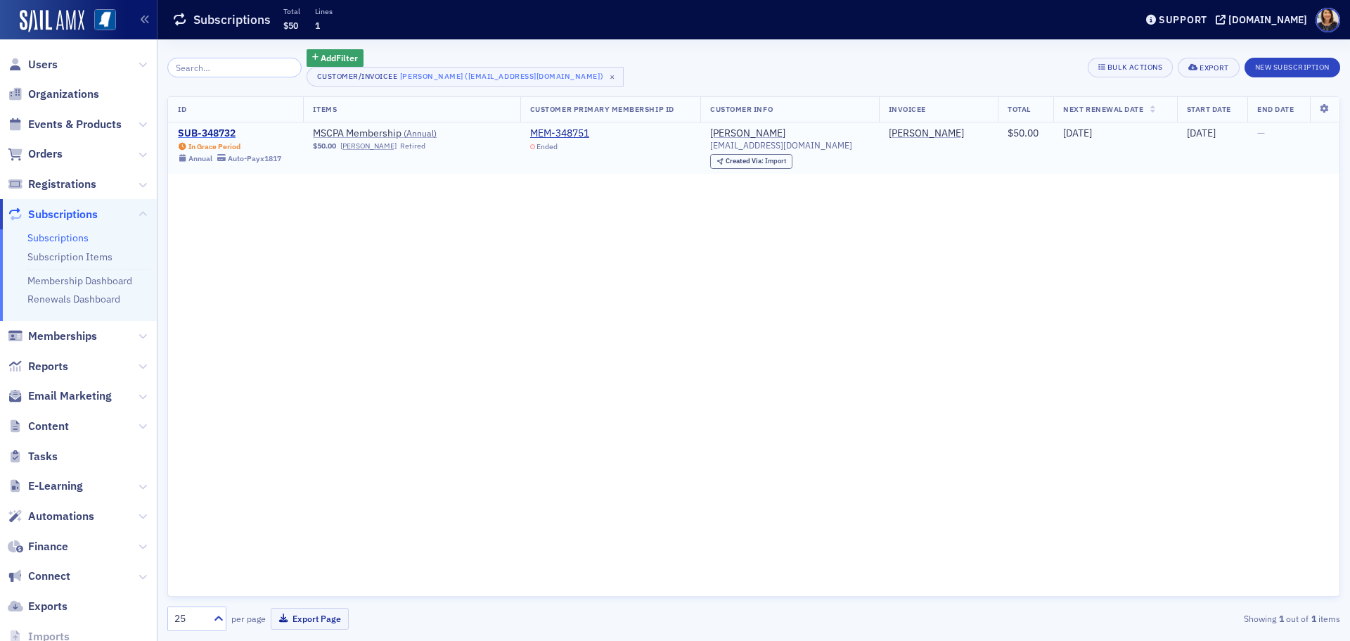
click at [219, 130] on div "SUB-348732" at bounding box center [229, 133] width 103 height 13
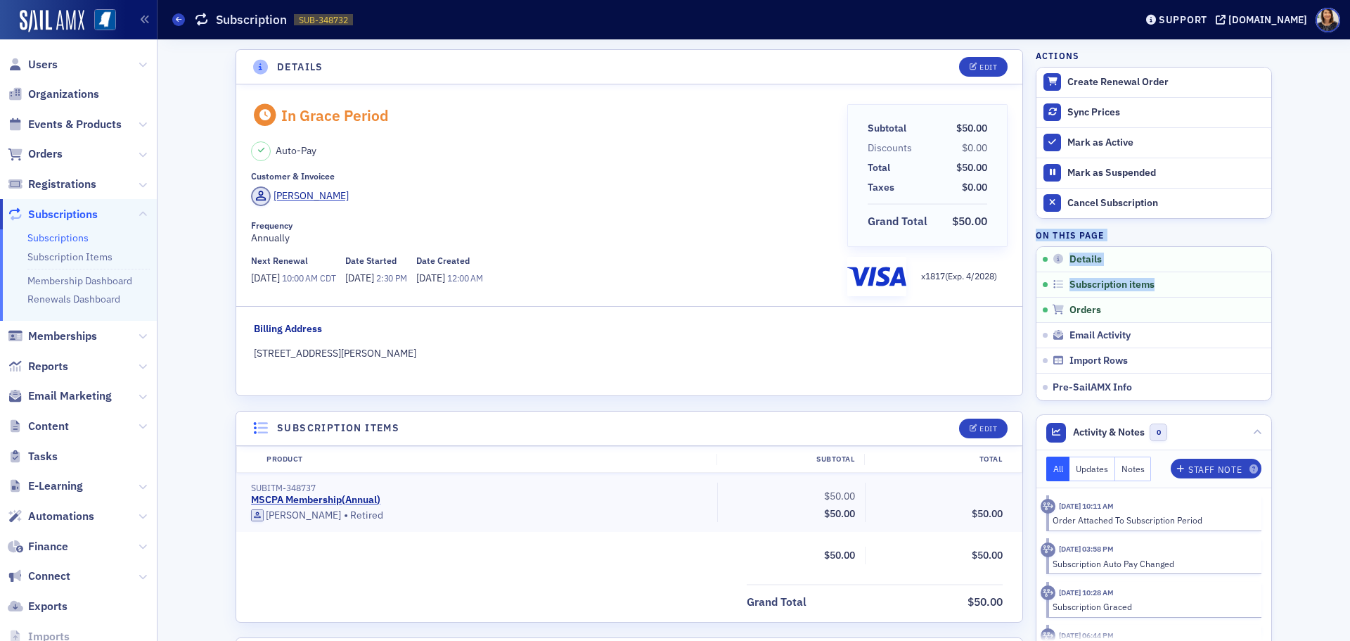
drag, startPoint x: 1336, startPoint y: 277, endPoint x: 1350, endPoint y: 195, distance: 83.4
click at [1350, 198] on div "Details Edit In Grace Period Auto-Pay Customer & Invoicee Jimmy Cox Frequency A…" at bounding box center [754, 339] width 1193 height 601
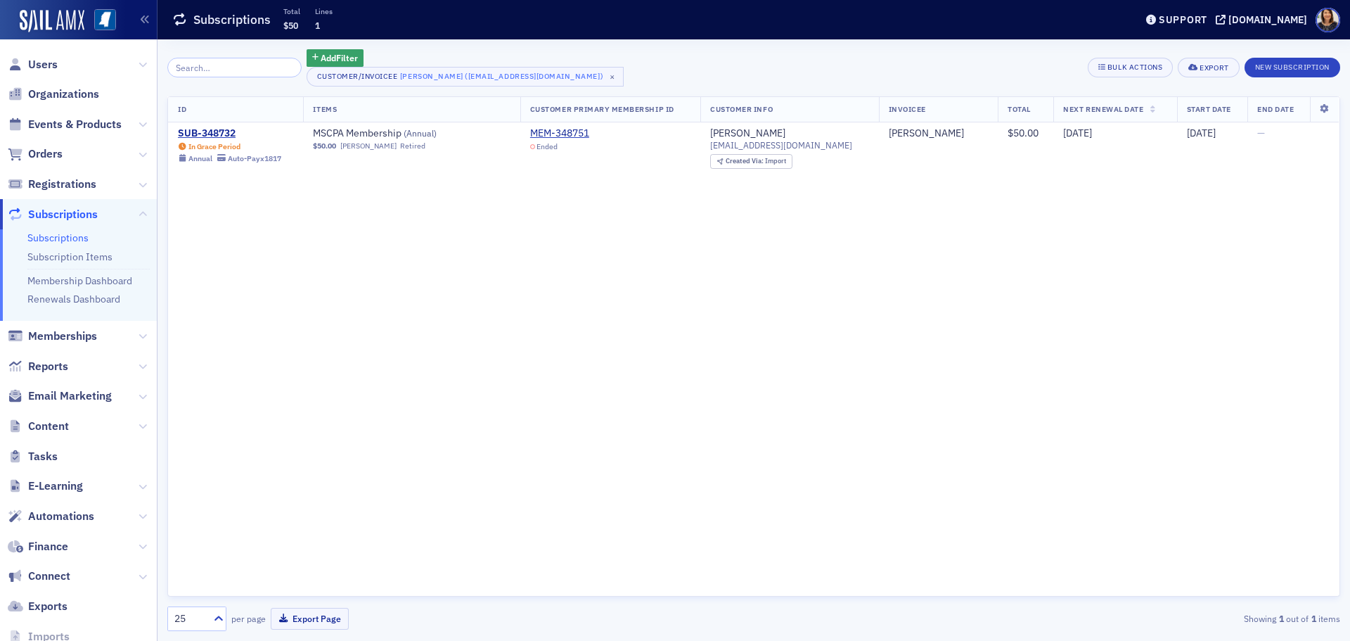
click at [245, 415] on div "ID Items Customer Primary Membership ID Customer Info Invoicee Total Next Renew…" at bounding box center [753, 346] width 1173 height 501
click at [582, 127] on div "MEM-348751" at bounding box center [559, 133] width 59 height 13
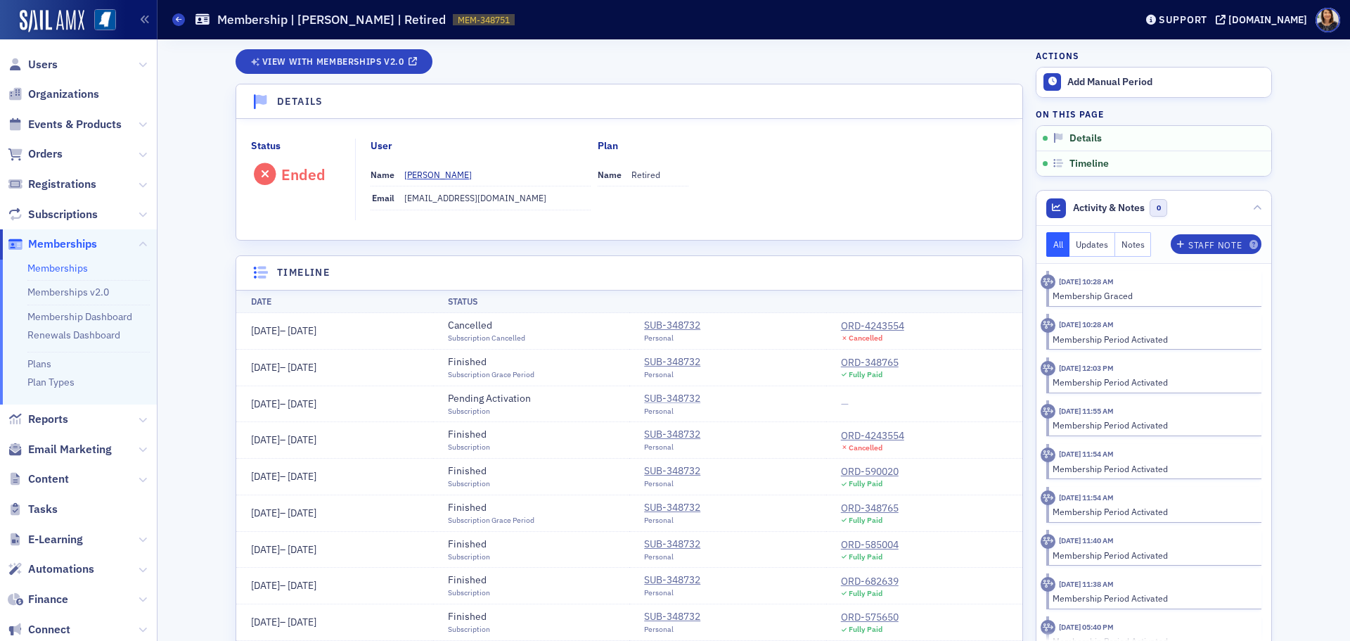
click at [670, 396] on div "SUB-348732" at bounding box center [672, 398] width 56 height 15
click at [665, 398] on div "SUB-348732" at bounding box center [672, 398] width 56 height 15
click at [880, 362] on div "ORD-348765" at bounding box center [870, 362] width 58 height 15
click at [871, 364] on div "ORD-348765" at bounding box center [870, 362] width 58 height 15
click at [869, 330] on div "ORD-4243554" at bounding box center [872, 326] width 63 height 15
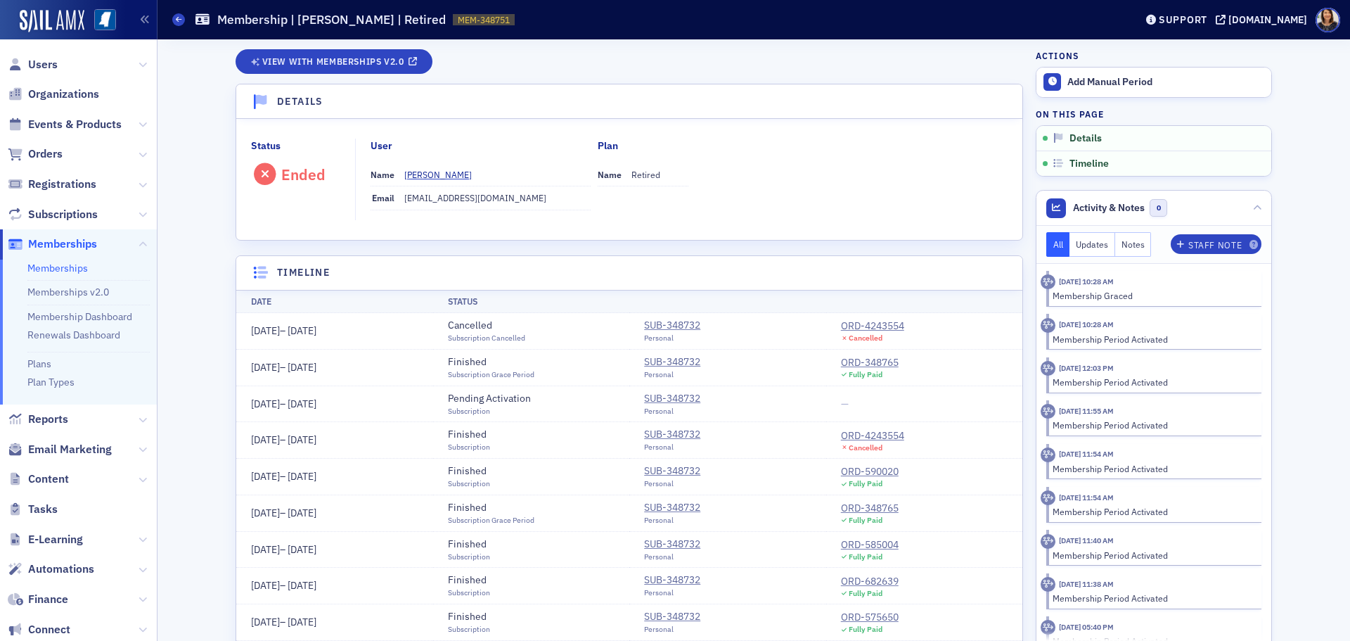
click at [845, 403] on td "—" at bounding box center [924, 403] width 197 height 37
click at [46, 60] on span "Users" at bounding box center [43, 64] width 30 height 15
